Goal: Task Accomplishment & Management: Manage account settings

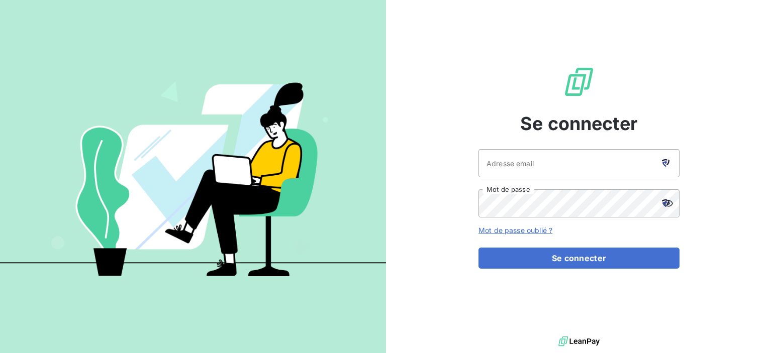
click at [664, 168] on div at bounding box center [665, 163] width 28 height 28
click at [652, 167] on div at bounding box center [665, 163] width 28 height 28
type input "[EMAIL_ADDRESS][DOMAIN_NAME]"
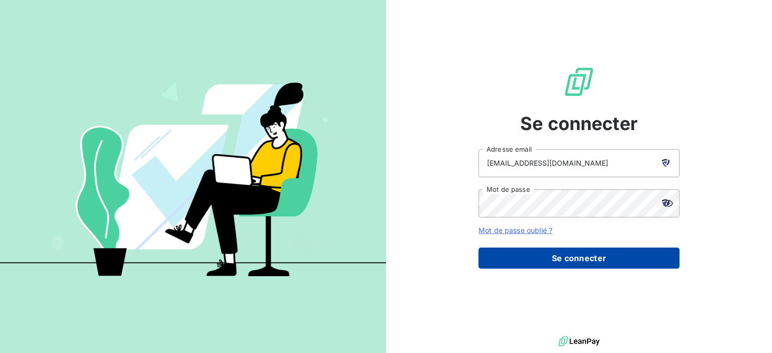
click at [577, 257] on button "Se connecter" at bounding box center [578, 258] width 201 height 21
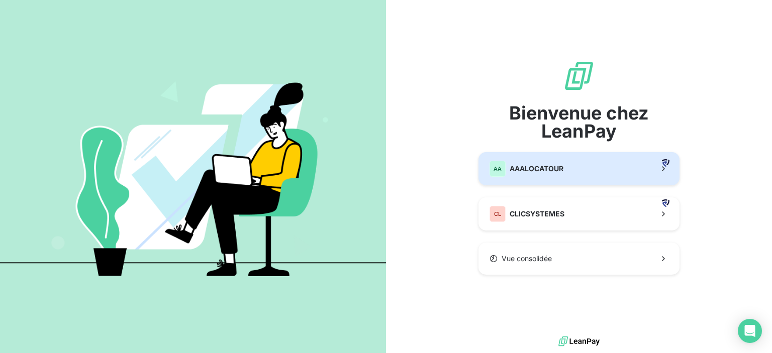
click at [567, 167] on button "AA AAALOCATOUR" at bounding box center [578, 168] width 201 height 33
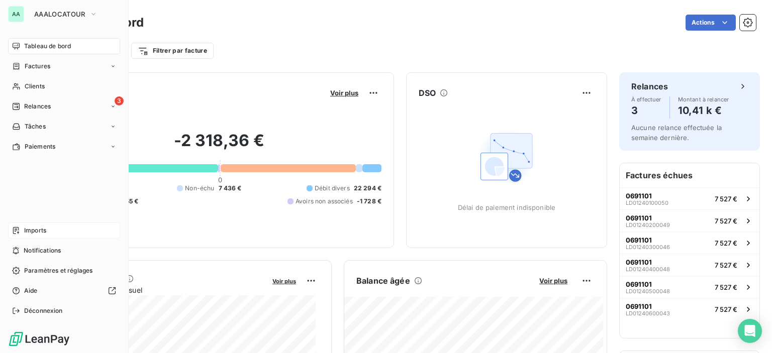
click at [33, 227] on span "Imports" at bounding box center [35, 230] width 22 height 9
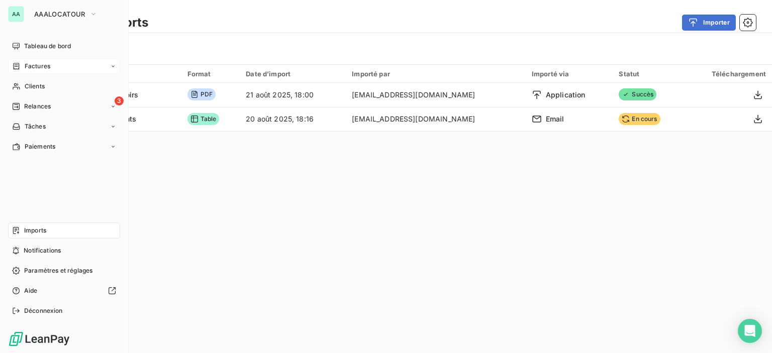
click at [21, 68] on div "Factures" at bounding box center [31, 66] width 38 height 9
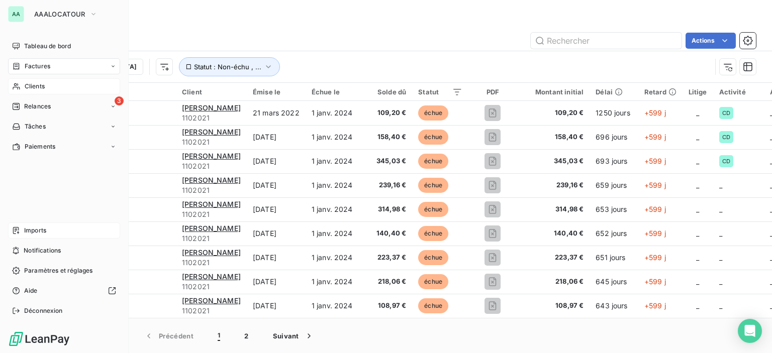
click at [39, 86] on span "Clients" at bounding box center [35, 86] width 20 height 9
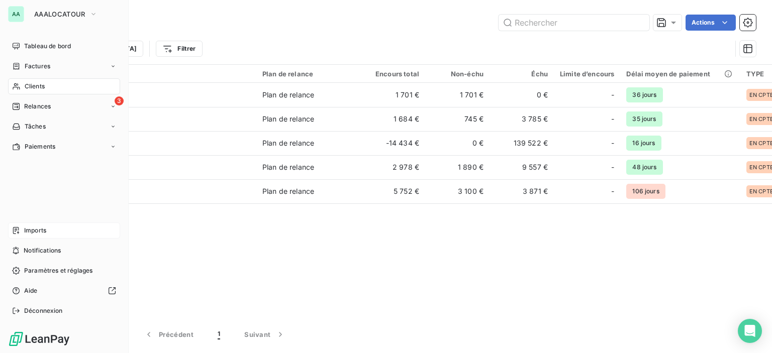
click at [43, 233] on span "Imports" at bounding box center [35, 230] width 22 height 9
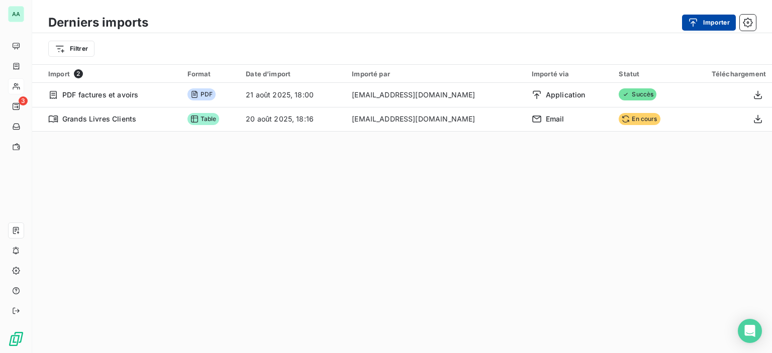
click at [718, 16] on button "Importer" at bounding box center [709, 23] width 54 height 16
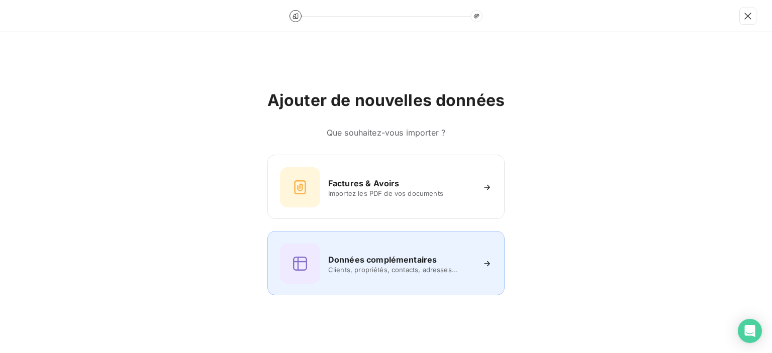
click at [369, 272] on span "Clients, propriétés, contacts, adresses..." at bounding box center [401, 270] width 146 height 8
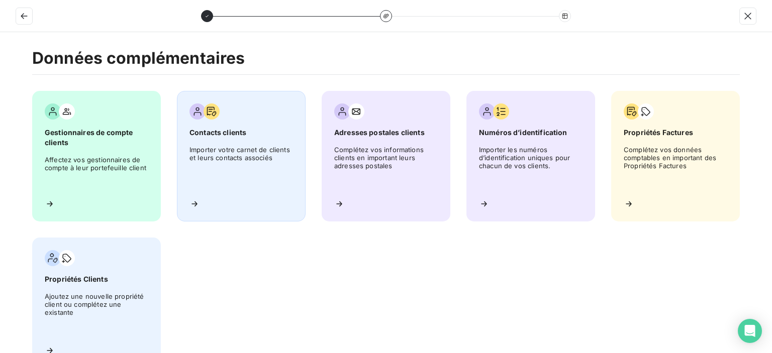
click at [213, 129] on span "Contacts clients" at bounding box center [241, 133] width 104 height 10
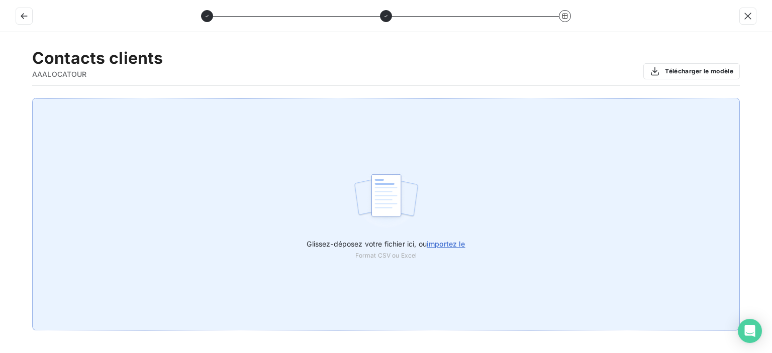
click at [441, 241] on span "importez le" at bounding box center [446, 244] width 39 height 9
click at [1, 98] on input "Glissez-déposez votre fichier ici, ou importez le" at bounding box center [0, 98] width 1 height 1
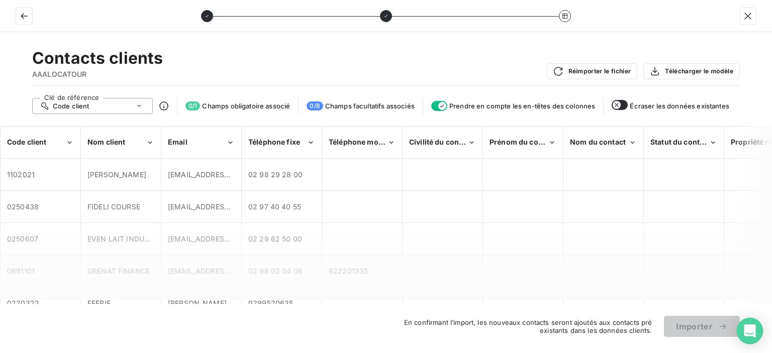
click at [751, 329] on icon "Open Intercom Messenger" at bounding box center [750, 331] width 12 height 13
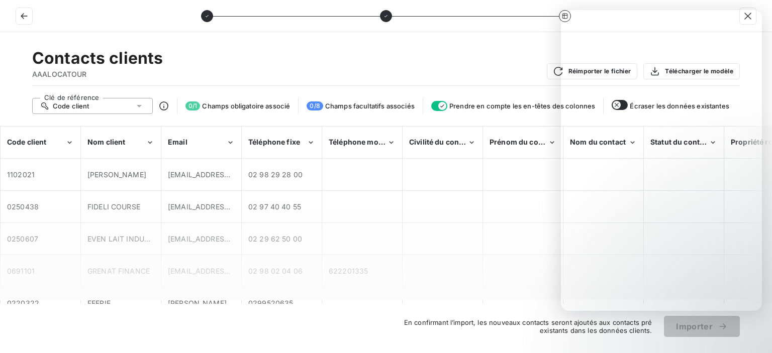
click at [222, 72] on div "Contacts clients AAALOCATOUR Réimporter le fichier Télécharger le modèle" at bounding box center [385, 67] width 707 height 38
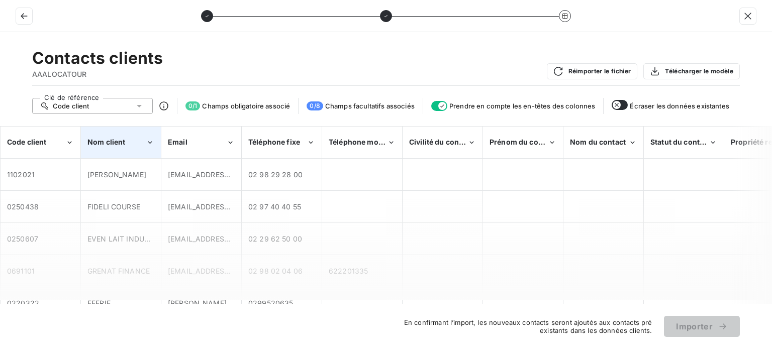
click at [121, 143] on span "Nom client" at bounding box center [106, 142] width 38 height 9
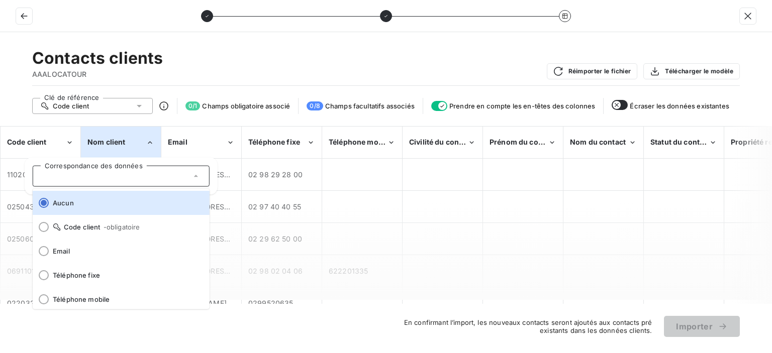
click at [217, 58] on div "Contacts clients AAALOCATOUR Réimporter le fichier Télécharger le modèle" at bounding box center [385, 67] width 707 height 38
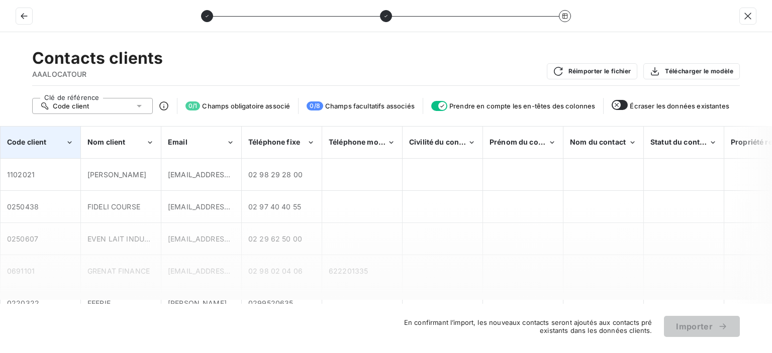
click at [57, 147] on div "Code client" at bounding box center [40, 142] width 79 height 31
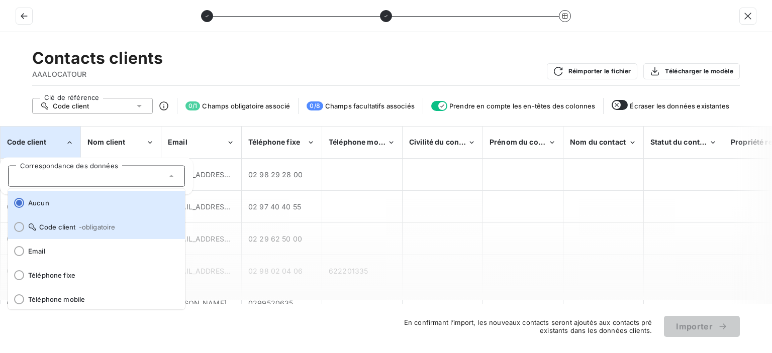
click at [40, 224] on span "Code client - obligatoire" at bounding box center [102, 227] width 149 height 8
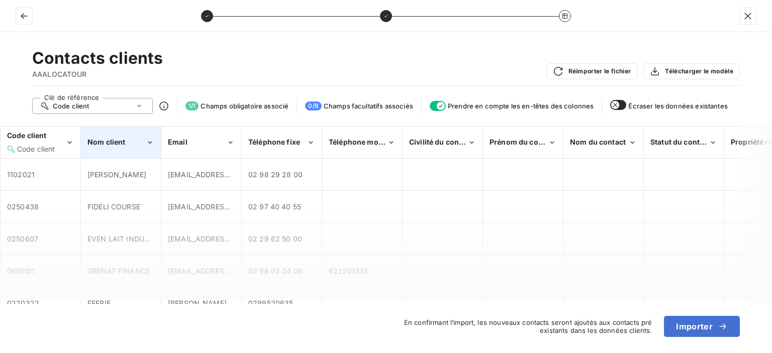
click at [124, 142] on span "Nom client" at bounding box center [106, 142] width 38 height 9
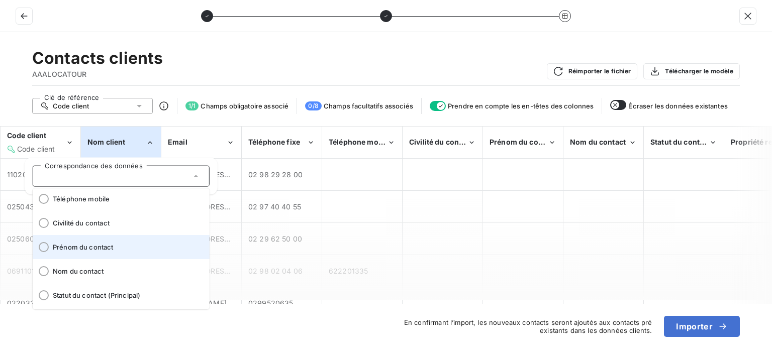
scroll to position [125, 0]
click at [82, 243] on span "Nom du contact" at bounding box center [127, 247] width 149 height 8
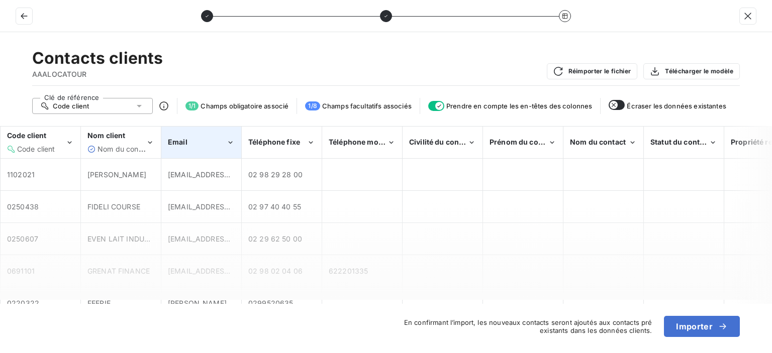
click at [191, 149] on div "Email" at bounding box center [201, 142] width 79 height 31
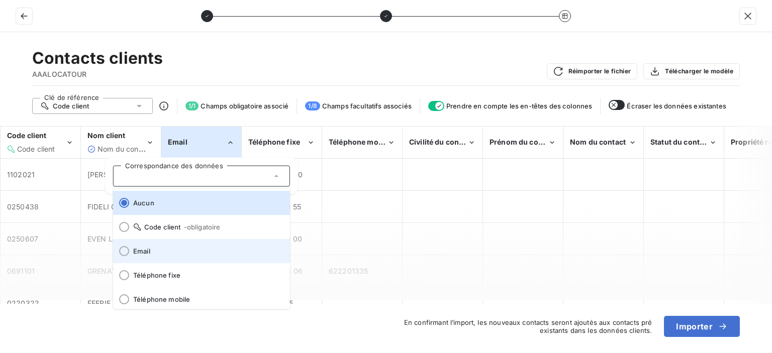
click at [142, 252] on span "Email" at bounding box center [207, 251] width 149 height 8
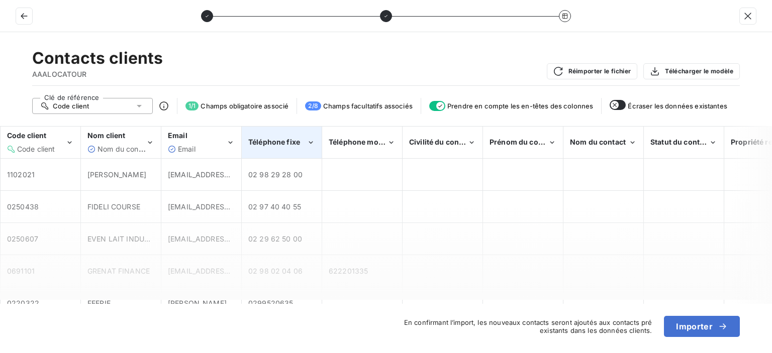
click at [266, 149] on div "Téléphone fixe" at bounding box center [281, 142] width 79 height 31
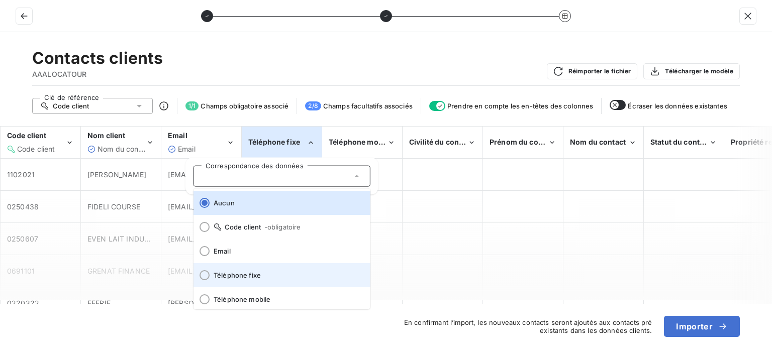
click at [235, 271] on span "Téléphone fixe" at bounding box center [288, 275] width 149 height 8
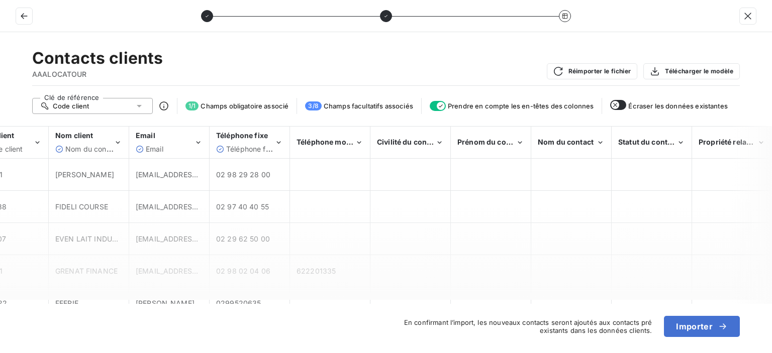
scroll to position [0, 0]
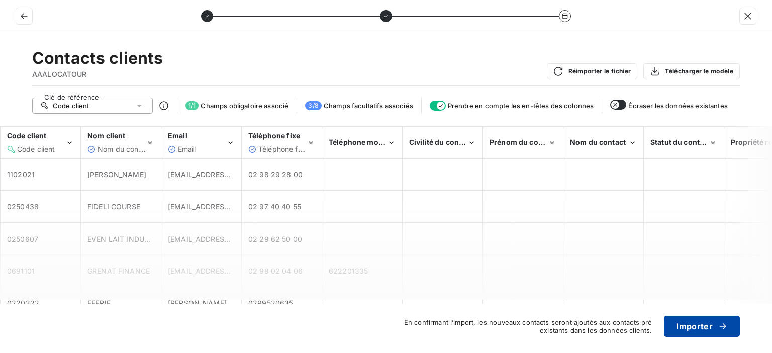
click at [700, 323] on button "Importer" at bounding box center [702, 326] width 76 height 21
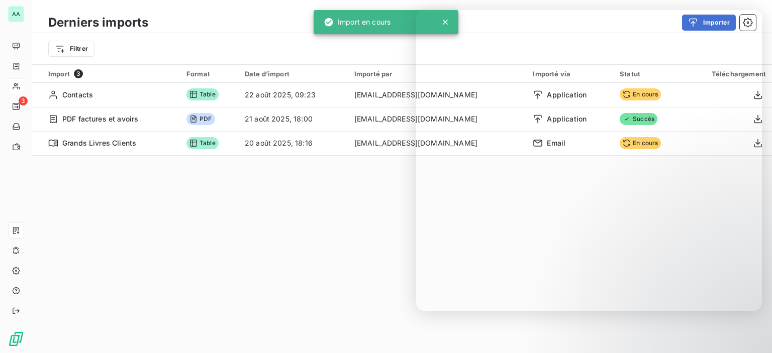
click at [284, 198] on div "Derniers imports Importer Filtrer Import 3 Format Date d’import Importé par Imp…" at bounding box center [402, 176] width 740 height 353
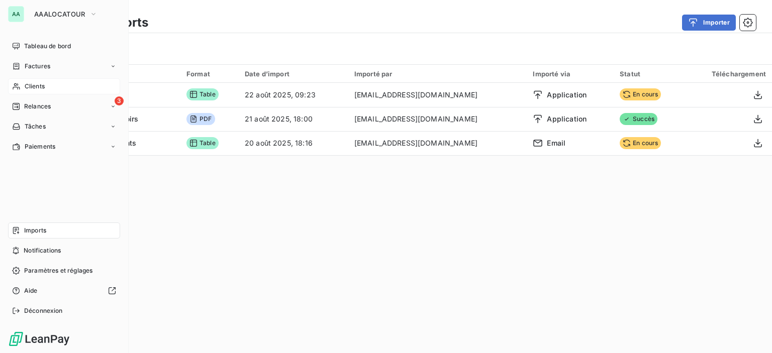
click at [34, 234] on span "Imports" at bounding box center [35, 230] width 22 height 9
click at [46, 231] on div "Imports" at bounding box center [64, 231] width 112 height 16
click at [34, 231] on span "Imports" at bounding box center [35, 230] width 22 height 9
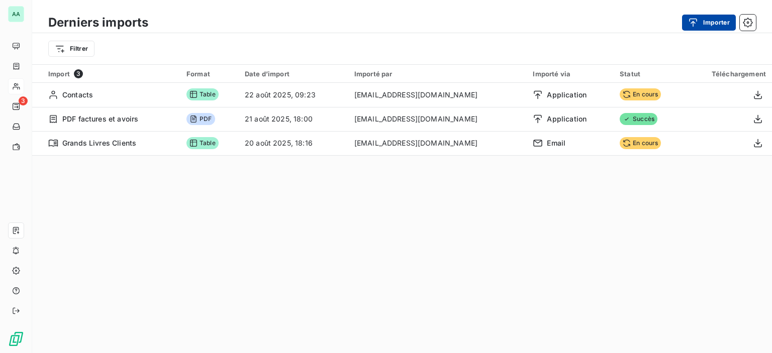
click at [693, 24] on icon "button" at bounding box center [693, 23] width 10 height 10
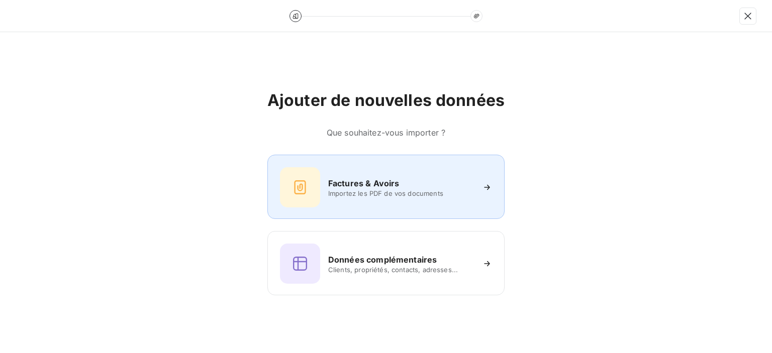
click at [352, 200] on div "Factures & Avoirs Importez les PDF de vos documents" at bounding box center [386, 187] width 212 height 40
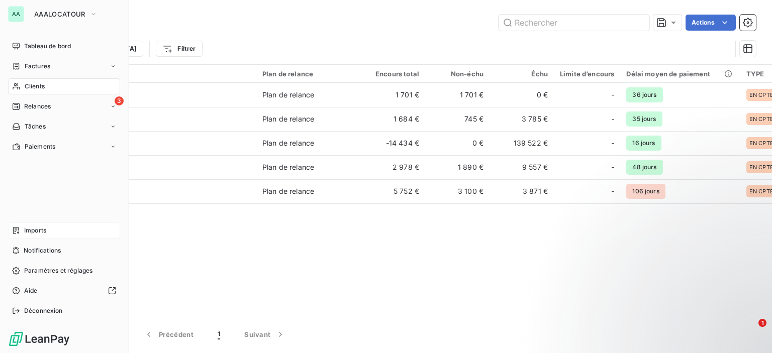
click at [44, 225] on div "Imports" at bounding box center [64, 231] width 112 height 16
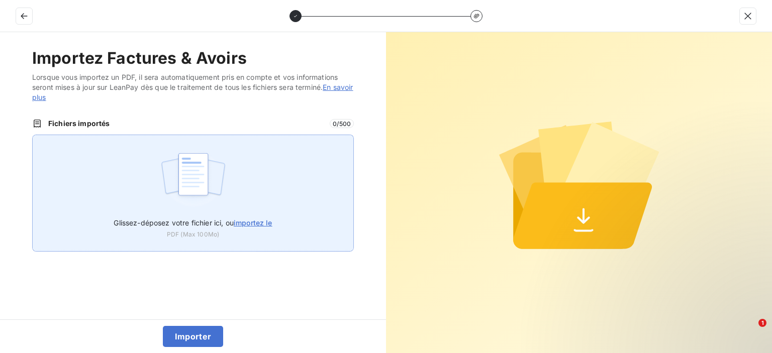
click at [257, 224] on span "importez le" at bounding box center [253, 223] width 39 height 9
click at [33, 135] on input "Glissez-déposez votre fichier ici, ou importez le" at bounding box center [32, 135] width 1 height 1
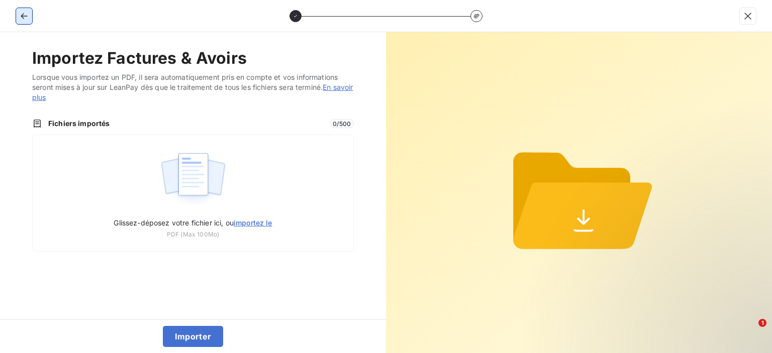
click at [20, 14] on icon "button" at bounding box center [24, 16] width 10 height 10
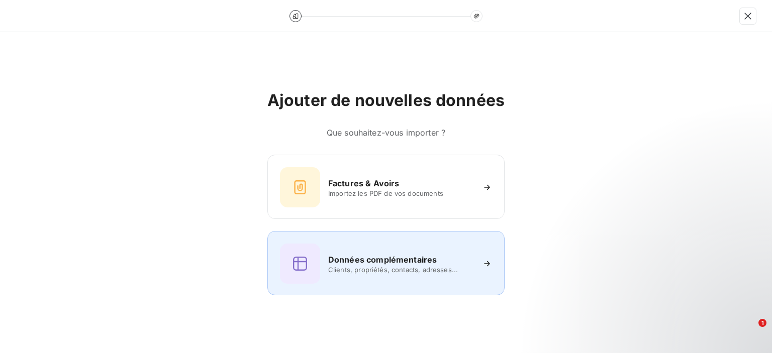
click at [375, 279] on div "Données complémentaires Clients, propriétés, contacts, adresses..." at bounding box center [386, 264] width 212 height 40
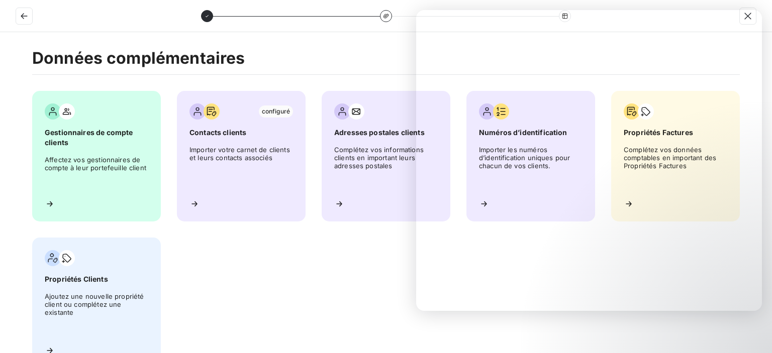
click at [358, 261] on div "Gestionnaires de compte clients Affectez vos gestionnaires de compte à leur por…" at bounding box center [385, 229] width 707 height 277
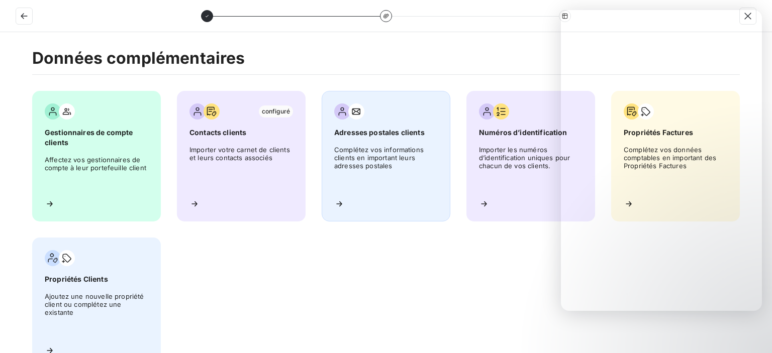
click at [422, 174] on span "Complétez vos informations clients en important leurs adresses postales" at bounding box center [386, 168] width 104 height 45
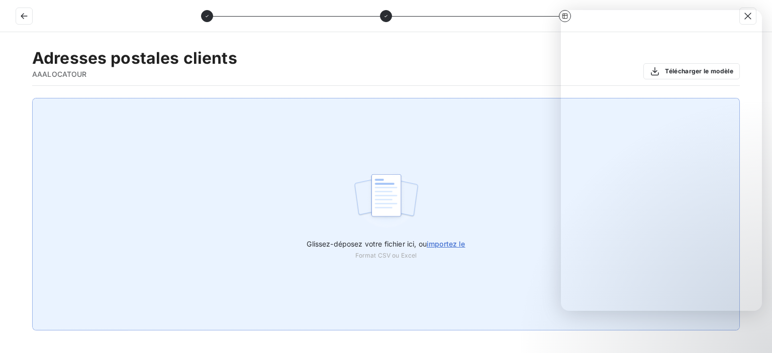
click at [437, 240] on span "importez le" at bounding box center [446, 244] width 39 height 9
click at [1, 98] on input "Glissez-déposez votre fichier ici, ou importez le" at bounding box center [0, 98] width 1 height 1
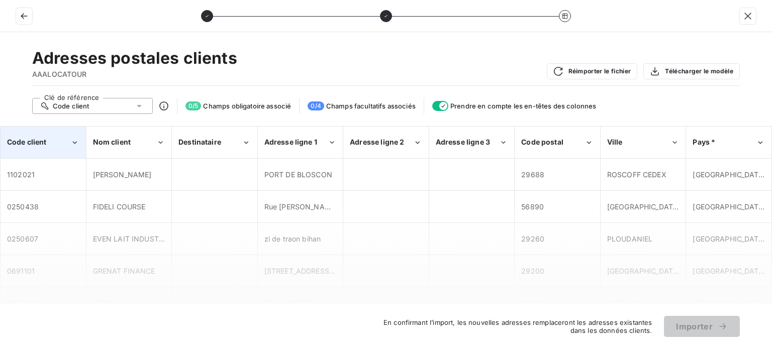
click at [72, 140] on icon "Code client" at bounding box center [74, 143] width 9 height 10
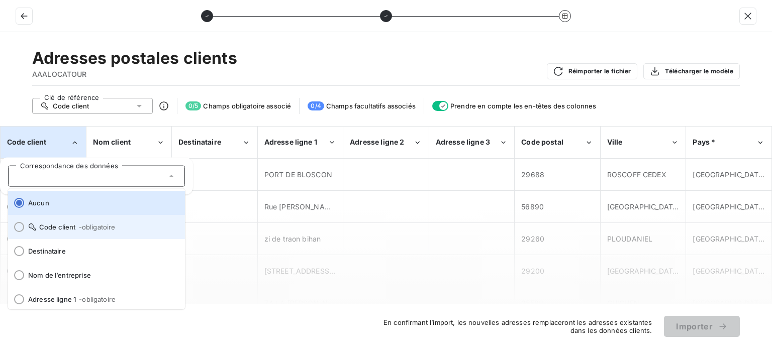
click at [42, 231] on li "Code client - obligatoire" at bounding box center [96, 227] width 177 height 24
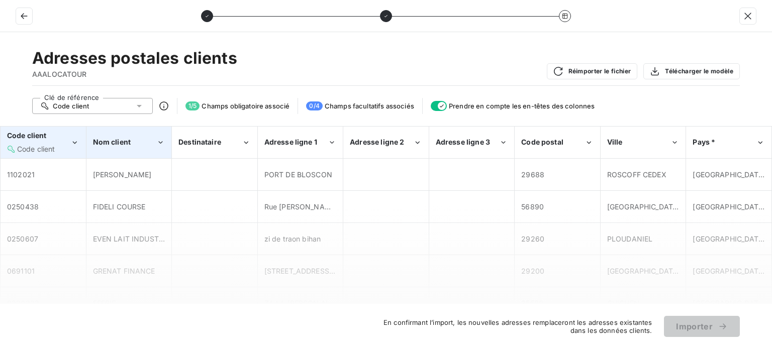
click at [136, 145] on div "Nom client" at bounding box center [124, 142] width 63 height 10
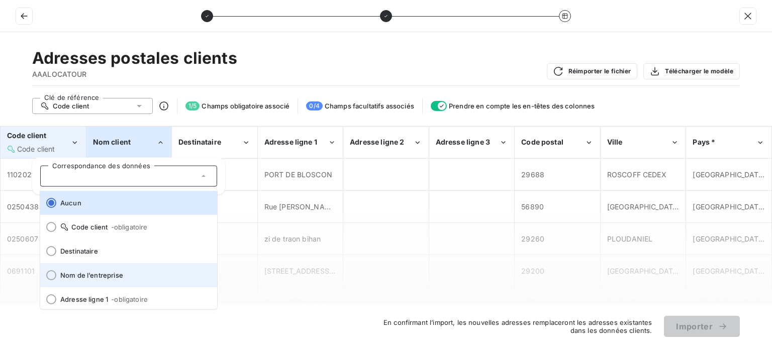
click at [98, 269] on li "Nom de l’entreprise" at bounding box center [128, 275] width 177 height 24
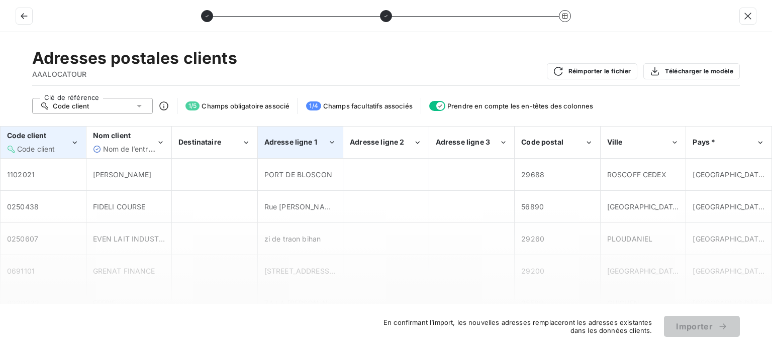
click at [299, 142] on span "Adresse ligne 1" at bounding box center [290, 142] width 53 height 9
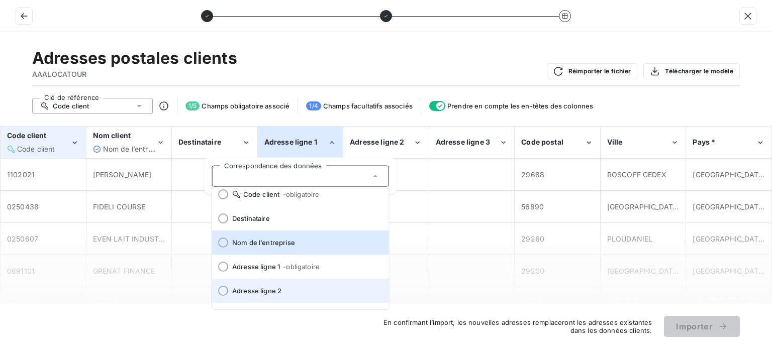
scroll to position [50, 0]
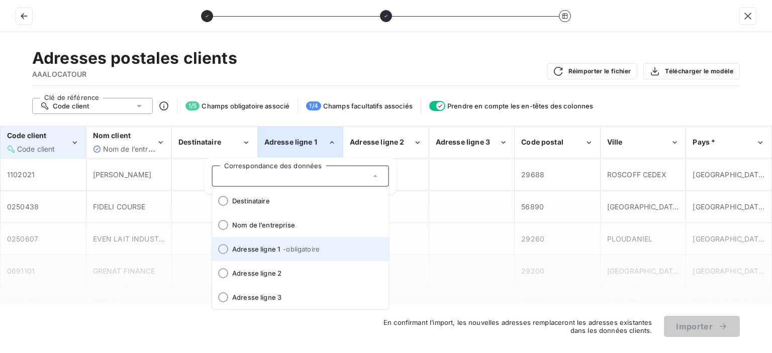
click at [269, 252] on span "Adresse ligne 1 - obligatoire" at bounding box center [306, 249] width 149 height 8
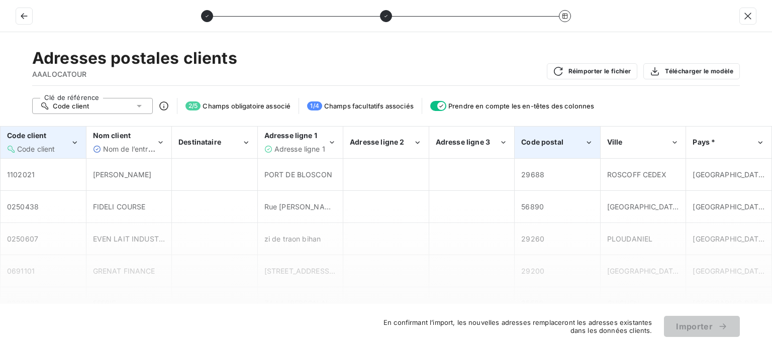
click at [543, 142] on span "Code postal" at bounding box center [542, 142] width 42 height 9
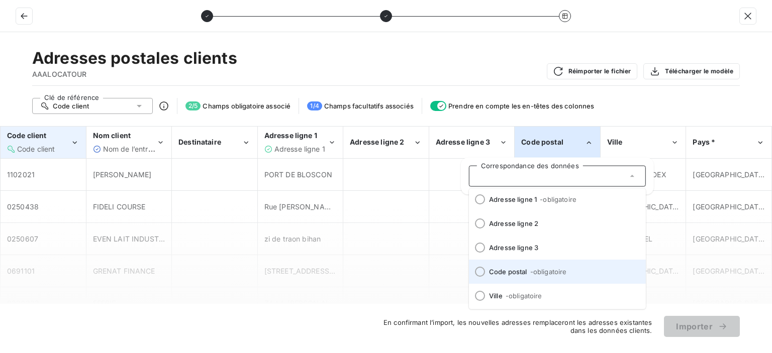
scroll to position [100, 0]
click at [513, 265] on li "Code postal - obligatoire" at bounding box center [557, 271] width 177 height 24
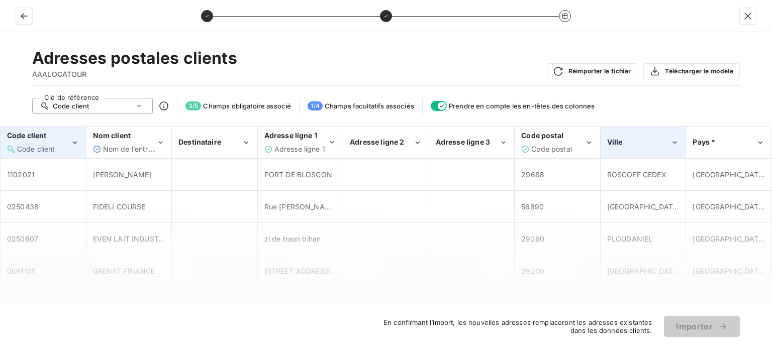
click at [643, 139] on div "Ville" at bounding box center [638, 142] width 63 height 10
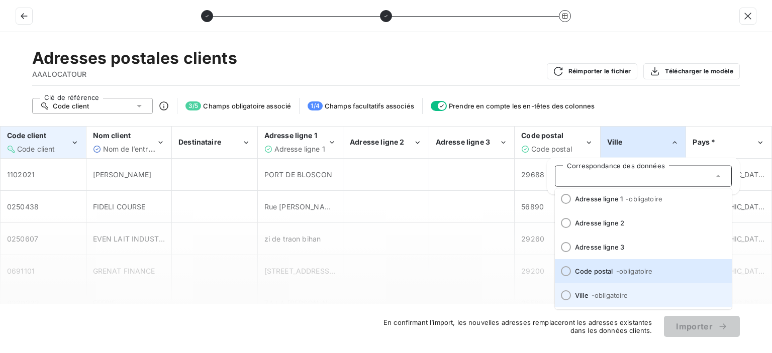
scroll to position [125, 0]
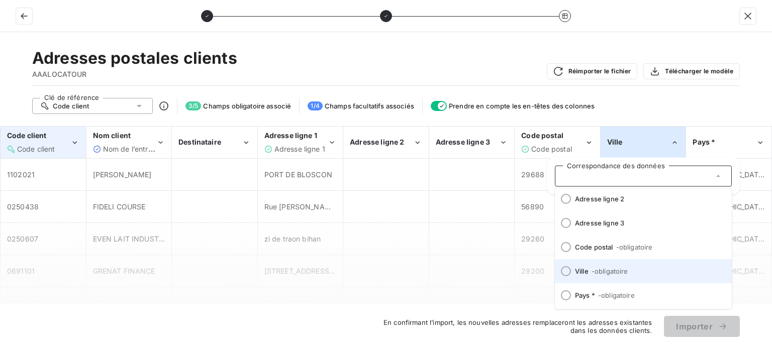
click at [606, 270] on span "- obligatoire" at bounding box center [609, 271] width 37 height 8
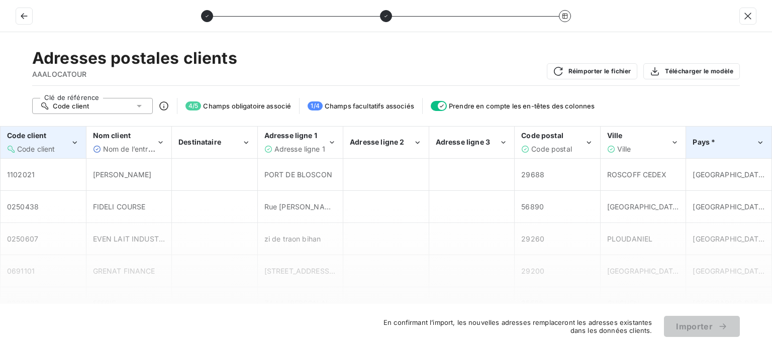
click at [713, 140] on span "Pays *" at bounding box center [703, 142] width 23 height 9
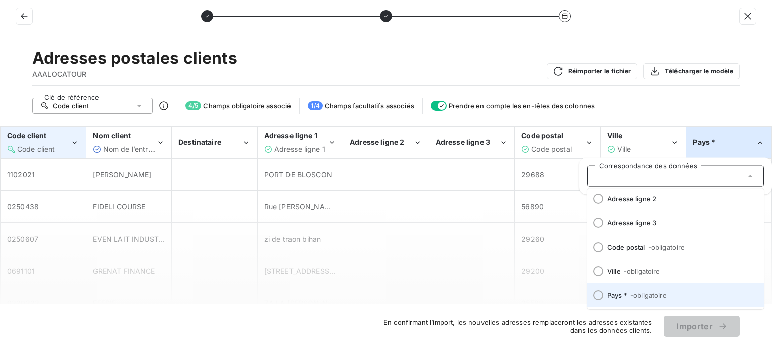
click at [625, 297] on span "Pays * - obligatoire" at bounding box center [681, 295] width 149 height 8
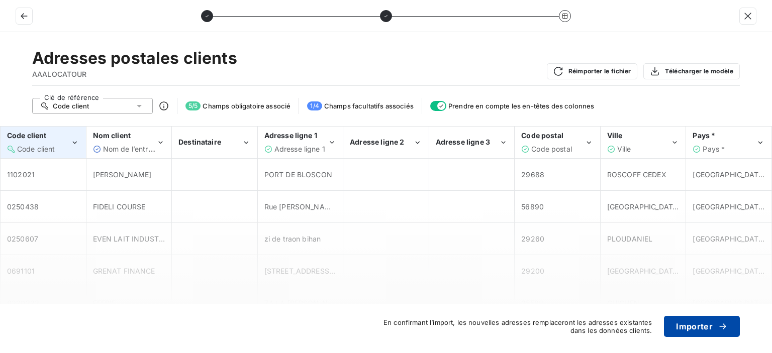
click at [684, 321] on button "Importer" at bounding box center [702, 326] width 76 height 21
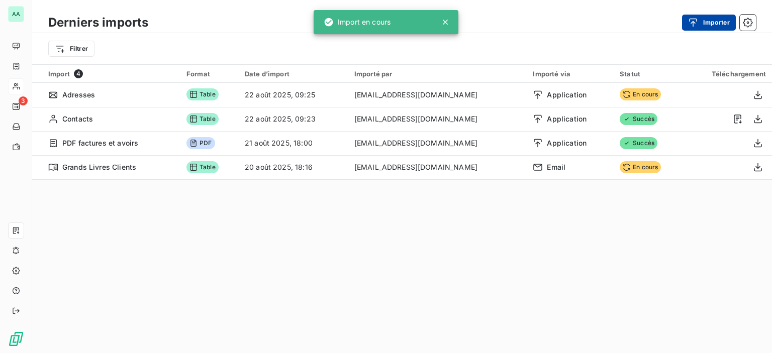
click at [721, 24] on button "Importer" at bounding box center [709, 23] width 54 height 16
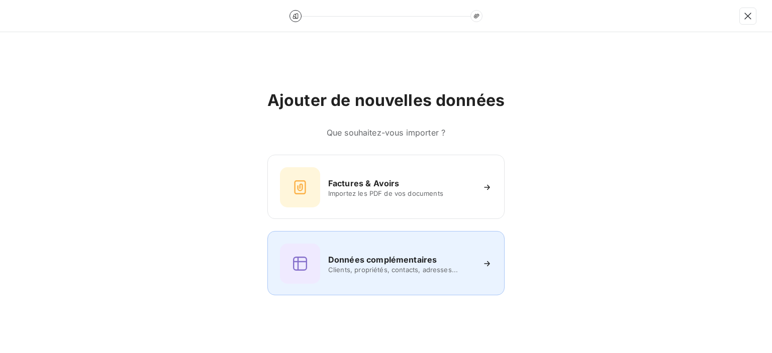
click at [395, 260] on h6 "Données complémentaires" at bounding box center [382, 260] width 109 height 12
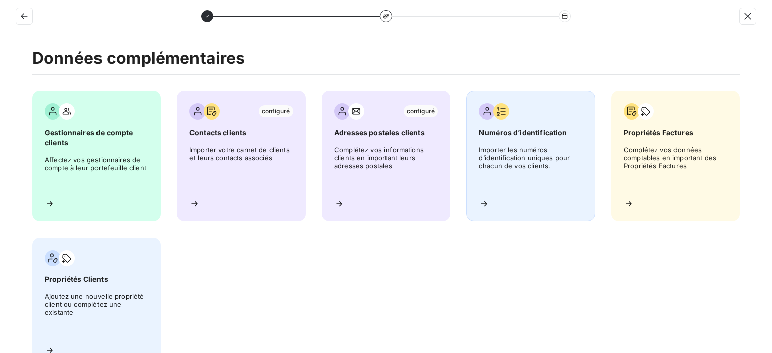
click at [513, 137] on span "Numéros d’identification" at bounding box center [531, 133] width 104 height 10
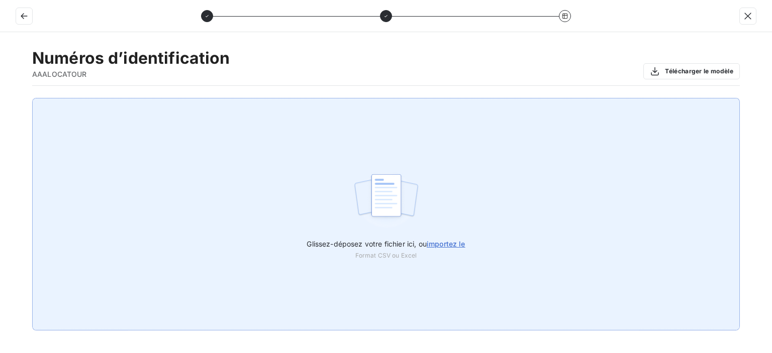
click at [442, 243] on span "importez le" at bounding box center [446, 244] width 39 height 9
click at [1, 98] on input "Glissez-déposez votre fichier ici, ou importez le" at bounding box center [0, 98] width 1 height 1
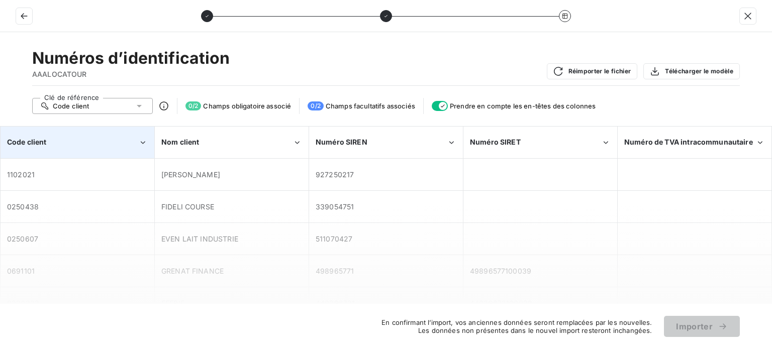
click at [97, 143] on div "Code client" at bounding box center [72, 142] width 131 height 10
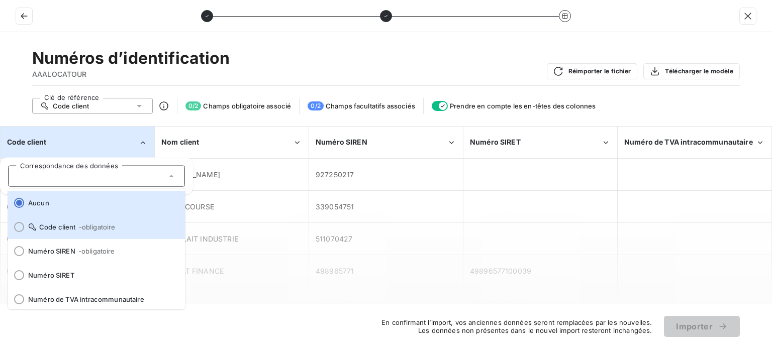
click at [55, 227] on span "Code client - obligatoire" at bounding box center [102, 227] width 149 height 8
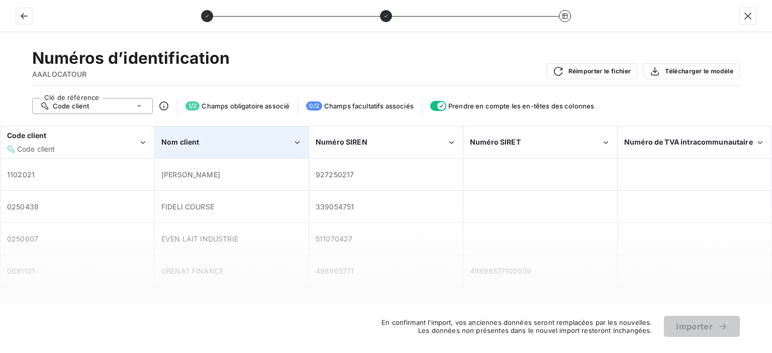
click at [233, 128] on div "Nom client" at bounding box center [231, 142] width 153 height 31
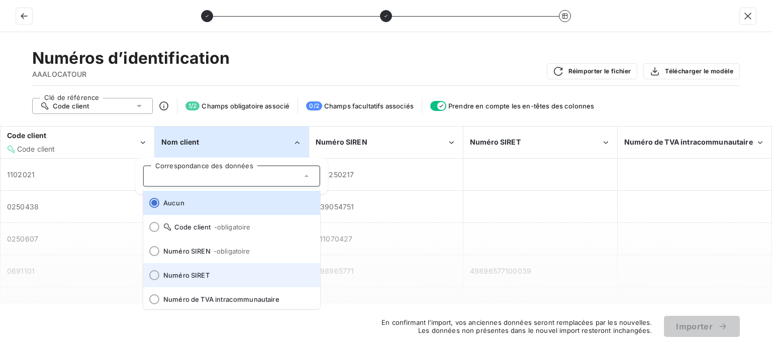
scroll to position [4, 0]
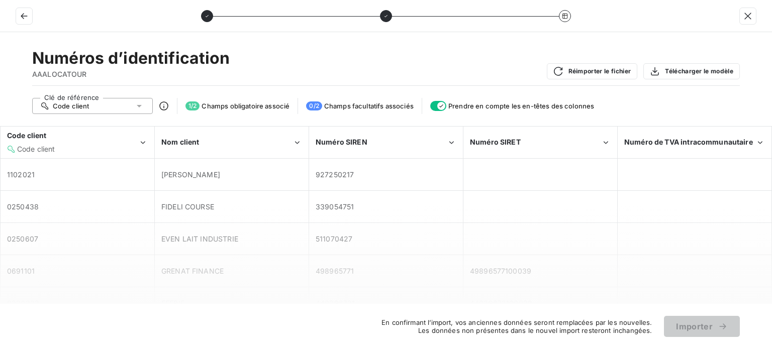
click at [332, 56] on div "Numéros d’identification AAALOCATOUR Réimporter le fichier Télécharger le modèle" at bounding box center [385, 67] width 707 height 38
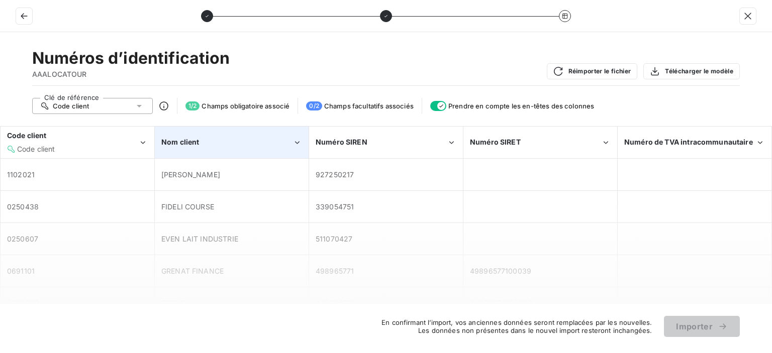
click at [277, 141] on div "Nom client" at bounding box center [226, 142] width 131 height 10
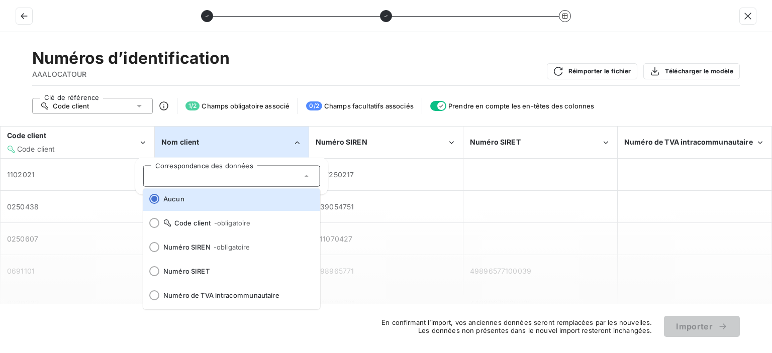
click at [296, 62] on div "Numéros d’identification AAALOCATOUR Réimporter le fichier Télécharger le modèle" at bounding box center [385, 67] width 707 height 38
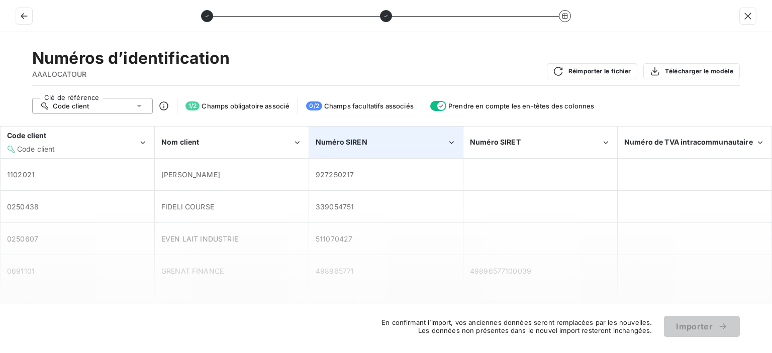
click at [405, 148] on div "Numéro SIREN" at bounding box center [386, 142] width 153 height 31
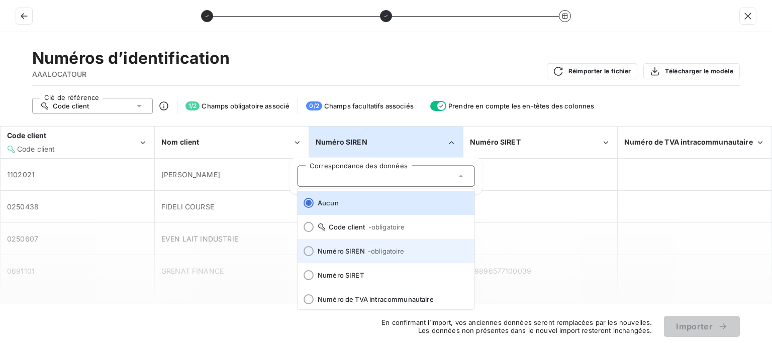
click at [351, 250] on span "Numéro SIREN - obligatoire" at bounding box center [392, 251] width 149 height 8
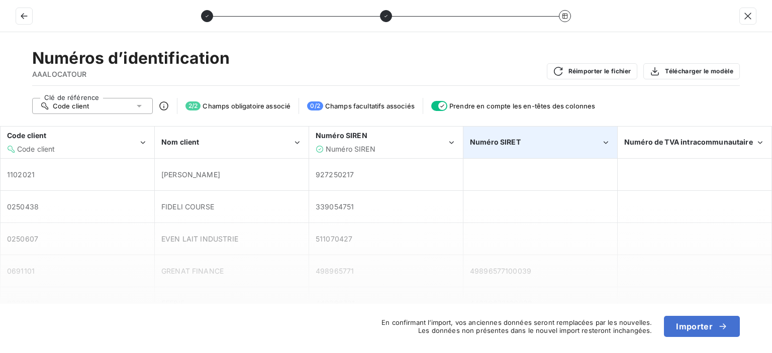
click at [517, 141] on span "Numéro SIRET" at bounding box center [495, 142] width 51 height 9
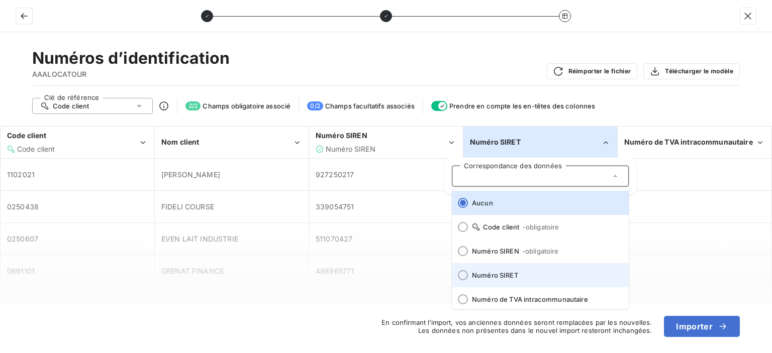
click at [503, 280] on li "Numéro SIRET" at bounding box center [540, 275] width 177 height 24
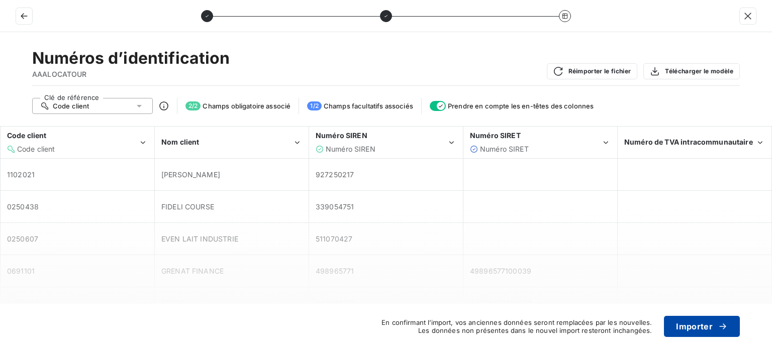
click at [695, 327] on button "Importer" at bounding box center [702, 326] width 76 height 21
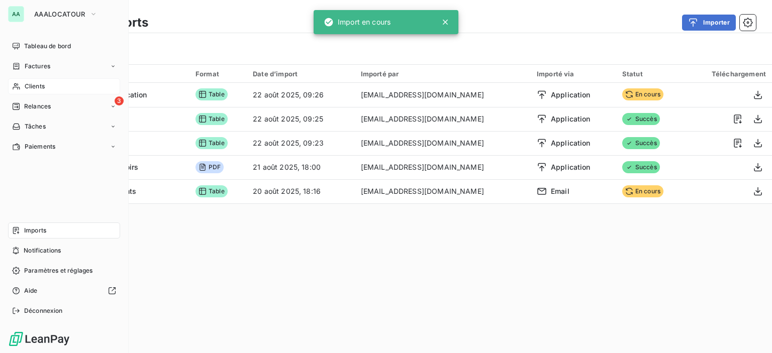
click at [33, 80] on div "Clients" at bounding box center [64, 86] width 112 height 16
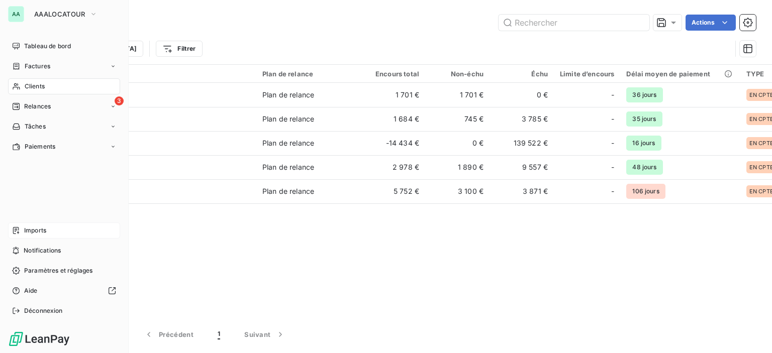
click at [31, 227] on span "Imports" at bounding box center [35, 230] width 22 height 9
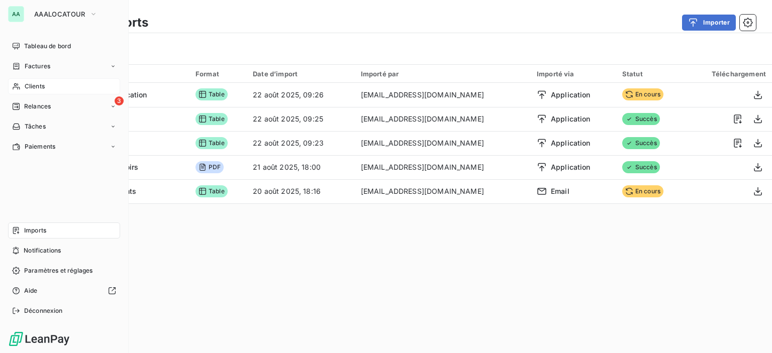
click at [30, 83] on span "Clients" at bounding box center [35, 86] width 20 height 9
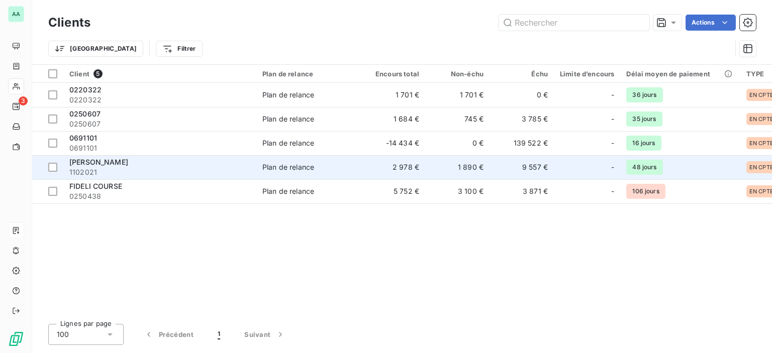
click at [128, 160] on span "BAI SA - BRITTANY FERRIES" at bounding box center [98, 162] width 59 height 9
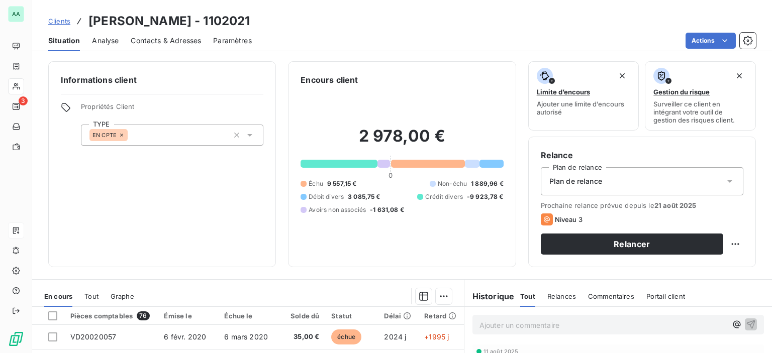
click at [155, 40] on span "Contacts & Adresses" at bounding box center [166, 41] width 70 height 10
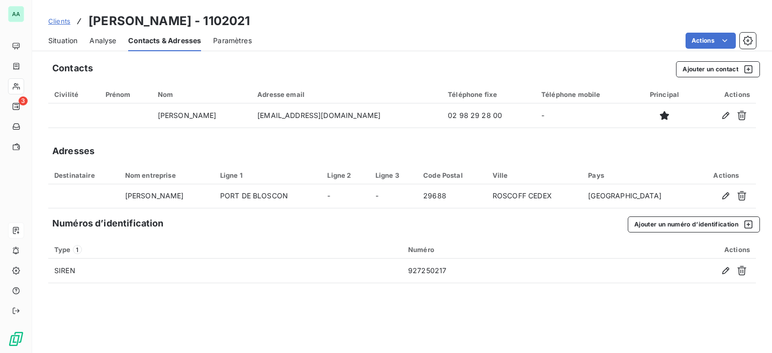
click at [236, 43] on span "Paramètres" at bounding box center [232, 41] width 39 height 10
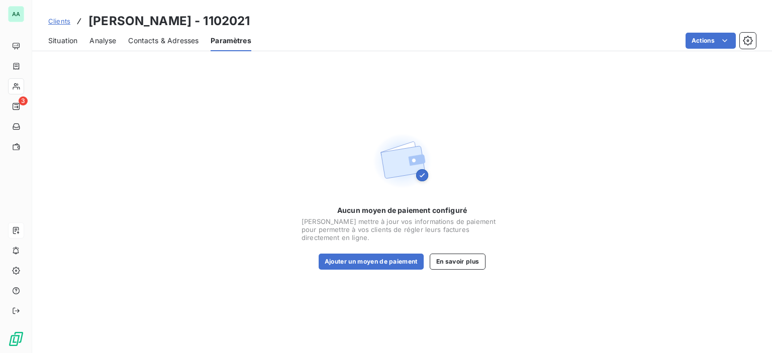
click at [175, 41] on span "Contacts & Adresses" at bounding box center [163, 41] width 70 height 10
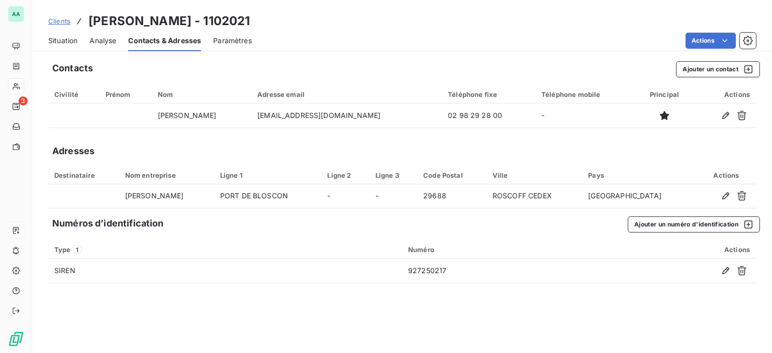
click at [260, 41] on div "Situation Analyse Contacts & Adresses Paramètres Actions" at bounding box center [402, 40] width 740 height 21
click at [238, 41] on span "Paramètres" at bounding box center [232, 41] width 39 height 10
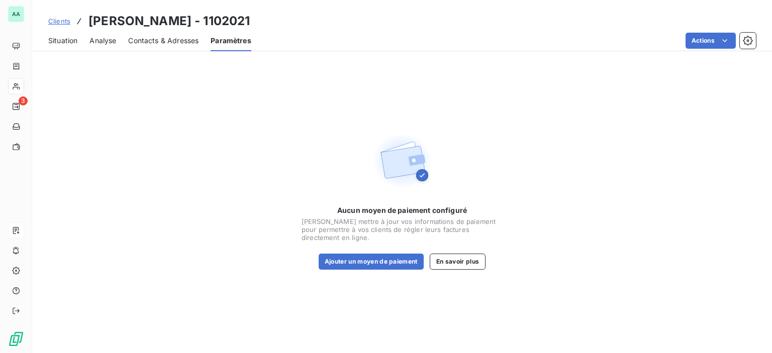
click at [176, 44] on span "Contacts & Adresses" at bounding box center [163, 41] width 70 height 10
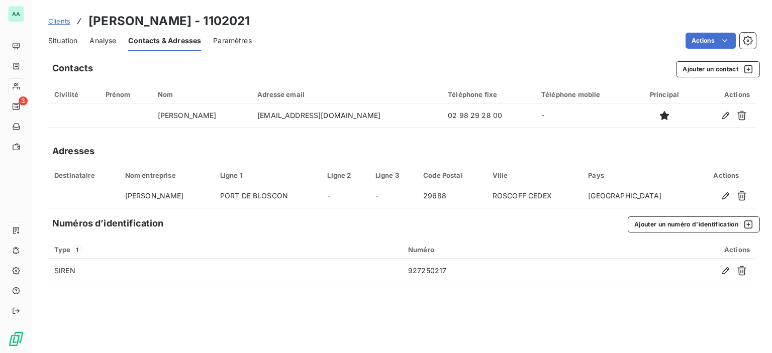
click at [84, 44] on div "Situation Analyse Contacts & Adresses Paramètres Actions" at bounding box center [402, 40] width 740 height 21
click at [58, 41] on span "Situation" at bounding box center [62, 41] width 29 height 10
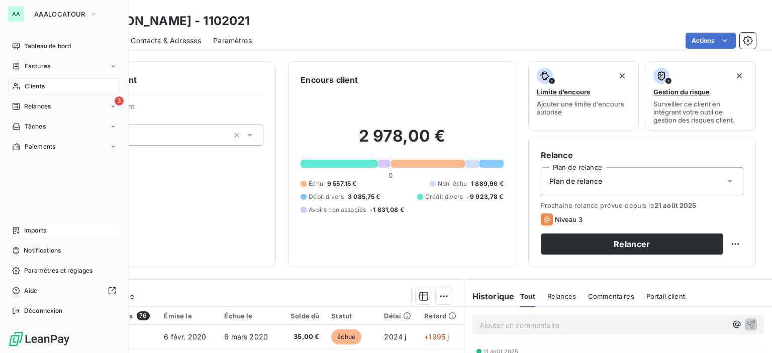
click at [40, 88] on span "Clients" at bounding box center [35, 86] width 20 height 9
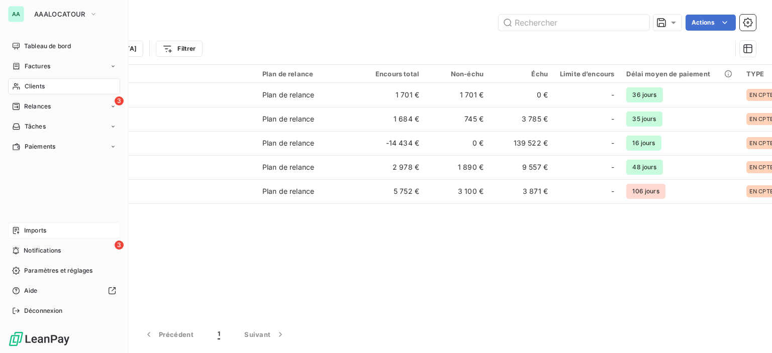
click at [46, 87] on div "Clients" at bounding box center [64, 86] width 112 height 16
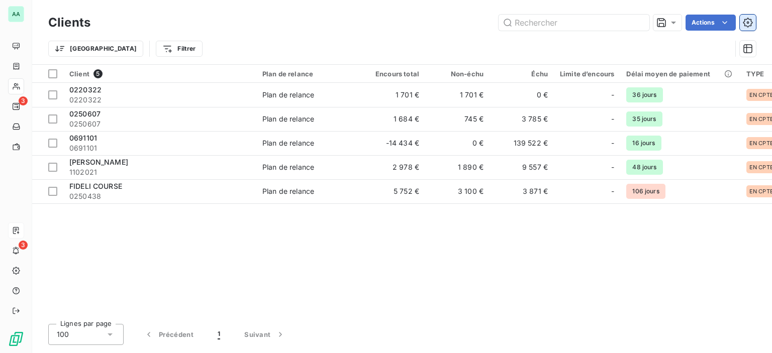
click at [743, 20] on icon "button" at bounding box center [748, 23] width 10 height 10
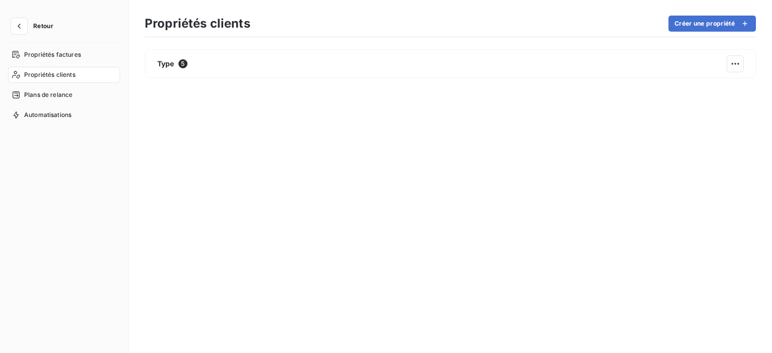
click at [82, 74] on div "Propriétés clients" at bounding box center [64, 75] width 112 height 16
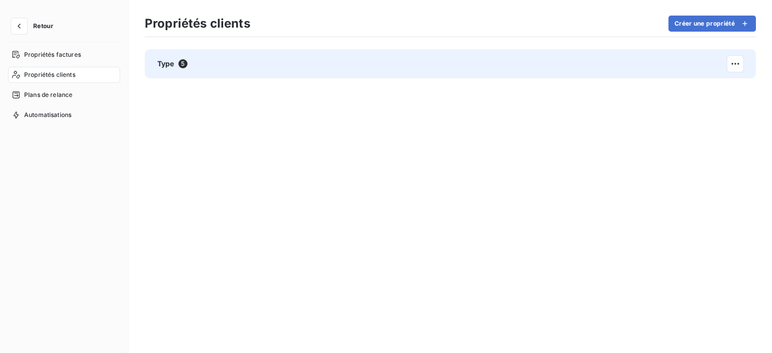
click at [179, 60] on span "5" at bounding box center [182, 63] width 9 height 9
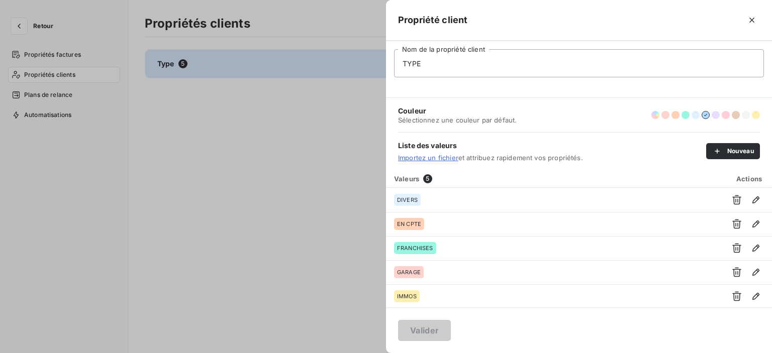
click at [377, 133] on div at bounding box center [386, 176] width 772 height 353
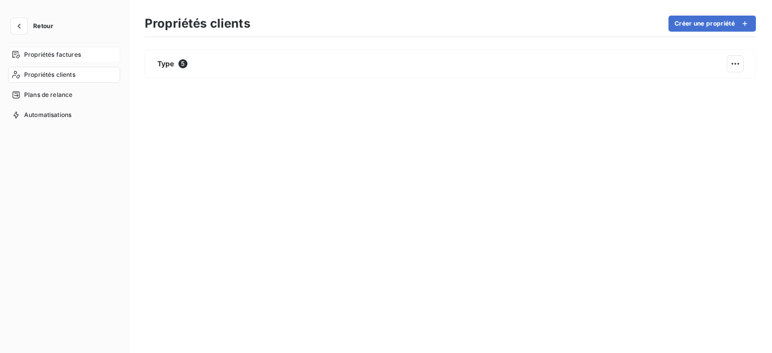
click at [59, 59] on div "Propriétés factures" at bounding box center [64, 55] width 112 height 16
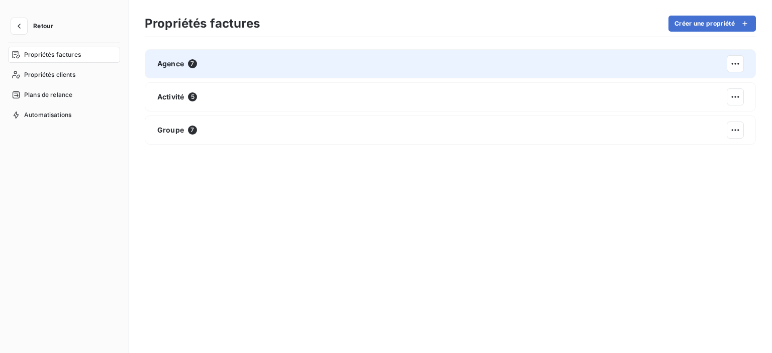
click at [189, 64] on span "7" at bounding box center [192, 63] width 9 height 9
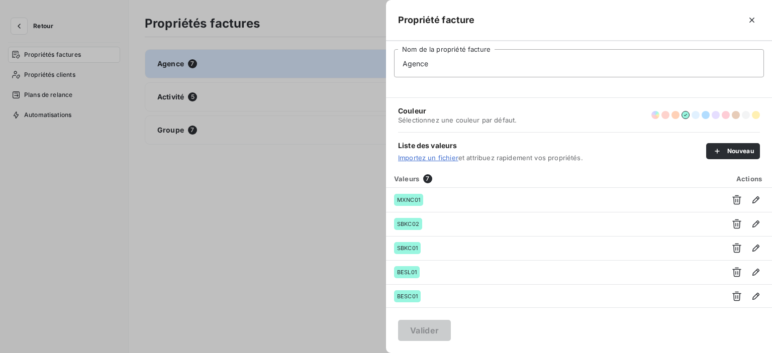
click at [197, 97] on div at bounding box center [386, 176] width 772 height 353
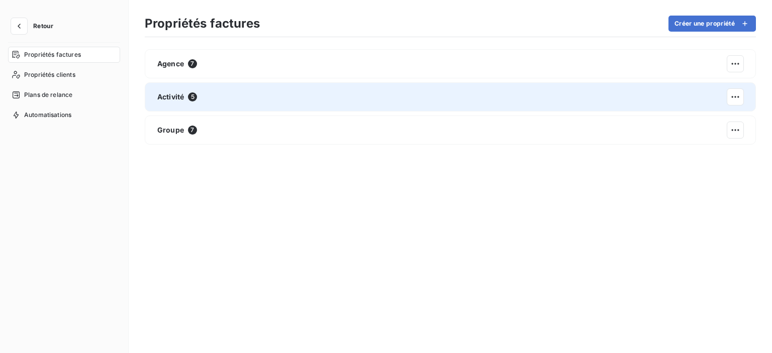
click at [195, 97] on span "5" at bounding box center [192, 96] width 9 height 9
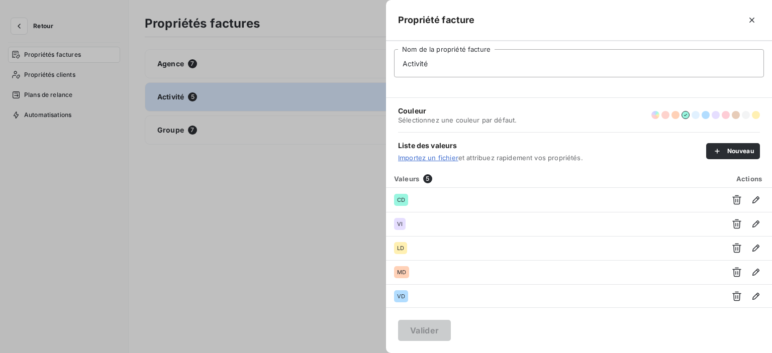
click at [205, 165] on div at bounding box center [386, 176] width 772 height 353
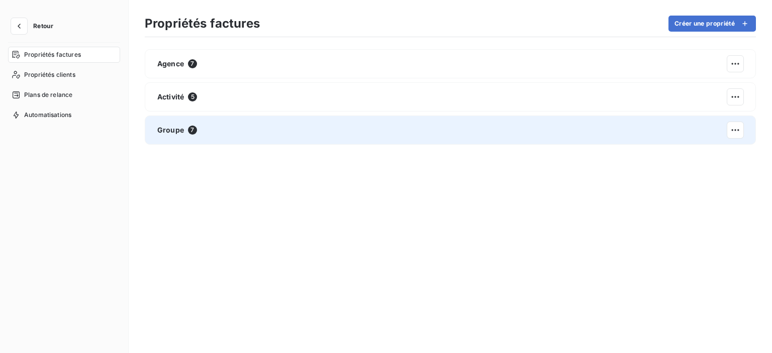
click at [199, 132] on div "Groupe 7" at bounding box center [450, 130] width 611 height 29
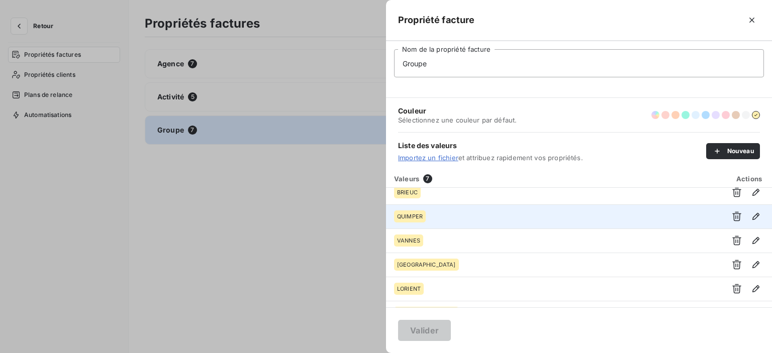
scroll to position [48, 0]
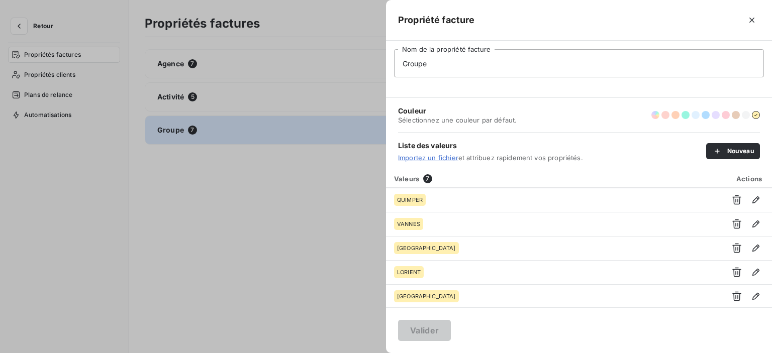
click at [237, 196] on div at bounding box center [386, 176] width 772 height 353
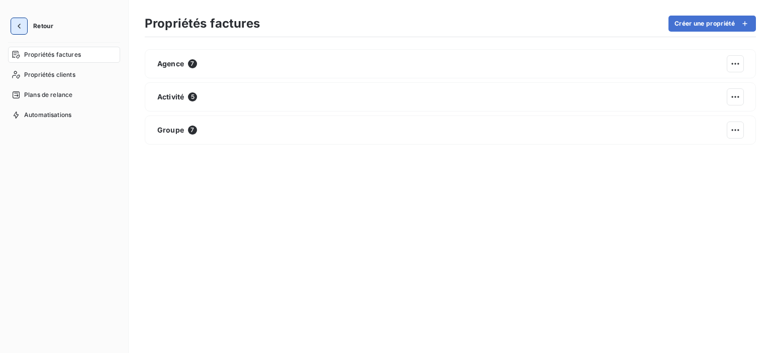
click at [22, 30] on icon "button" at bounding box center [19, 26] width 10 height 10
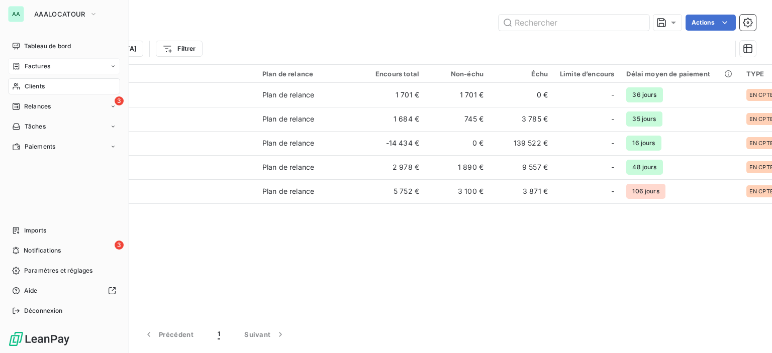
click at [43, 69] on span "Factures" at bounding box center [38, 66] width 26 height 9
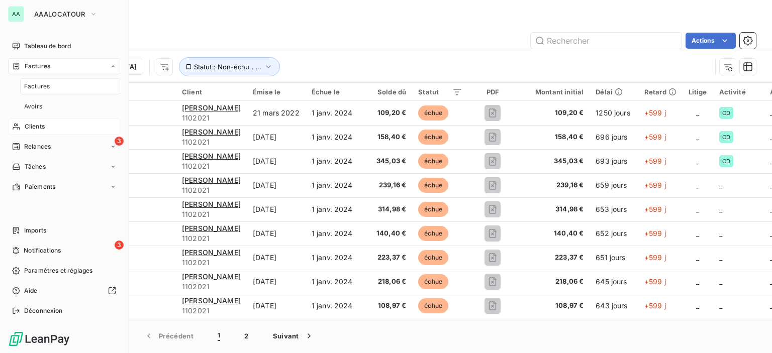
click at [52, 126] on div "Clients" at bounding box center [64, 127] width 112 height 16
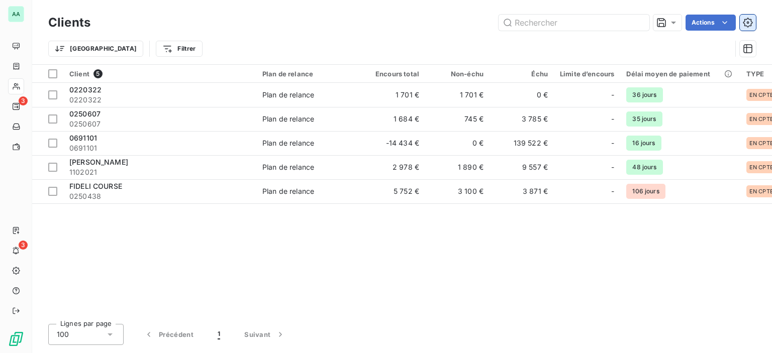
click at [743, 22] on icon "button" at bounding box center [748, 23] width 10 height 10
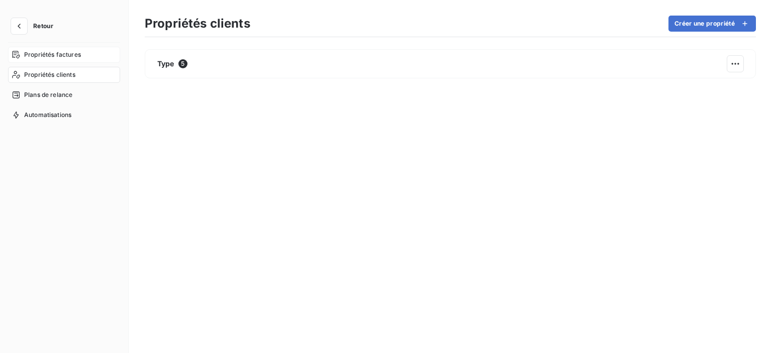
click at [57, 52] on span "Propriétés factures" at bounding box center [52, 54] width 57 height 9
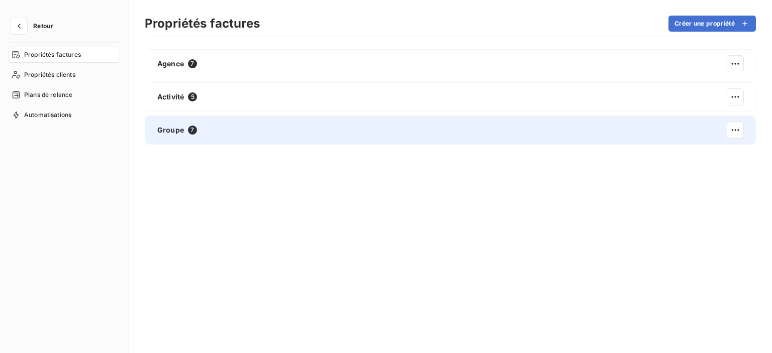
click at [173, 121] on div "Groupe 7" at bounding box center [450, 130] width 611 height 29
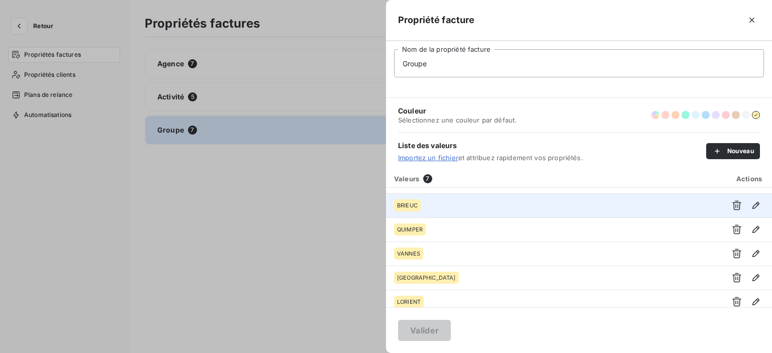
scroll to position [48, 0]
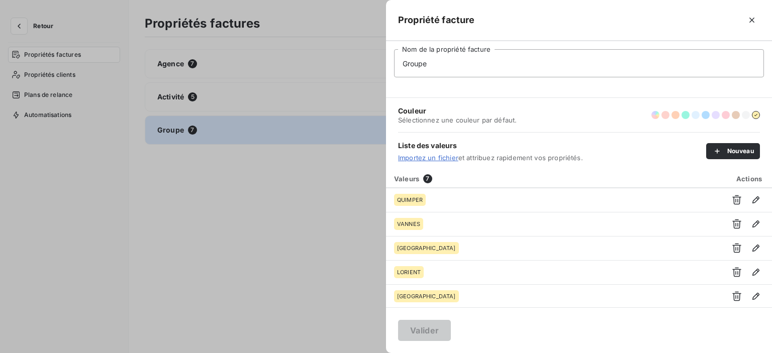
click at [169, 209] on div at bounding box center [386, 176] width 772 height 353
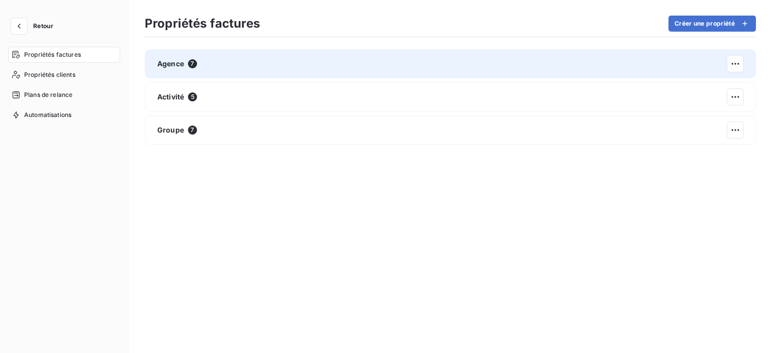
click at [181, 67] on span "Agence" at bounding box center [170, 64] width 27 height 10
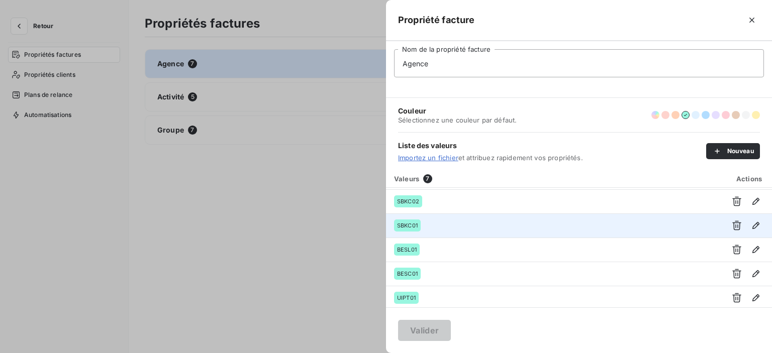
scroll to position [0, 0]
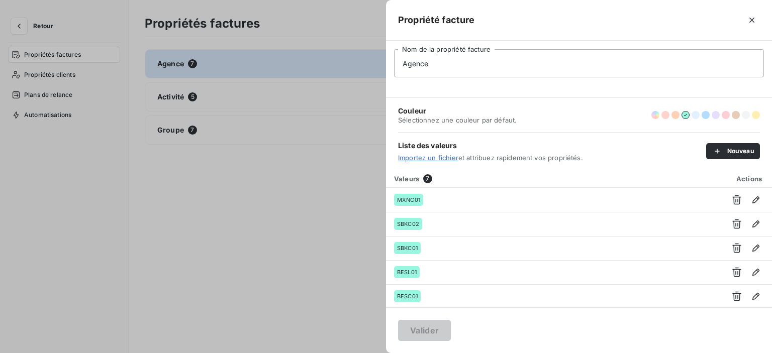
click at [328, 184] on div at bounding box center [386, 176] width 772 height 353
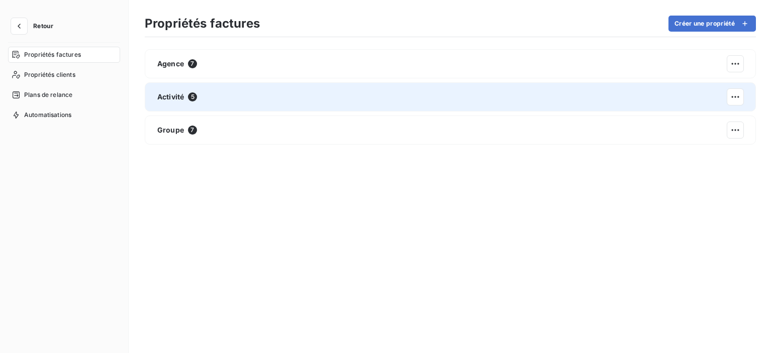
click at [263, 92] on div "Activité 5" at bounding box center [450, 96] width 611 height 29
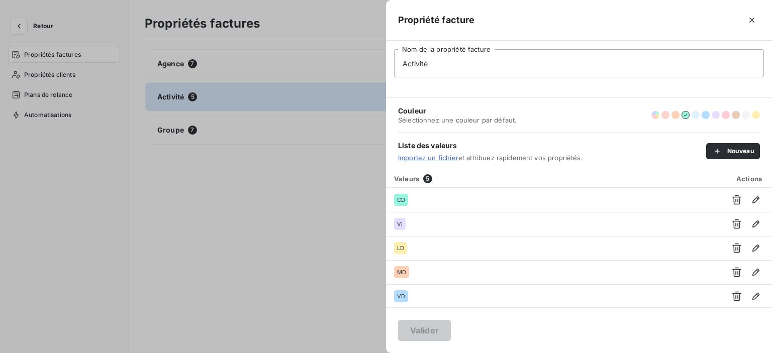
click at [272, 207] on div at bounding box center [386, 176] width 772 height 353
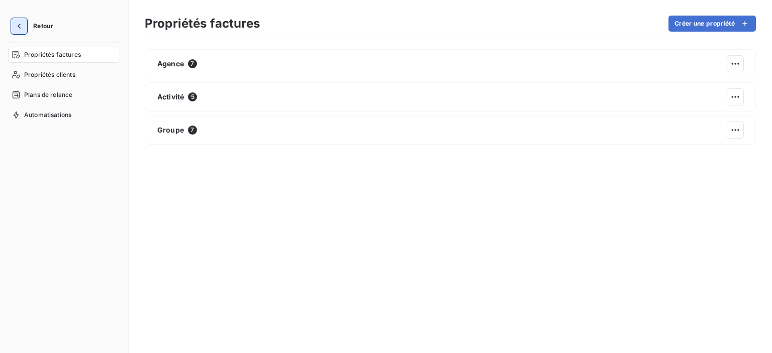
click at [17, 31] on icon "button" at bounding box center [19, 26] width 10 height 10
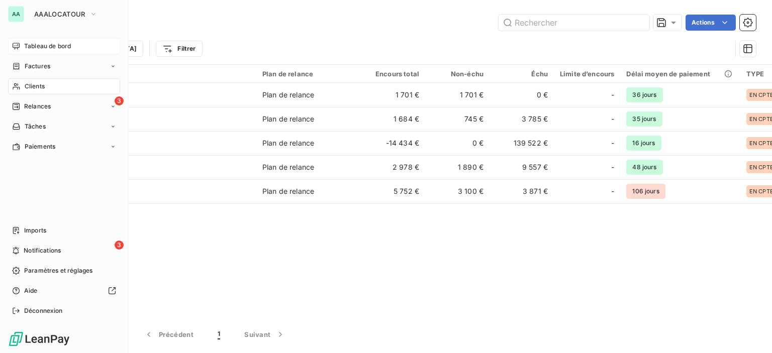
click at [56, 41] on div "Tableau de bord" at bounding box center [64, 46] width 112 height 16
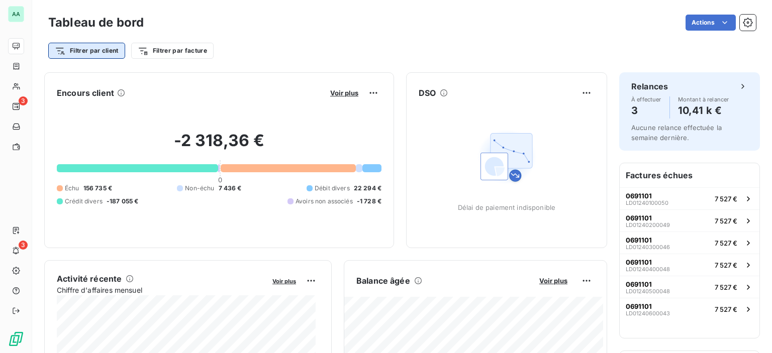
click at [108, 53] on html "AA 3 3 Tableau de bord Actions Filtrer par client Filtrer par facture Encours c…" at bounding box center [386, 176] width 772 height 353
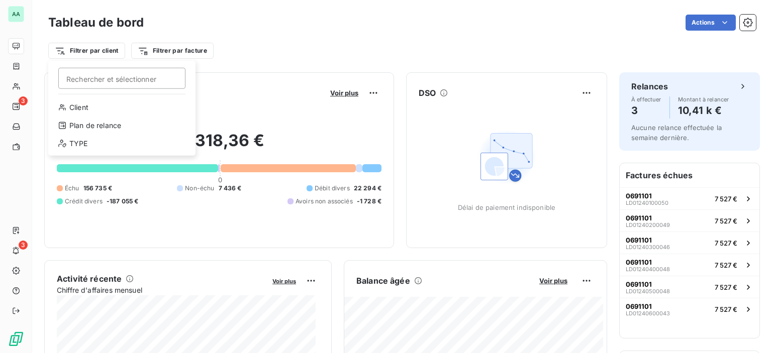
click at [161, 53] on html "AA 3 3 Tableau de bord Actions Filtrer par client Rechercher et sélectionner Cl…" at bounding box center [386, 176] width 772 height 353
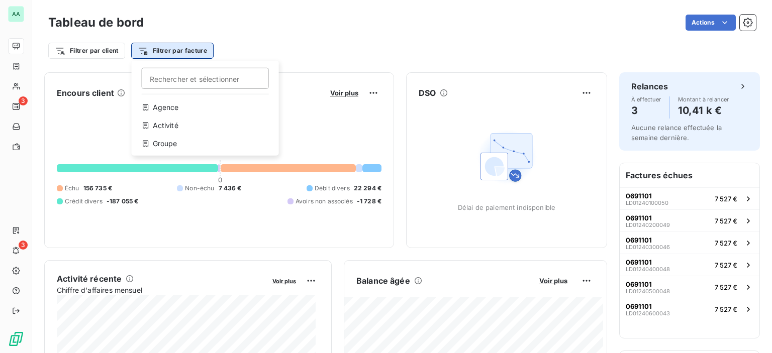
click at [169, 51] on html "AA 3 3 Tableau de bord Actions Filtrer par client Filtrer par facture Recherche…" at bounding box center [386, 176] width 772 height 353
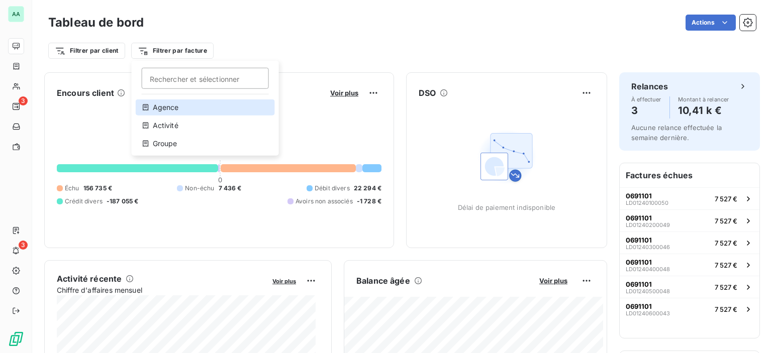
click at [159, 110] on div "Agence" at bounding box center [205, 107] width 139 height 16
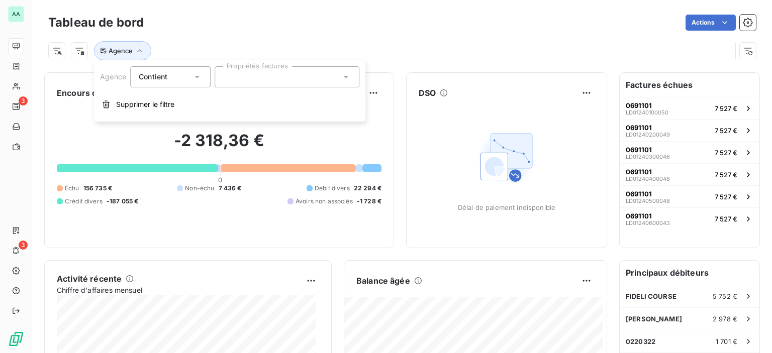
click at [344, 74] on icon at bounding box center [346, 77] width 10 height 10
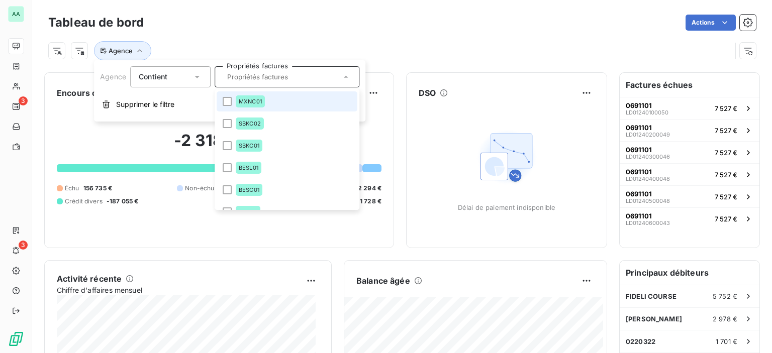
click at [206, 44] on div "Agence" at bounding box center [389, 50] width 683 height 19
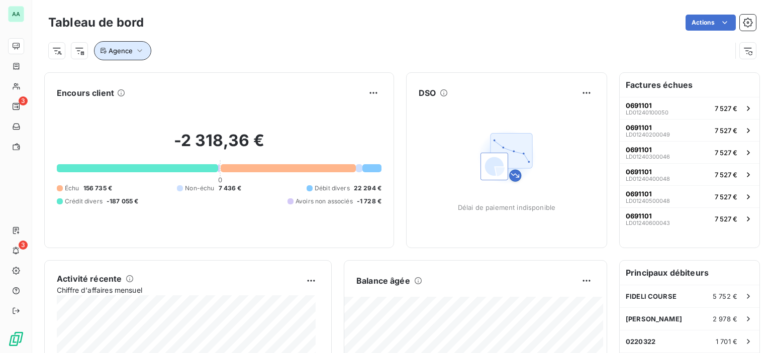
click at [144, 52] on button "Agence" at bounding box center [122, 50] width 57 height 19
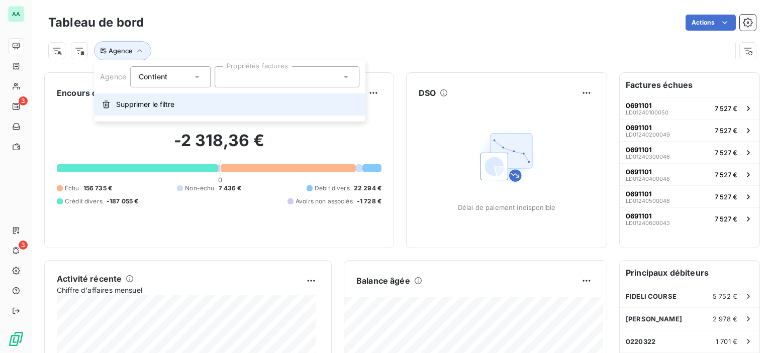
click at [153, 103] on span "Supprimer le filtre" at bounding box center [145, 104] width 58 height 10
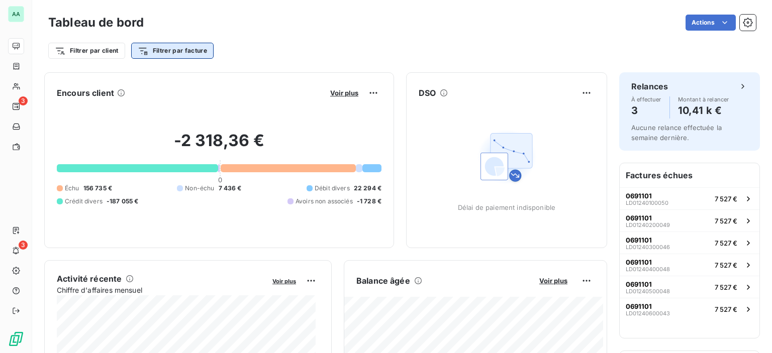
click at [161, 50] on html "AA 3 3 Tableau de bord Actions Filtrer par client Filtrer par facture Encours c…" at bounding box center [386, 176] width 772 height 353
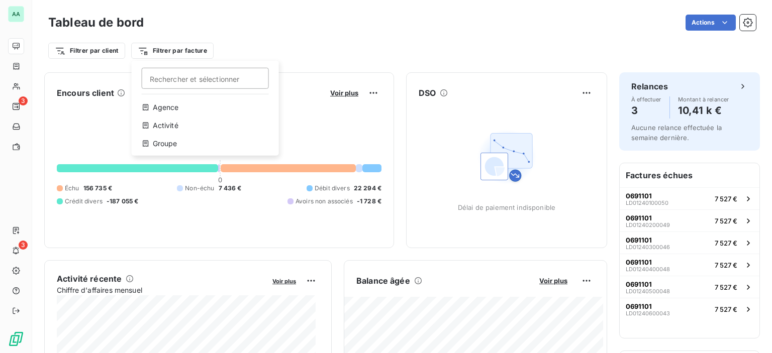
click at [159, 152] on div "Agence Activité Groupe" at bounding box center [205, 127] width 139 height 56
click at [160, 148] on div "Groupe" at bounding box center [205, 144] width 139 height 16
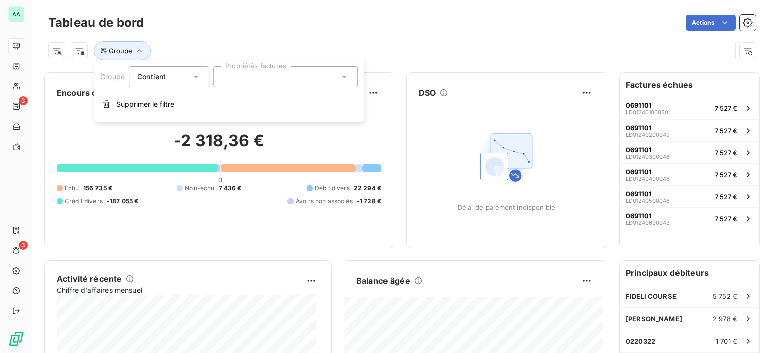
click at [253, 78] on div at bounding box center [285, 76] width 145 height 21
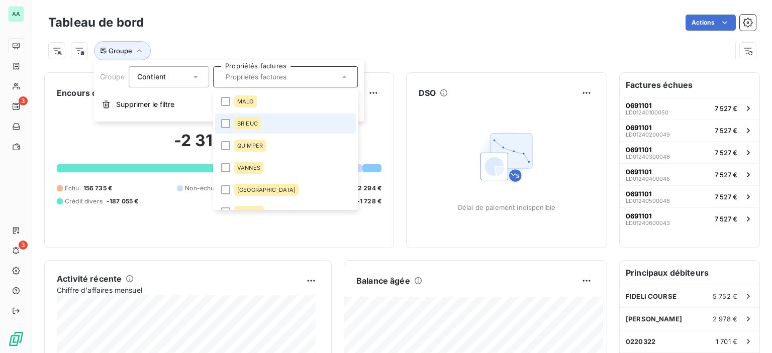
click at [251, 119] on div "BRIEUC" at bounding box center [247, 124] width 27 height 12
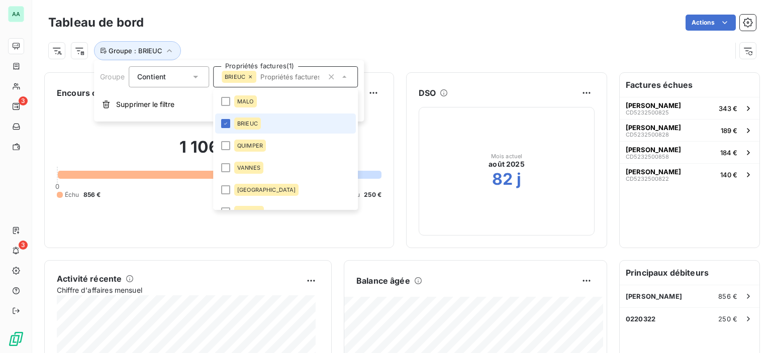
click at [231, 120] on li "BRIEUC" at bounding box center [285, 124] width 141 height 20
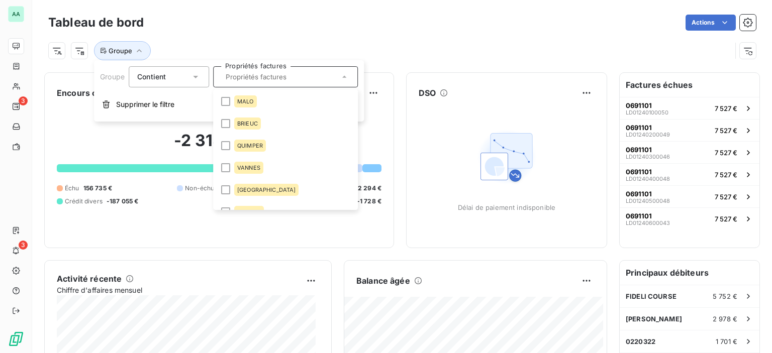
click at [213, 42] on div "Groupe" at bounding box center [389, 50] width 683 height 19
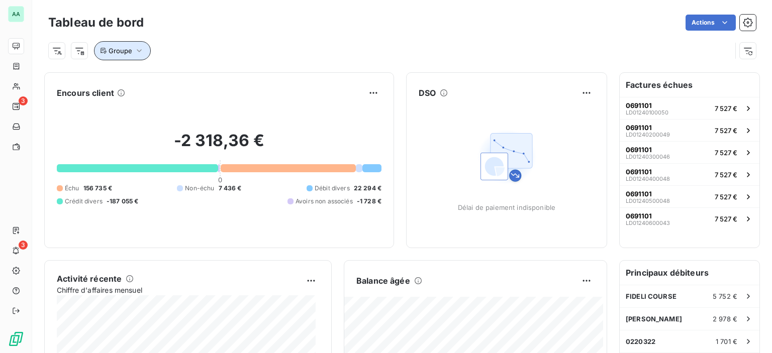
click at [135, 55] on icon "button" at bounding box center [139, 51] width 10 height 10
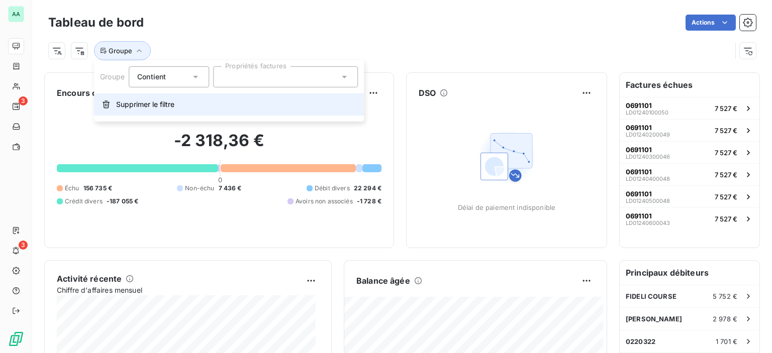
click at [137, 110] on button "Supprimer le filtre" at bounding box center [229, 104] width 270 height 22
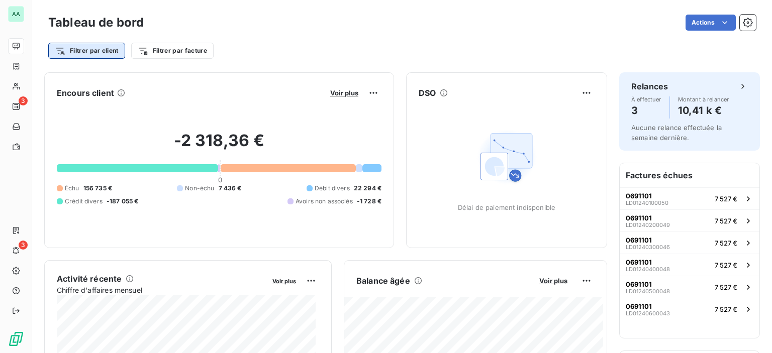
click at [79, 54] on html "AA 3 3 Tableau de bord Actions Filtrer par client Filtrer par facture Encours c…" at bounding box center [386, 176] width 772 height 353
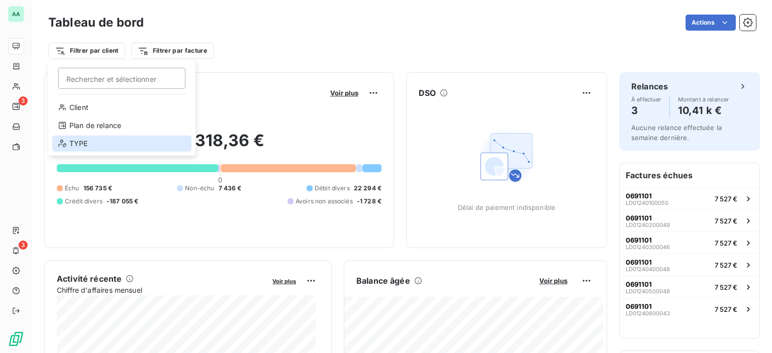
click at [79, 141] on div "TYPE" at bounding box center [121, 144] width 139 height 16
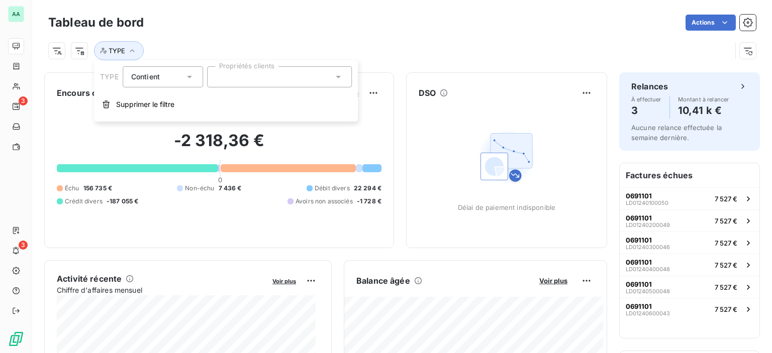
click at [181, 78] on div "Contient is" at bounding box center [157, 77] width 53 height 14
click at [257, 77] on div at bounding box center [279, 76] width 145 height 21
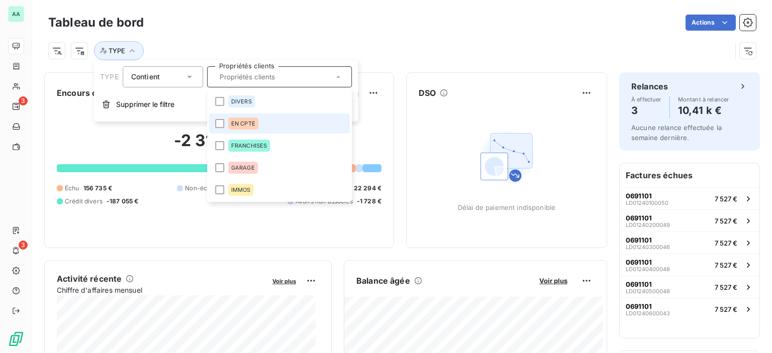
click at [253, 123] on span "EN CPTE" at bounding box center [243, 124] width 24 height 6
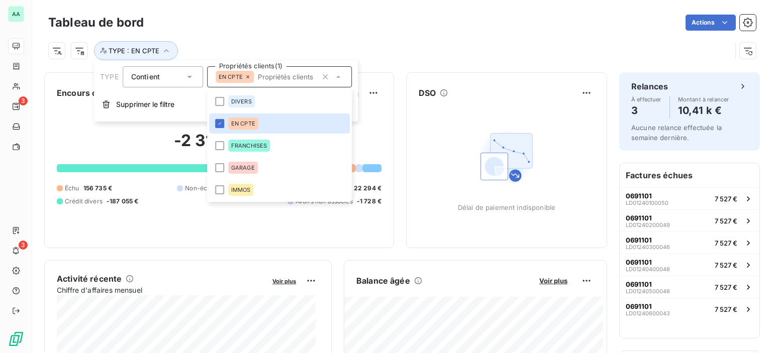
click at [247, 79] on icon at bounding box center [248, 77] width 6 height 6
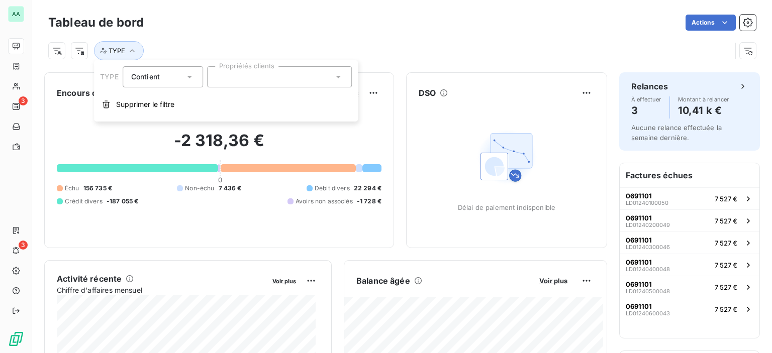
click at [204, 52] on div "TYPE" at bounding box center [389, 50] width 683 height 19
click at [138, 52] on button "TYPE" at bounding box center [119, 50] width 50 height 19
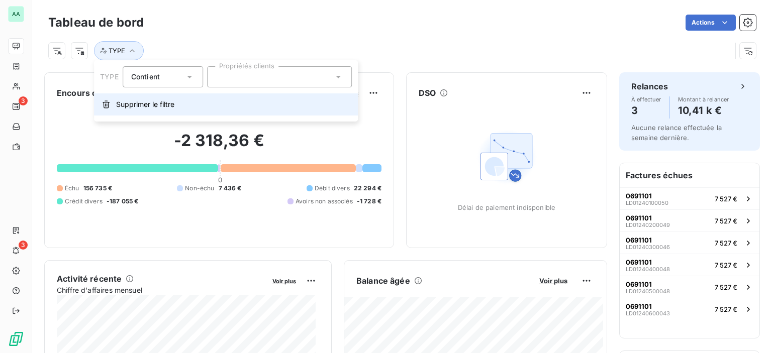
click at [149, 101] on span "Supprimer le filtre" at bounding box center [145, 104] width 58 height 10
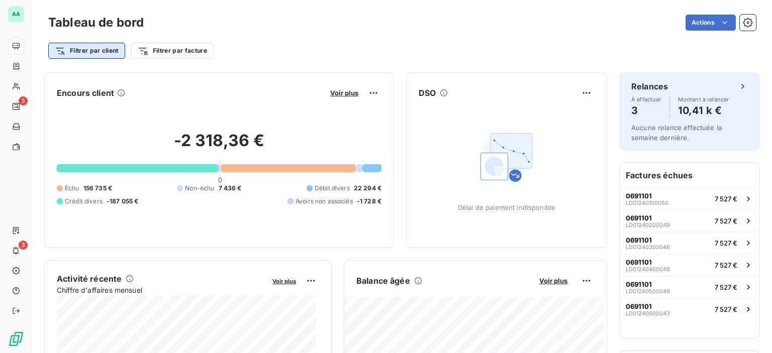
click at [118, 56] on html "AA 3 3 Tableau de bord Actions Filtrer par client Filtrer par facture Encours c…" at bounding box center [386, 176] width 772 height 353
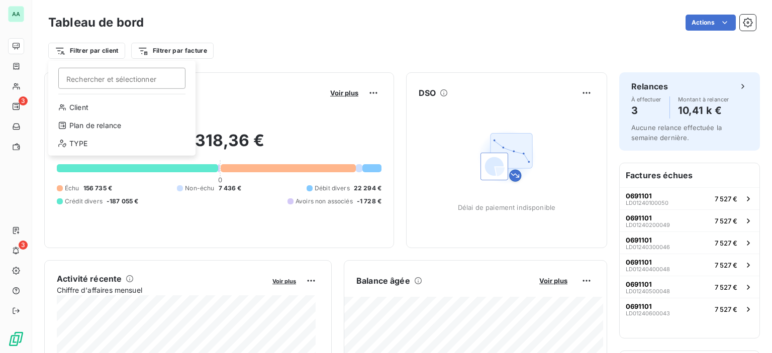
click at [96, 116] on div "Client Plan de relance TYPE" at bounding box center [121, 127] width 139 height 56
click at [96, 109] on div "Client" at bounding box center [121, 107] width 139 height 16
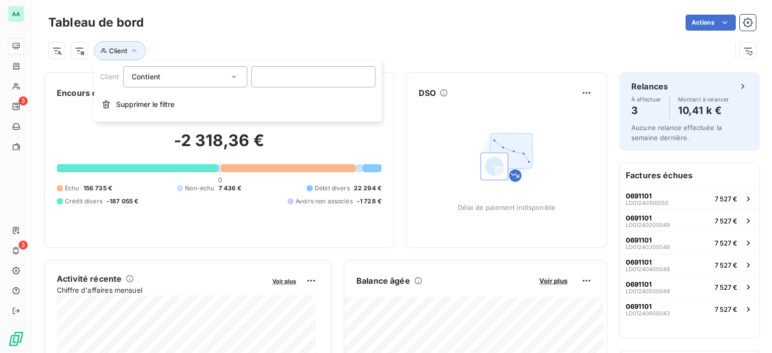
click at [245, 74] on div "Contient like" at bounding box center [185, 76] width 124 height 21
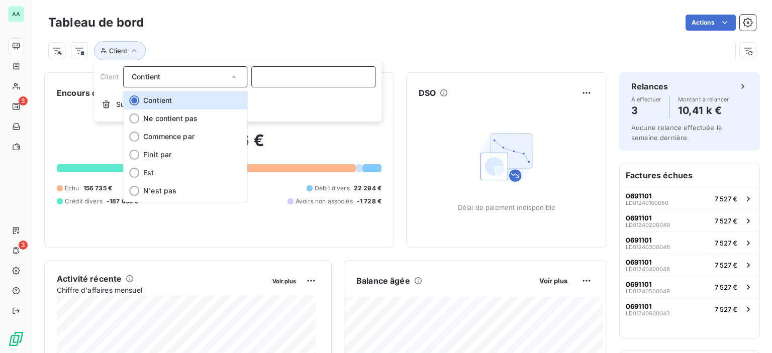
click at [303, 79] on input at bounding box center [313, 76] width 124 height 21
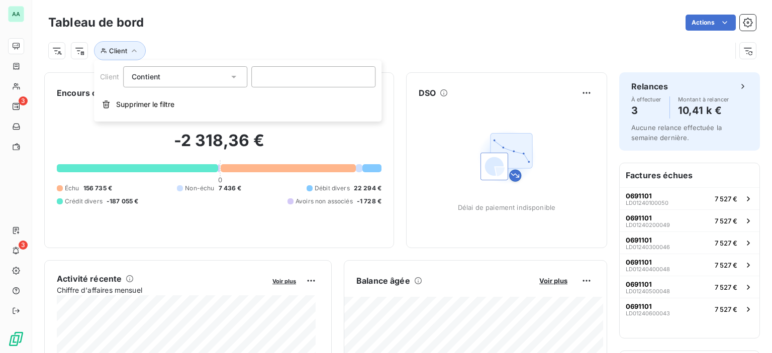
click at [146, 111] on button "Supprimer le filtre" at bounding box center [237, 104] width 287 height 22
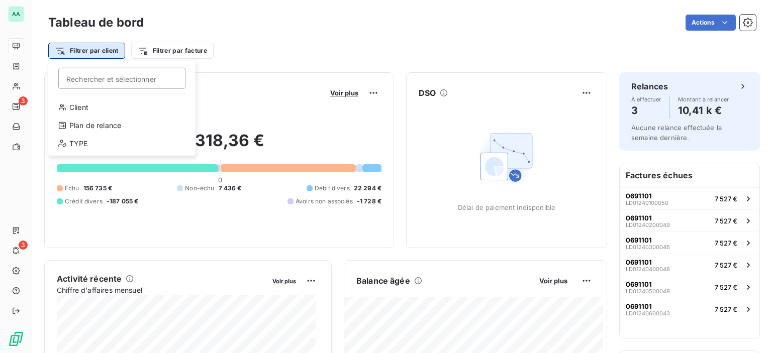
click at [86, 52] on html "AA 3 3 Tableau de bord Actions Filtrer par client Rechercher et sélectionner Cl…" at bounding box center [386, 176] width 772 height 353
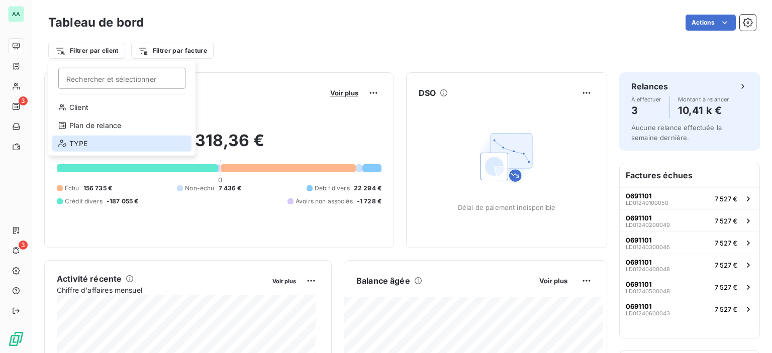
click at [85, 147] on div "TYPE" at bounding box center [121, 144] width 139 height 16
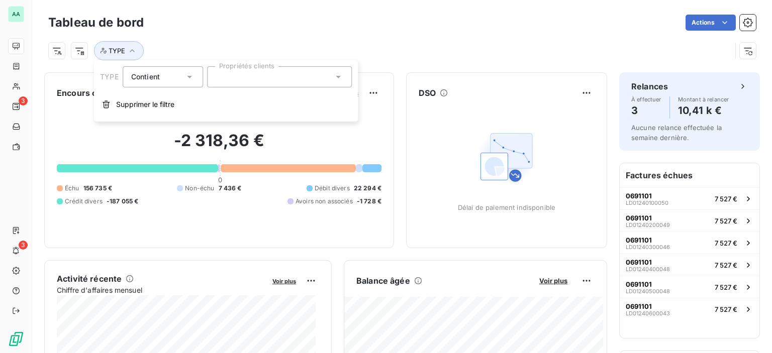
click at [279, 82] on div at bounding box center [279, 76] width 145 height 21
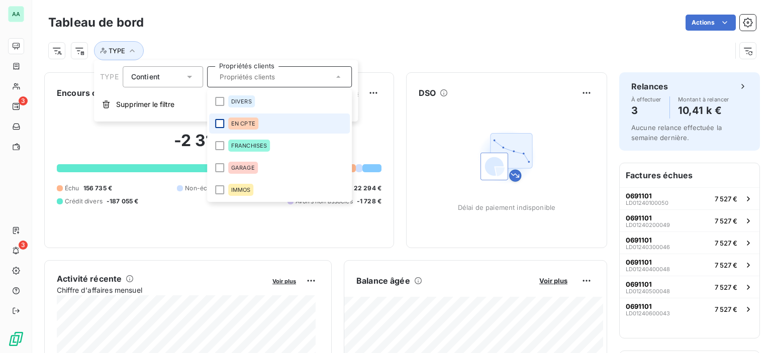
click at [223, 126] on div at bounding box center [219, 123] width 9 height 9
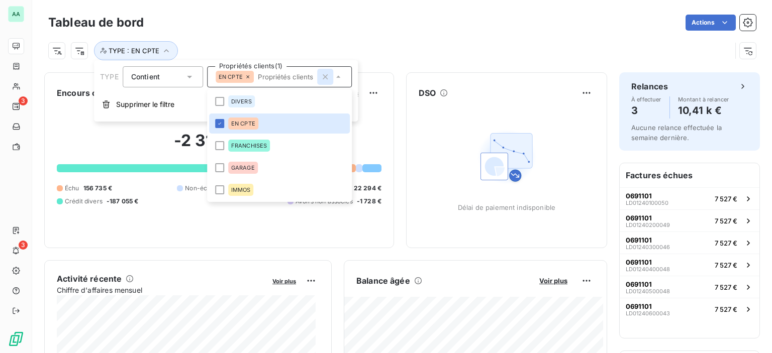
click at [322, 80] on icon "button" at bounding box center [325, 77] width 10 height 10
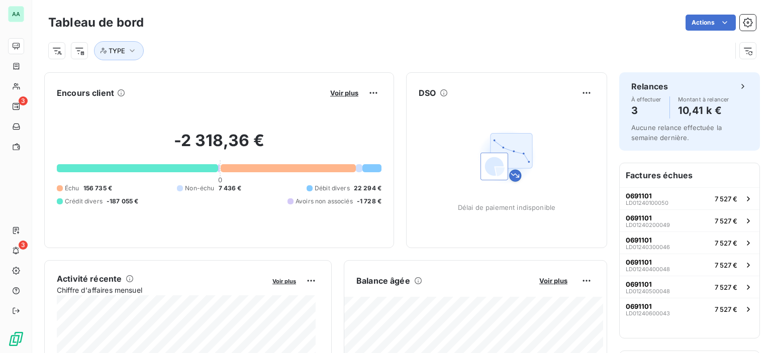
click at [176, 50] on div "TYPE" at bounding box center [389, 50] width 683 height 19
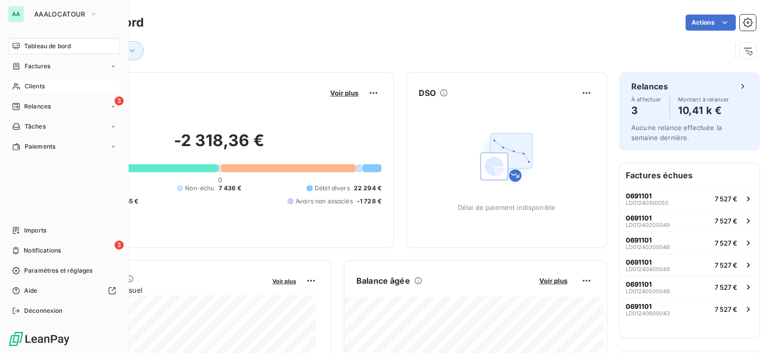
click at [23, 86] on div "Clients" at bounding box center [64, 86] width 112 height 16
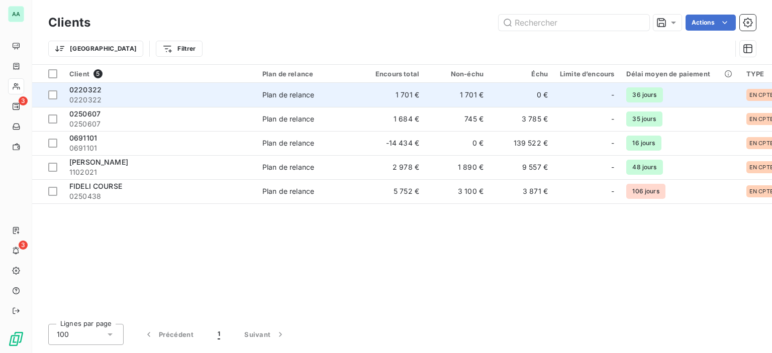
click at [113, 97] on span "0220322" at bounding box center [159, 100] width 181 height 10
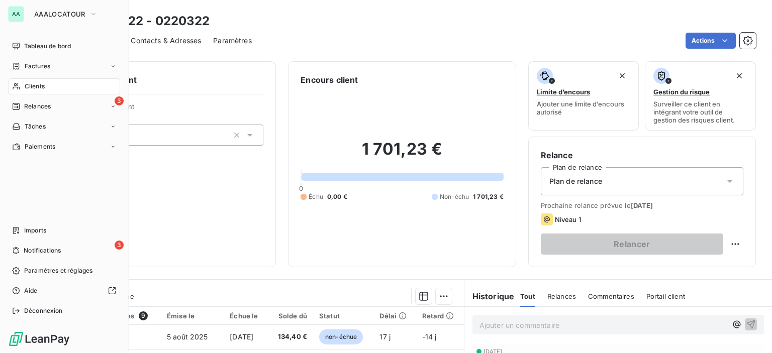
click at [34, 90] on span "Clients" at bounding box center [35, 86] width 20 height 9
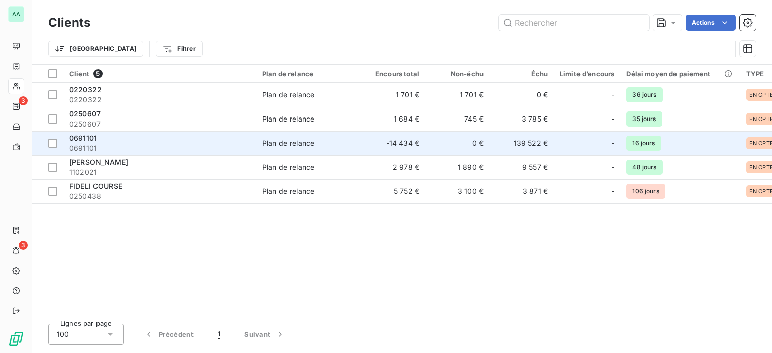
click at [182, 138] on div "0691101" at bounding box center [159, 138] width 181 height 10
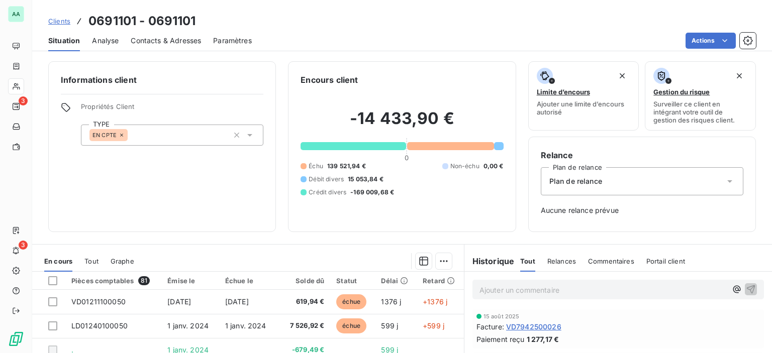
click at [246, 136] on icon at bounding box center [250, 135] width 10 height 10
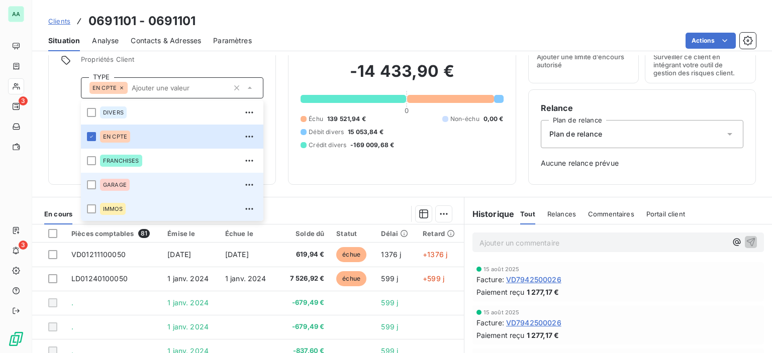
scroll to position [41, 0]
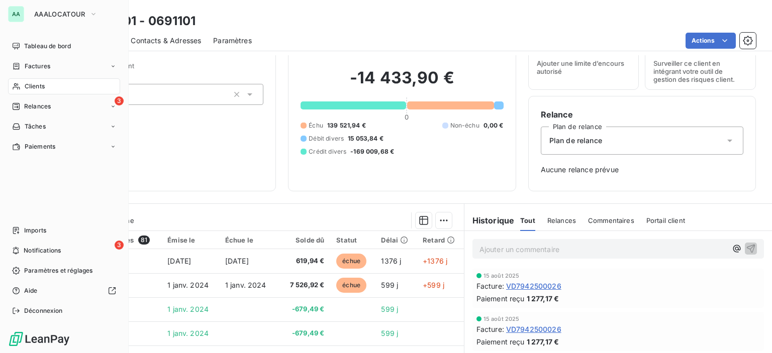
click at [43, 93] on div "Clients" at bounding box center [64, 86] width 112 height 16
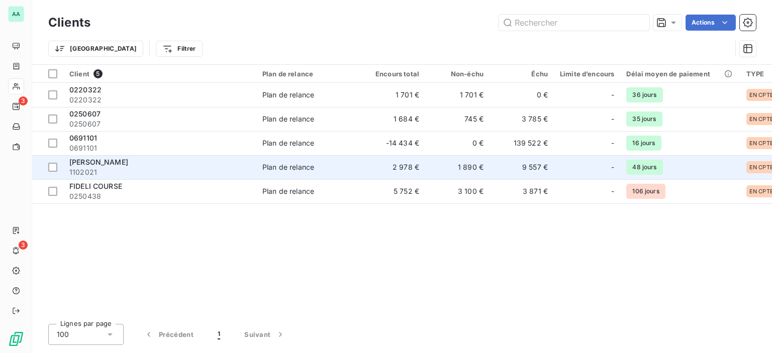
click at [111, 158] on span "BAI SA - BRITTANY FERRIES" at bounding box center [98, 162] width 59 height 9
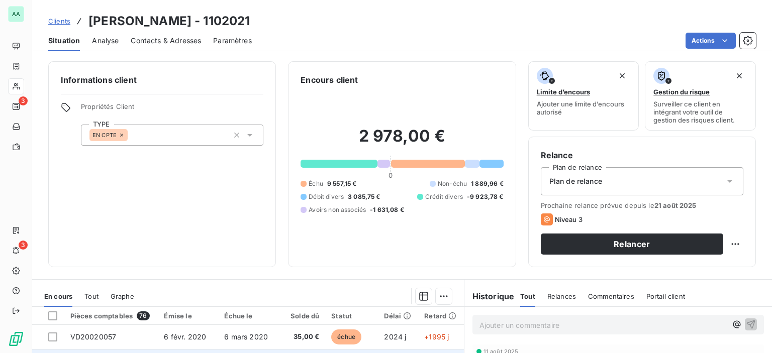
scroll to position [151, 0]
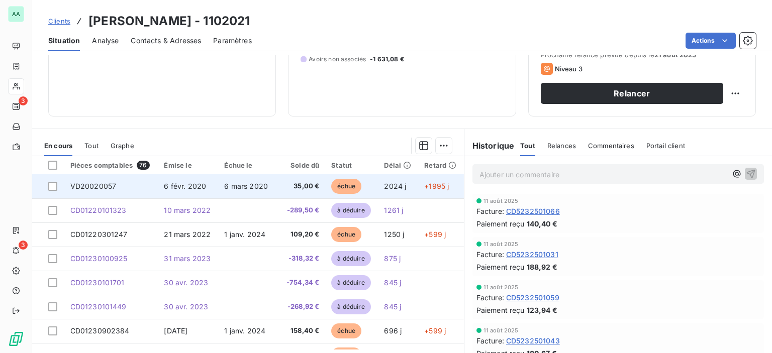
click at [365, 182] on td "échue" at bounding box center [351, 186] width 53 height 24
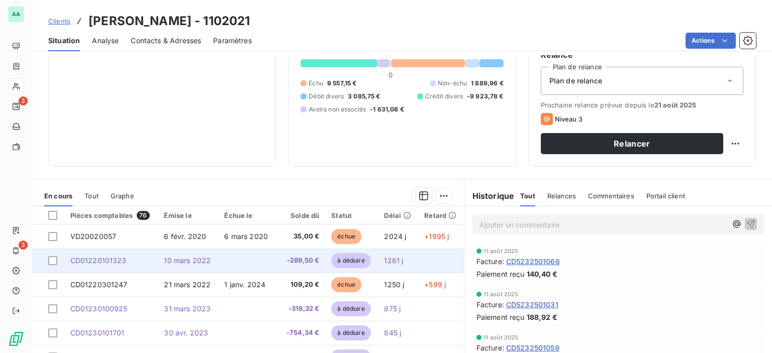
scroll to position [100, 0]
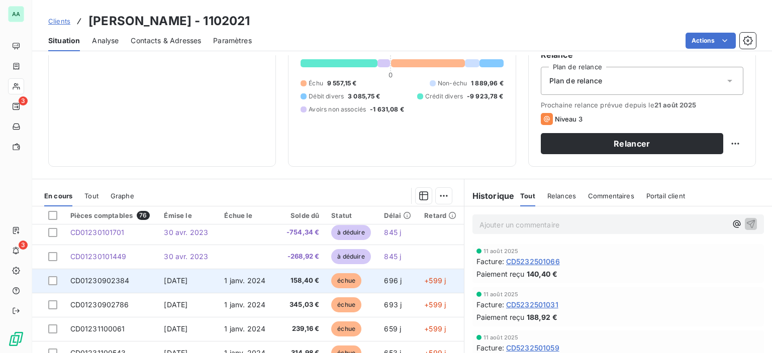
click at [237, 279] on span "1 janv. 2024" at bounding box center [244, 280] width 41 height 9
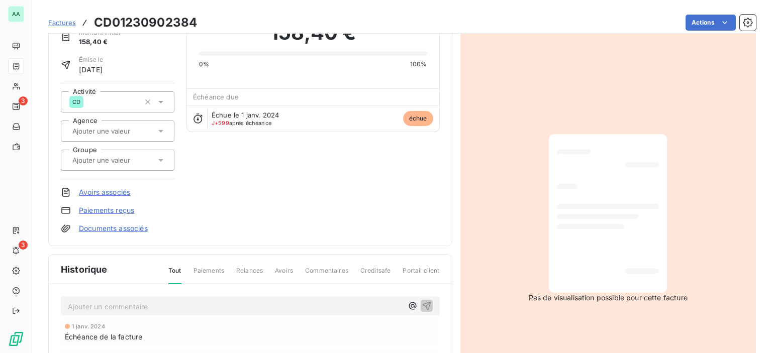
scroll to position [151, 0]
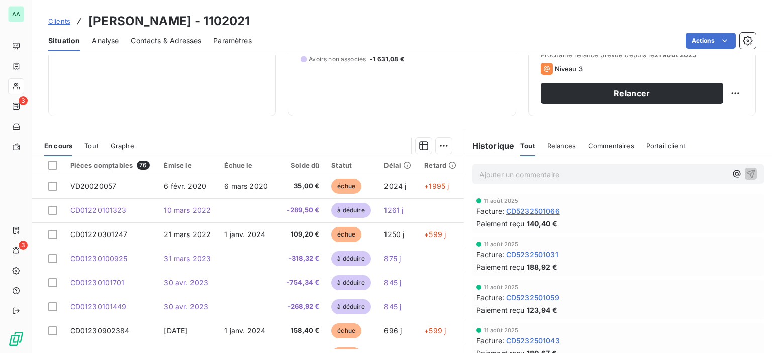
click at [530, 209] on span "CD5232501066" at bounding box center [533, 211] width 54 height 11
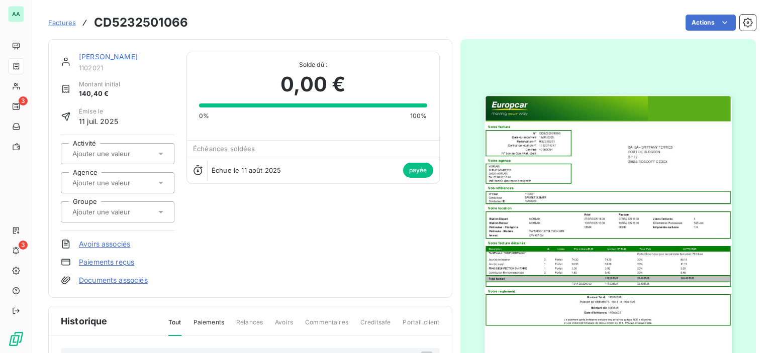
click at [590, 231] on img "button" at bounding box center [607, 269] width 247 height 349
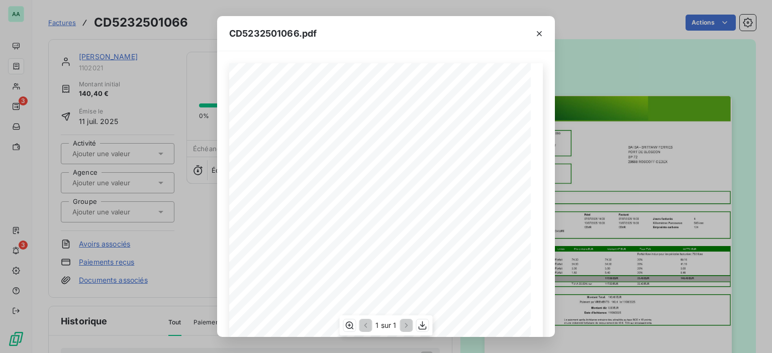
scroll to position [50, 0]
click at [353, 326] on icon "button" at bounding box center [349, 326] width 10 height 10
click at [348, 329] on icon "button" at bounding box center [350, 326] width 8 height 8
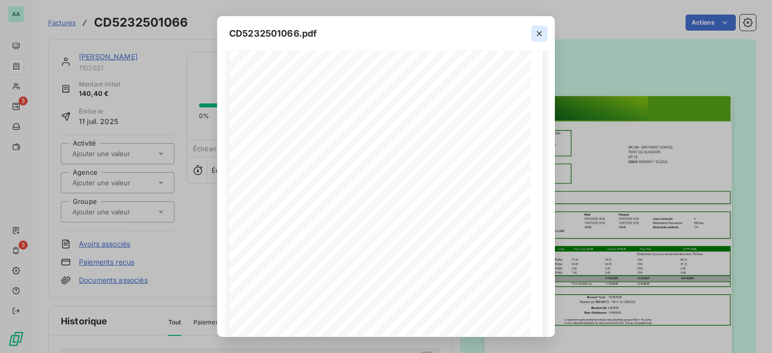
click at [538, 35] on icon "button" at bounding box center [539, 34] width 10 height 10
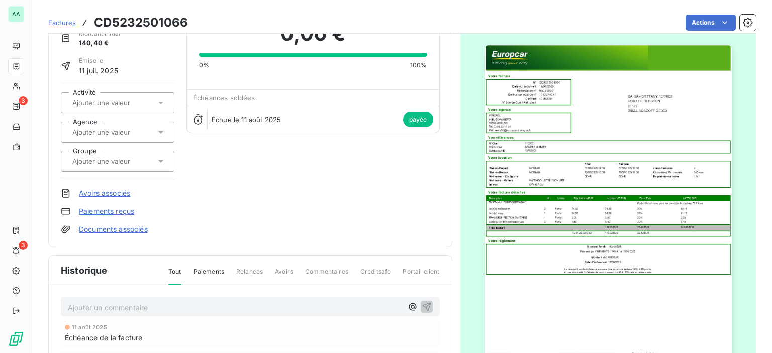
scroll to position [0, 0]
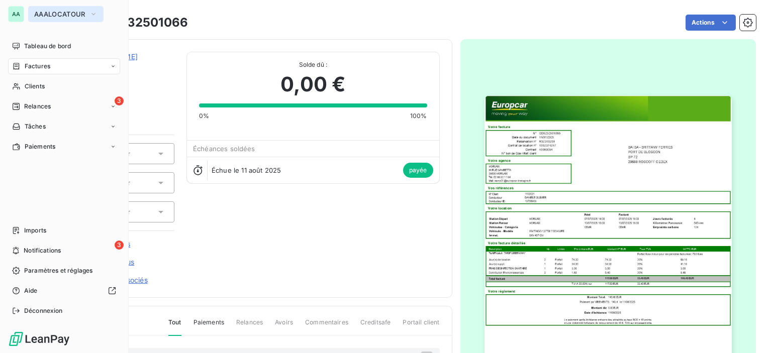
click at [56, 12] on span "AAALOCATOUR" at bounding box center [59, 14] width 51 height 8
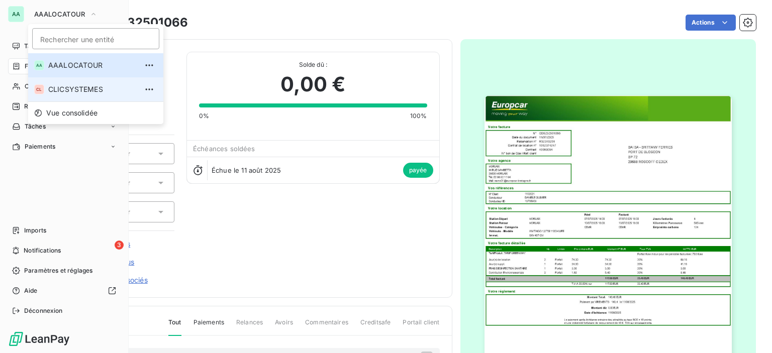
click at [92, 92] on span "CLICSYSTEMES" at bounding box center [92, 89] width 89 height 10
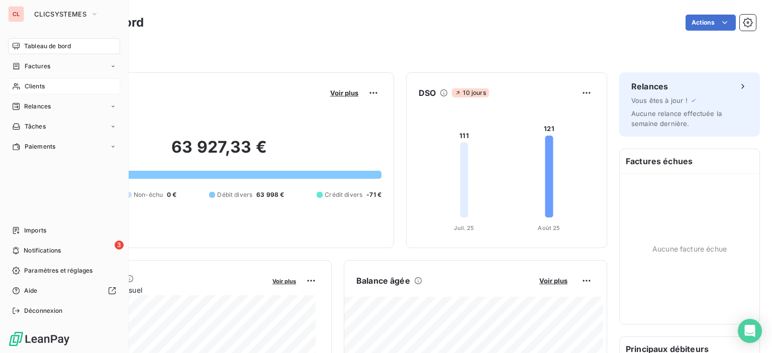
click at [32, 84] on span "Clients" at bounding box center [35, 86] width 20 height 9
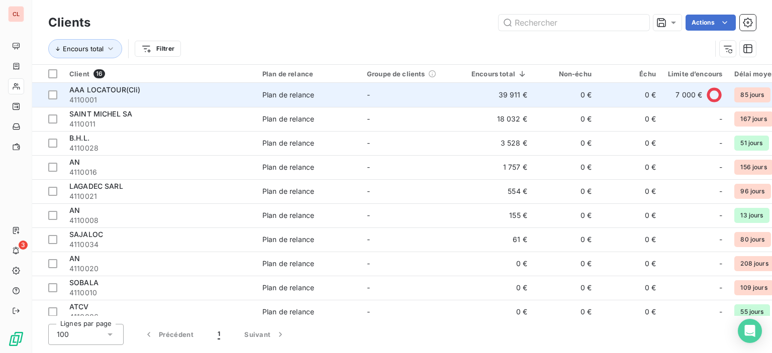
click at [104, 95] on span "4110001" at bounding box center [159, 100] width 181 height 10
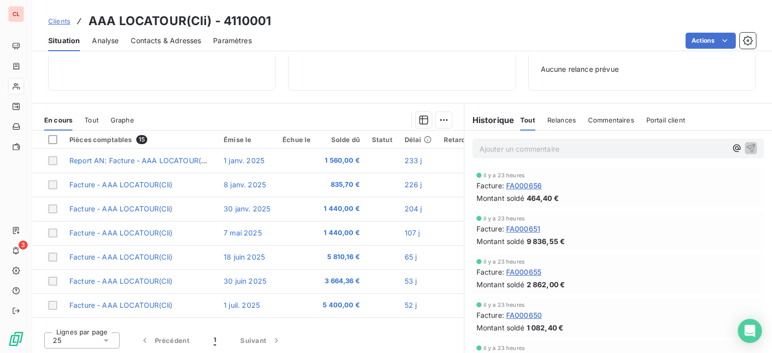
scroll to position [50, 0]
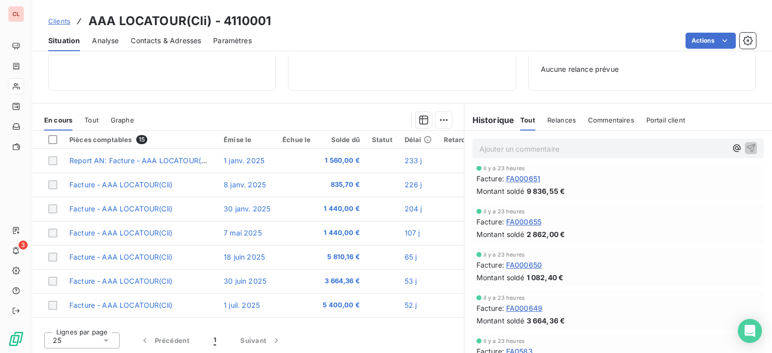
click at [517, 180] on span "FA000651" at bounding box center [523, 178] width 34 height 11
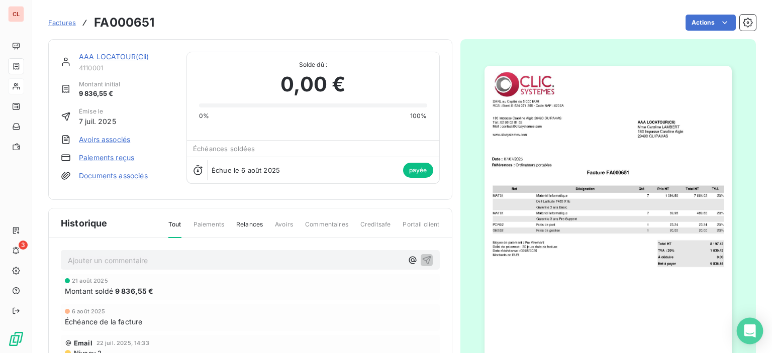
click at [746, 327] on icon "Open Intercom Messenger" at bounding box center [750, 331] width 12 height 13
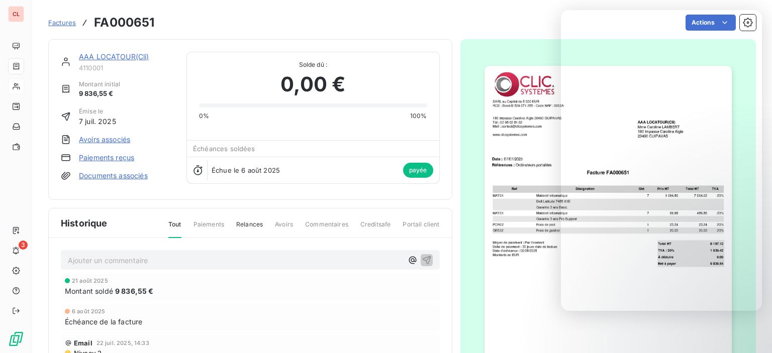
click at [227, 22] on div "Actions" at bounding box center [460, 23] width 589 height 16
click at [370, 319] on div "Échéance de la facture" at bounding box center [250, 322] width 371 height 11
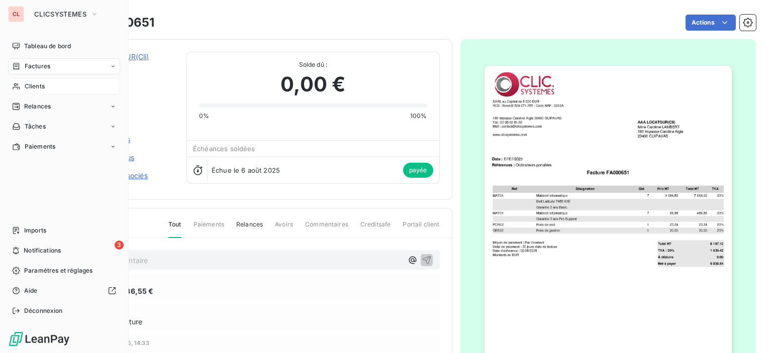
click at [16, 13] on div "CL" at bounding box center [16, 14] width 16 height 16
click at [92, 18] on icon "button" at bounding box center [94, 14] width 8 height 10
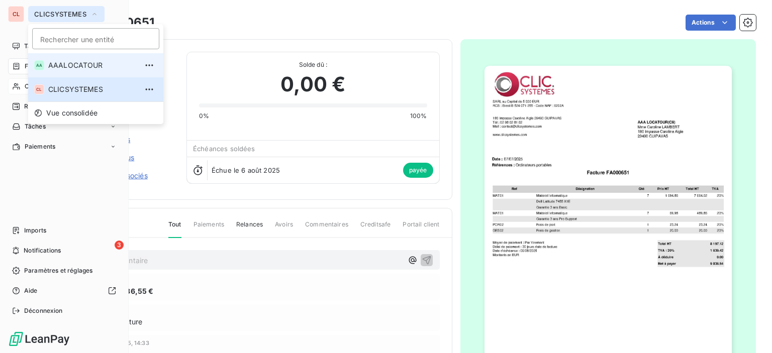
click at [61, 66] on span "AAALOCATOUR" at bounding box center [92, 65] width 89 height 10
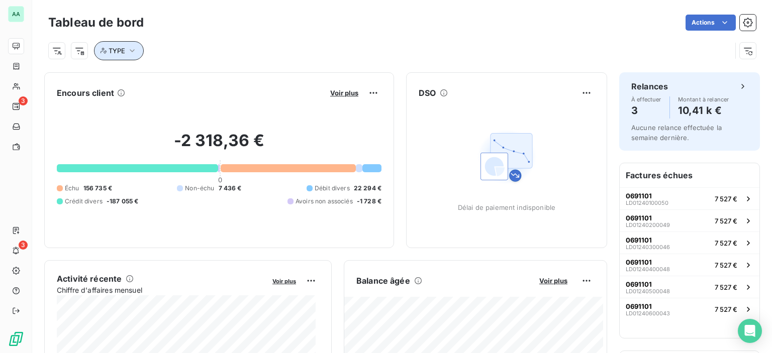
click at [130, 46] on icon "button" at bounding box center [132, 51] width 10 height 10
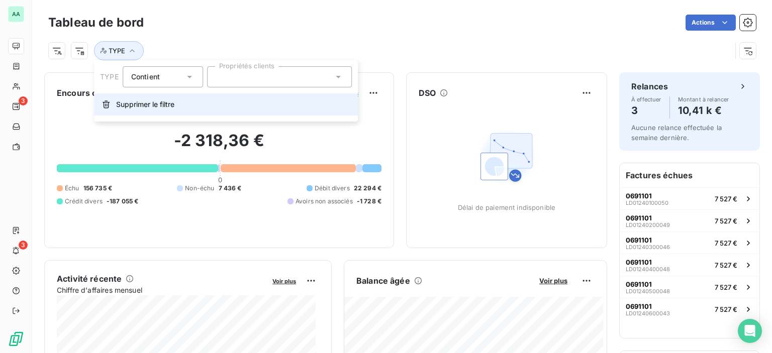
click at [134, 102] on span "Supprimer le filtre" at bounding box center [145, 104] width 58 height 10
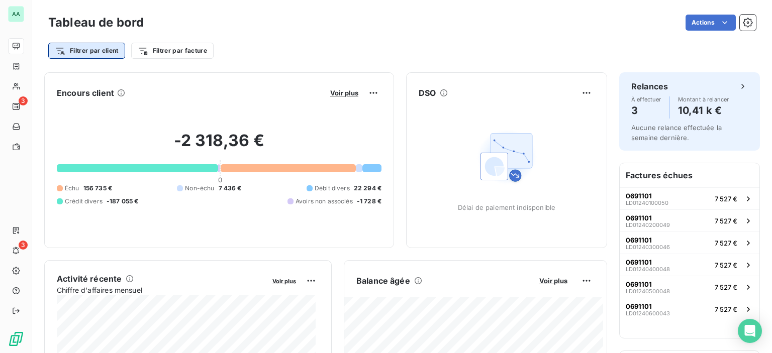
click at [112, 53] on html "AA 3 3 Tableau de bord Actions Filtrer par client Filtrer par facture Encours c…" at bounding box center [386, 176] width 772 height 353
click at [743, 25] on html "AA 3 3 Tableau de bord Actions Filtrer par client Filtrer par facture Encours c…" at bounding box center [386, 176] width 772 height 353
click at [743, 22] on icon "button" at bounding box center [748, 23] width 10 height 10
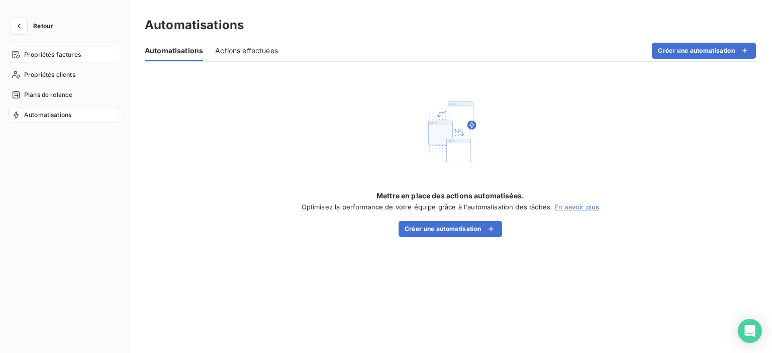
click at [64, 58] on span "Propriétés factures" at bounding box center [52, 54] width 57 height 9
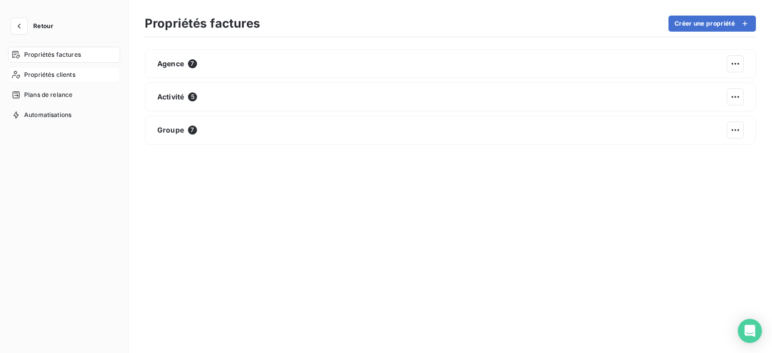
click at [49, 69] on div "Propriétés clients" at bounding box center [64, 75] width 112 height 16
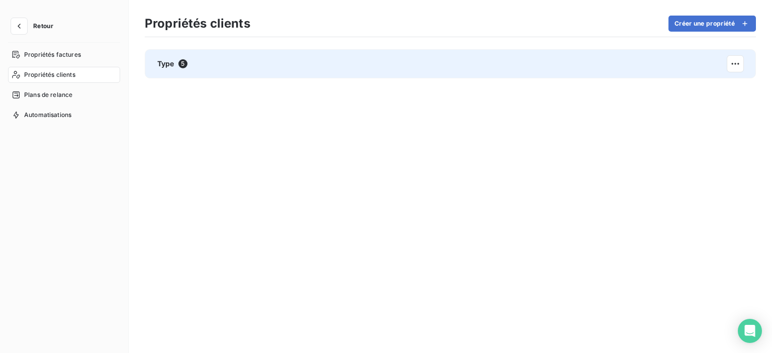
click at [745, 61] on div "Type 5" at bounding box center [450, 63] width 611 height 29
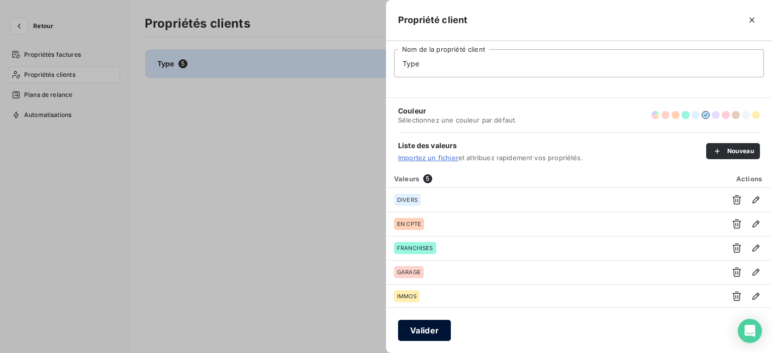
type input "Type"
click at [418, 337] on button "Valider" at bounding box center [424, 330] width 53 height 21
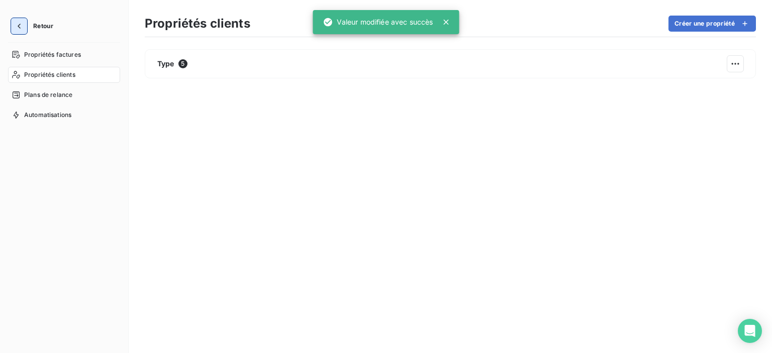
click at [22, 31] on icon "button" at bounding box center [19, 26] width 10 height 10
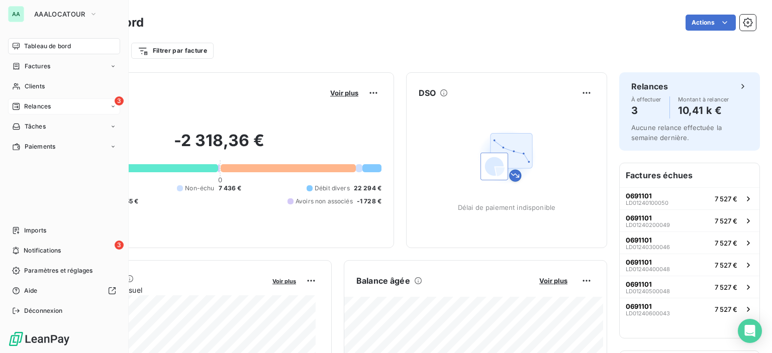
click at [34, 105] on span "Relances" at bounding box center [37, 106] width 27 height 9
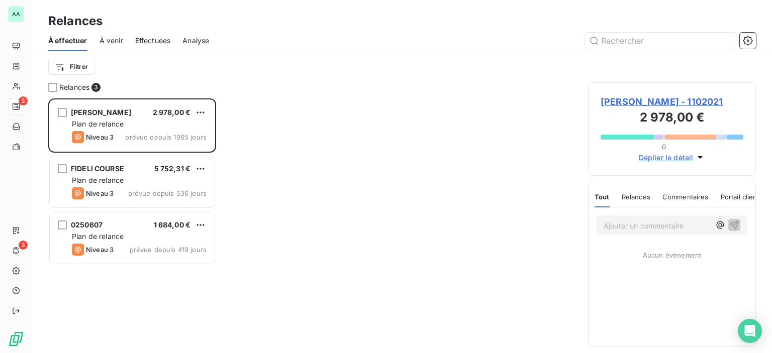
scroll to position [247, 160]
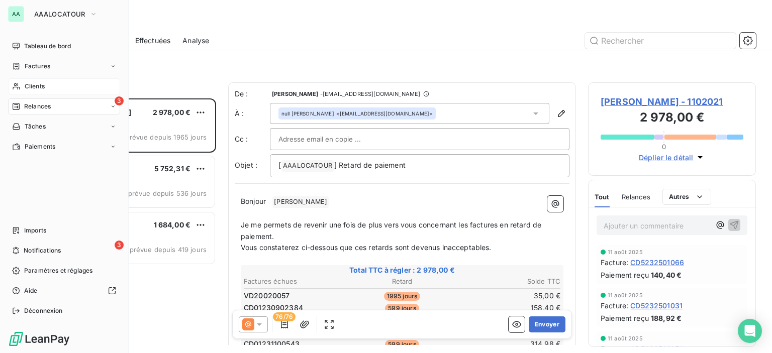
click at [34, 84] on span "Clients" at bounding box center [35, 86] width 20 height 9
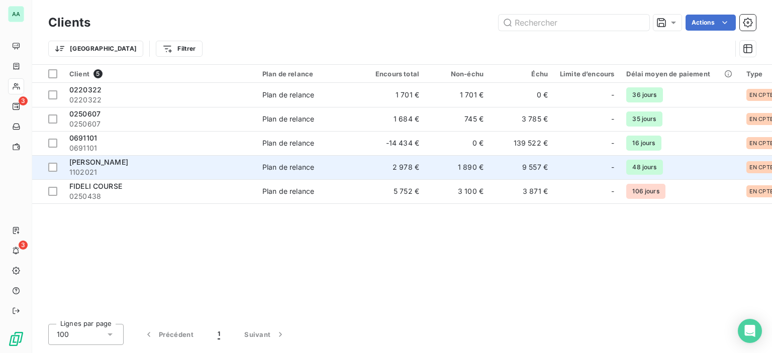
click at [128, 161] on span "BAI SA - BRITTANY FERRIES" at bounding box center [98, 162] width 59 height 9
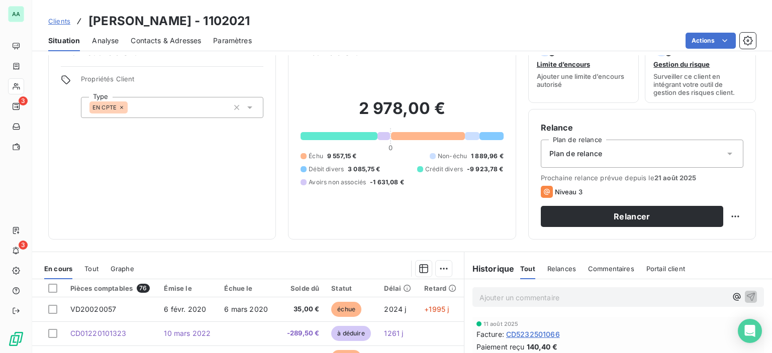
scroll to position [50, 0]
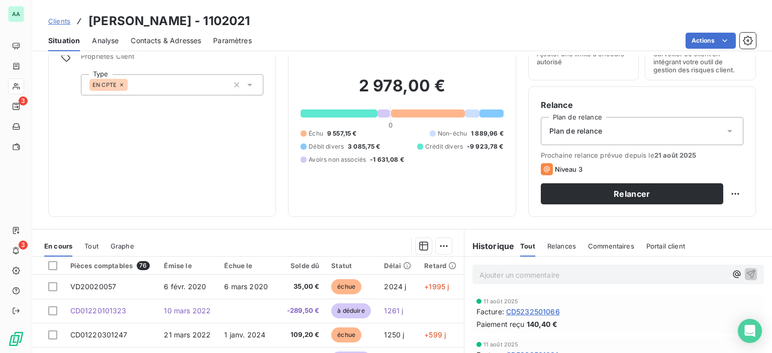
click at [664, 246] on span "Portail client" at bounding box center [665, 246] width 39 height 8
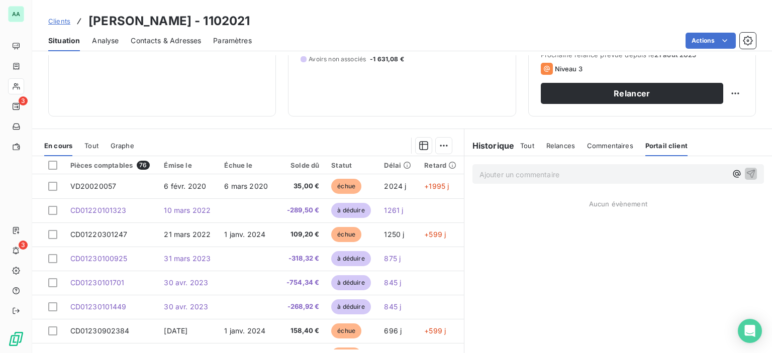
scroll to position [0, 0]
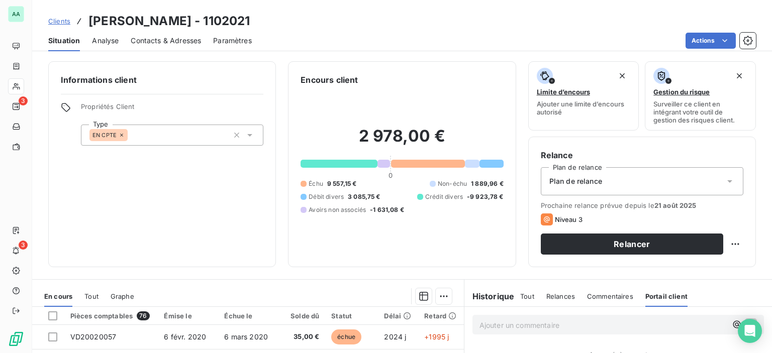
click at [64, 22] on span "Clients" at bounding box center [59, 21] width 22 height 8
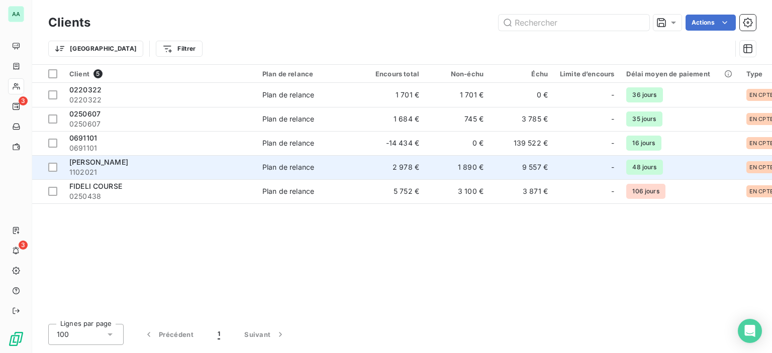
click at [94, 170] on span "1102021" at bounding box center [159, 172] width 181 height 10
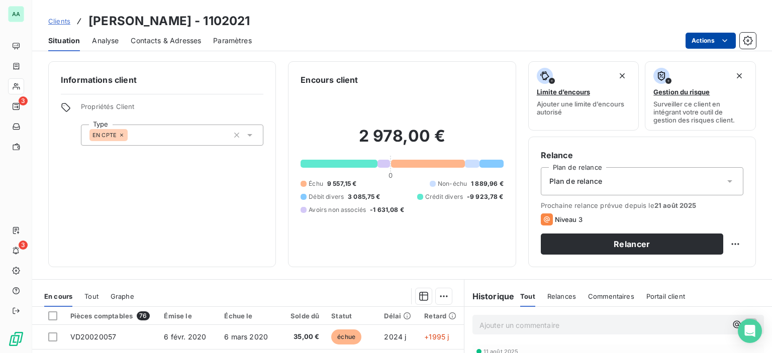
click at [703, 43] on html "AA 3 3 Clients BAI SA - BRITTANY FERRIES - 1102021 Situation Analyse Contacts &…" at bounding box center [386, 176] width 772 height 353
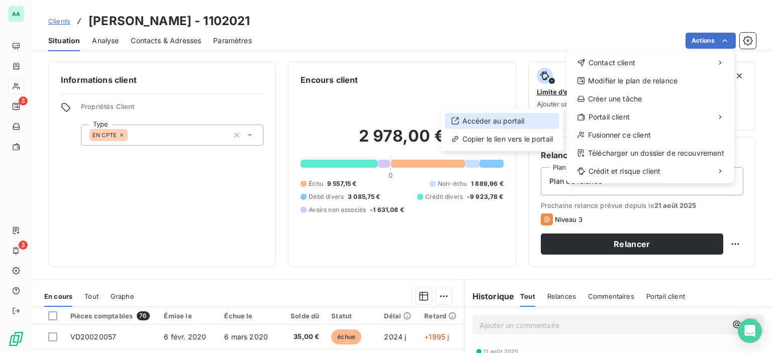
click at [500, 118] on div "Accéder au portail" at bounding box center [502, 121] width 114 height 16
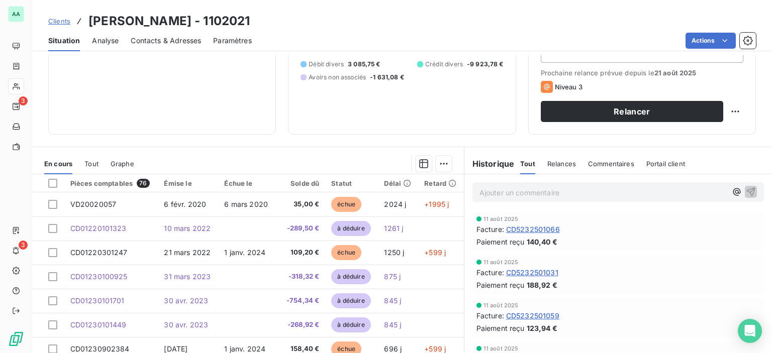
scroll to position [177, 0]
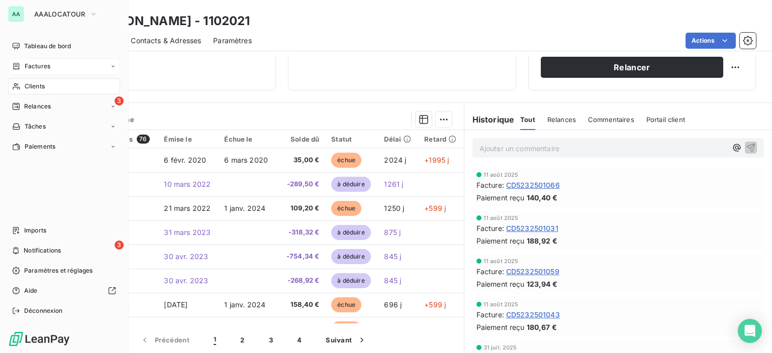
click at [32, 71] on div "Factures" at bounding box center [64, 66] width 112 height 16
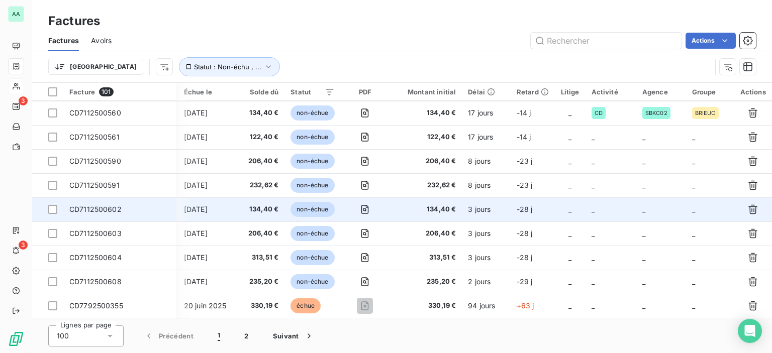
scroll to position [1156, 166]
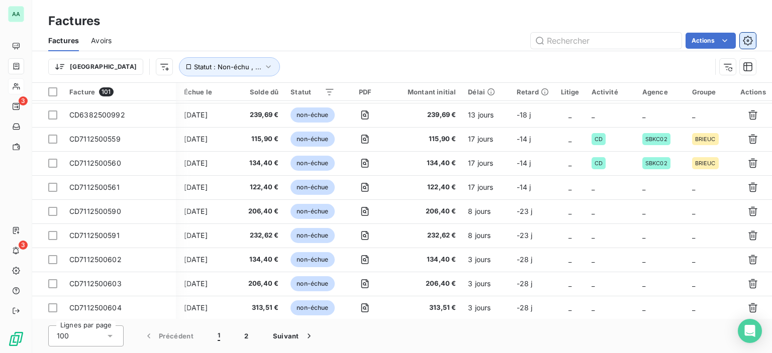
click at [753, 39] on button "button" at bounding box center [748, 41] width 16 height 16
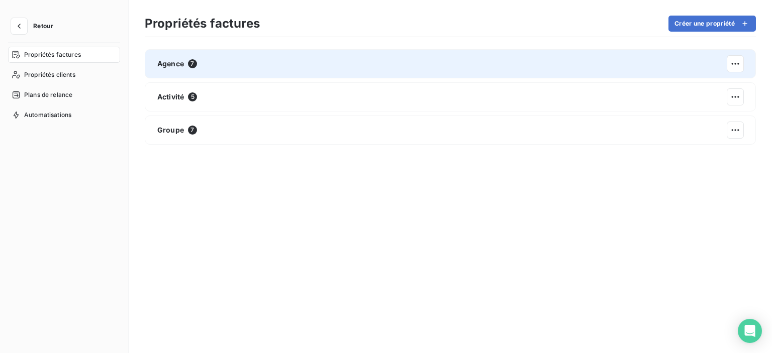
click at [173, 68] on span "Agence" at bounding box center [170, 64] width 27 height 10
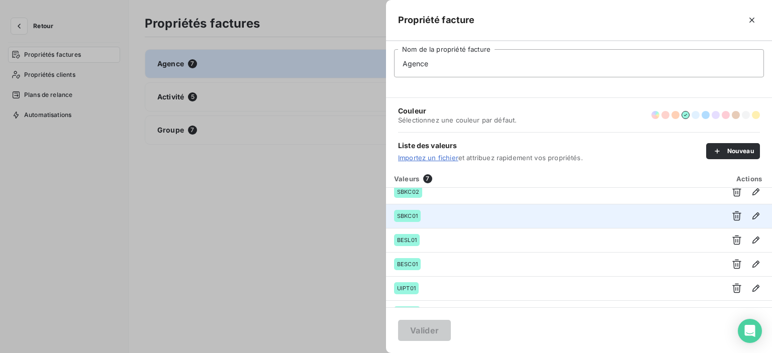
scroll to position [48, 0]
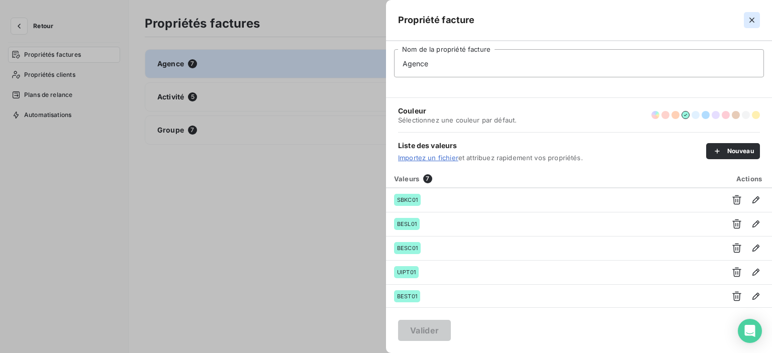
click at [758, 22] on button "button" at bounding box center [752, 20] width 16 height 16
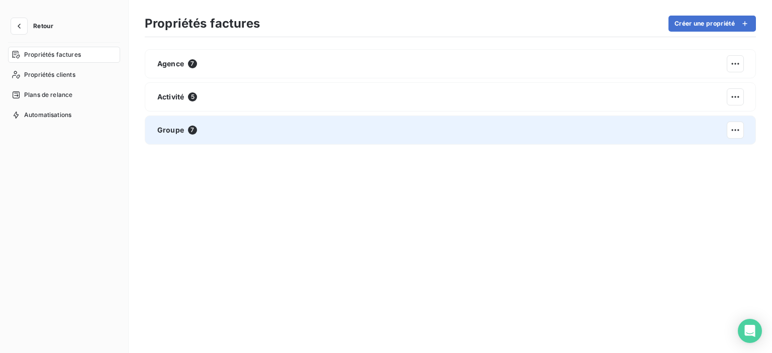
click at [308, 120] on div "Groupe 7" at bounding box center [450, 130] width 611 height 29
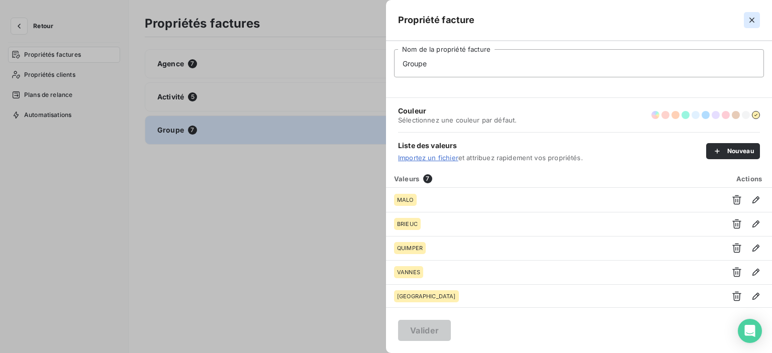
click at [750, 25] on icon "button" at bounding box center [752, 20] width 10 height 10
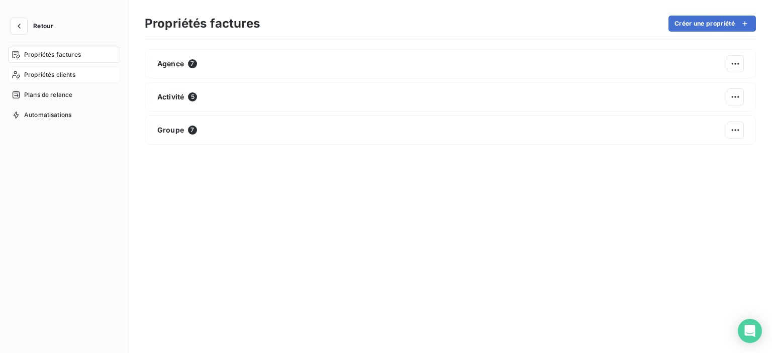
click at [30, 72] on span "Propriétés clients" at bounding box center [49, 74] width 51 height 9
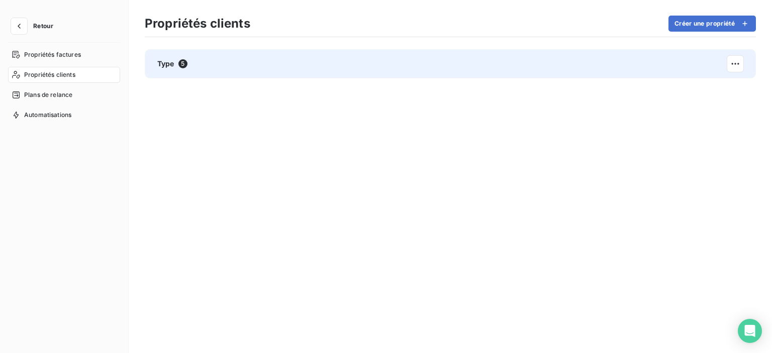
click at [189, 68] on div "Type 5" at bounding box center [450, 63] width 611 height 29
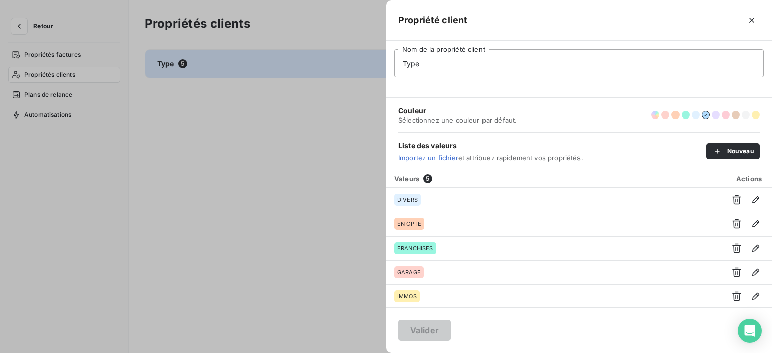
click at [748, 22] on icon "button" at bounding box center [752, 20] width 10 height 10
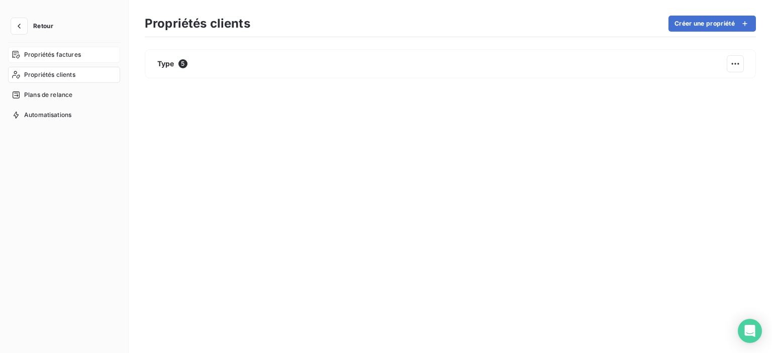
click at [74, 57] on span "Propriétés factures" at bounding box center [52, 54] width 57 height 9
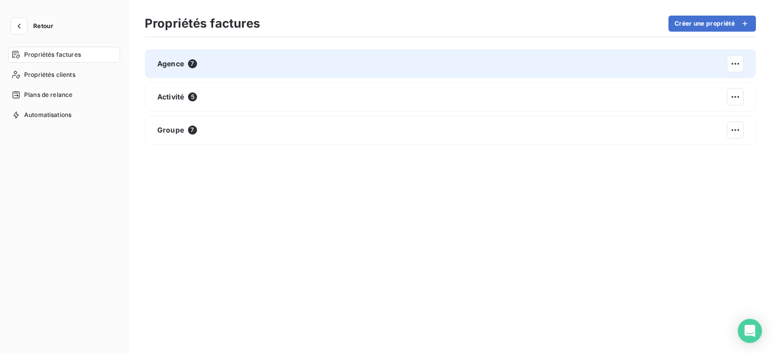
click at [246, 60] on div "Agence 7" at bounding box center [450, 63] width 611 height 29
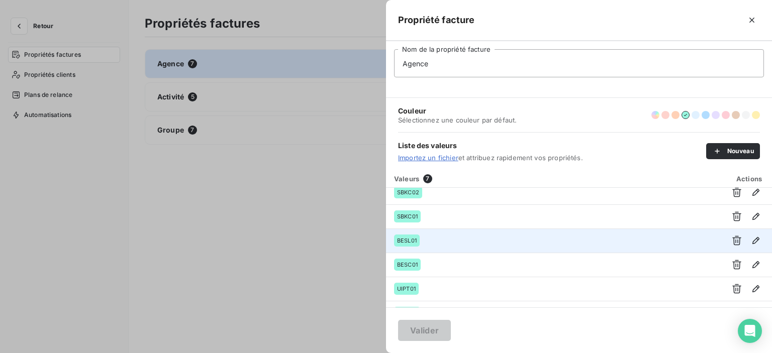
scroll to position [48, 0]
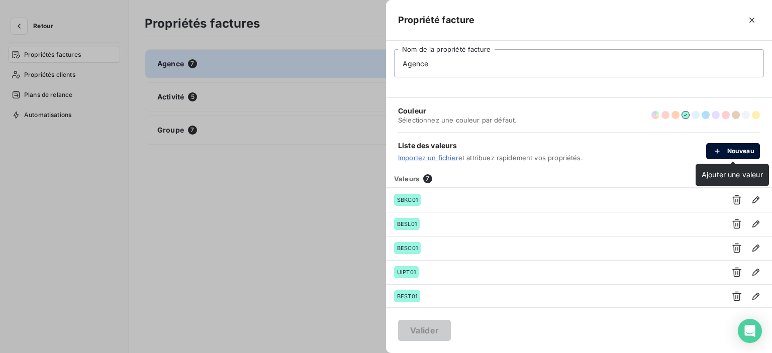
drag, startPoint x: 733, startPoint y: 148, endPoint x: 727, endPoint y: 150, distance: 6.1
click at [730, 150] on button "Nouveau" at bounding box center [733, 151] width 54 height 16
click at [593, 98] on div "Couleur Sélectionnez une couleur par défaut." at bounding box center [579, 115] width 362 height 34
click at [720, 156] on button "Nouveau" at bounding box center [733, 151] width 54 height 16
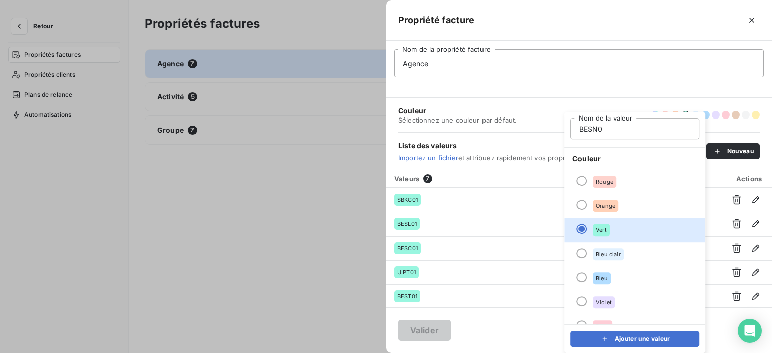
type input "BESN01"
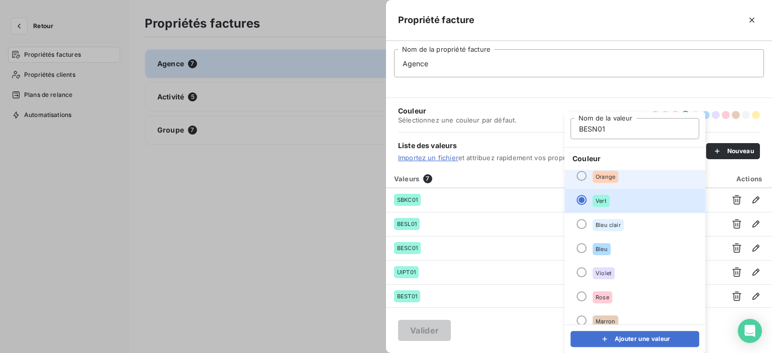
scroll to position [0, 0]
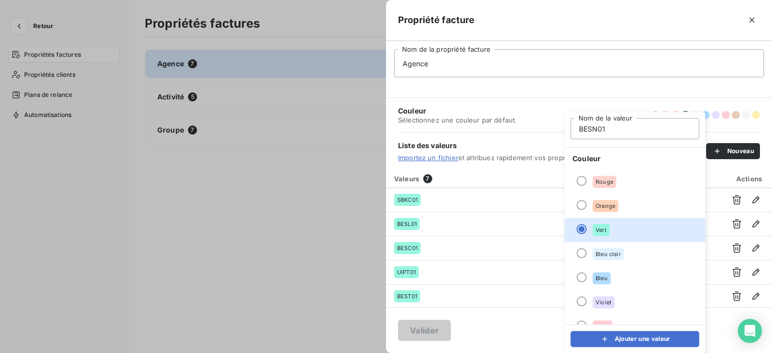
click at [705, 86] on span at bounding box center [579, 83] width 370 height 12
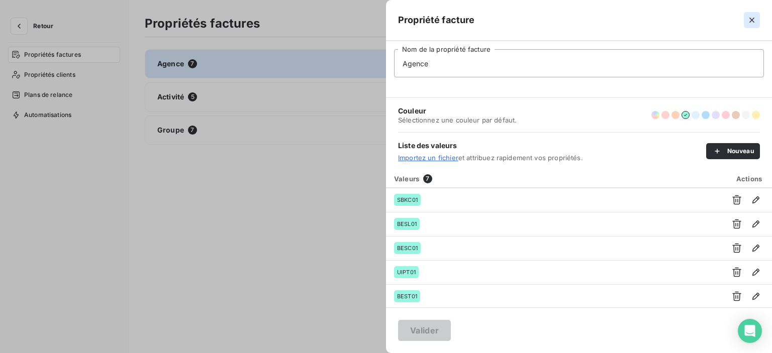
click at [758, 18] on button "button" at bounding box center [752, 20] width 16 height 16
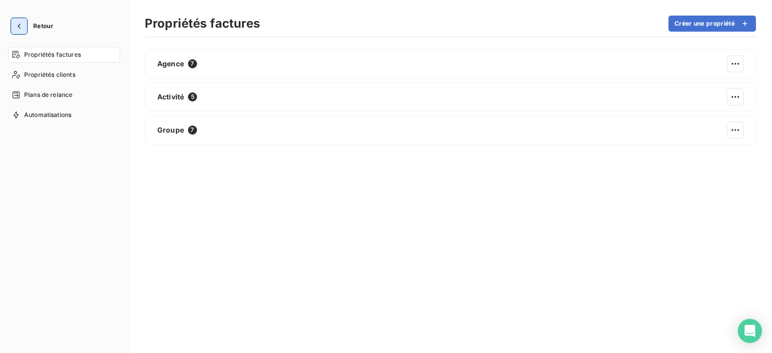
click at [22, 32] on button "button" at bounding box center [19, 26] width 16 height 16
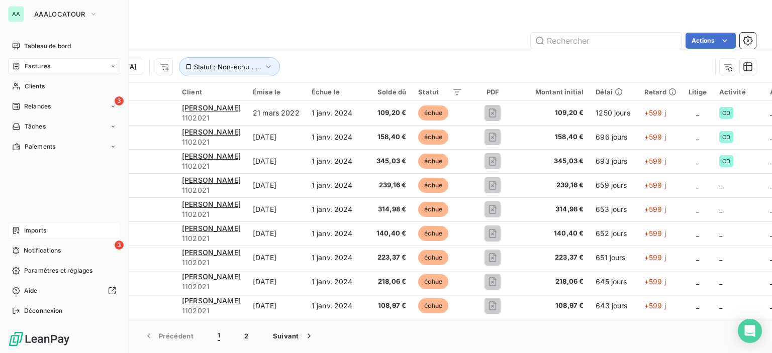
click at [43, 233] on span "Imports" at bounding box center [35, 230] width 22 height 9
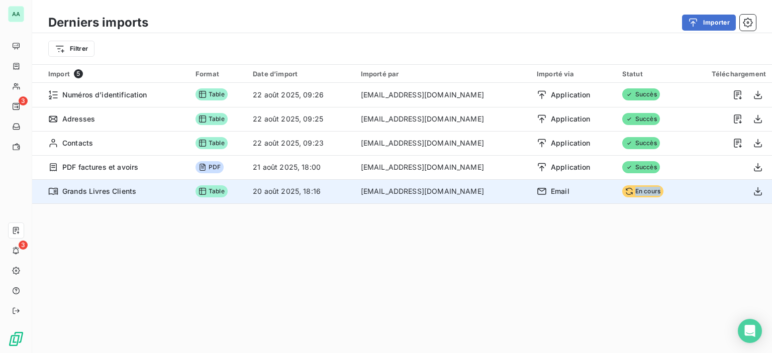
drag, startPoint x: 663, startPoint y: 190, endPoint x: 583, endPoint y: 190, distance: 80.4
click at [583, 190] on tr "Grands Livres Clients Table 20 août 2025, 18:16 ntournaille@soficar.com Email E…" at bounding box center [402, 191] width 740 height 24
click at [639, 195] on span "En cours" at bounding box center [642, 191] width 41 height 12
drag, startPoint x: 647, startPoint y: 190, endPoint x: 587, endPoint y: 190, distance: 59.8
click at [587, 190] on tr "Grands Livres Clients Table 20 août 2025, 18:16 ntournaille@soficar.com Email E…" at bounding box center [402, 191] width 740 height 24
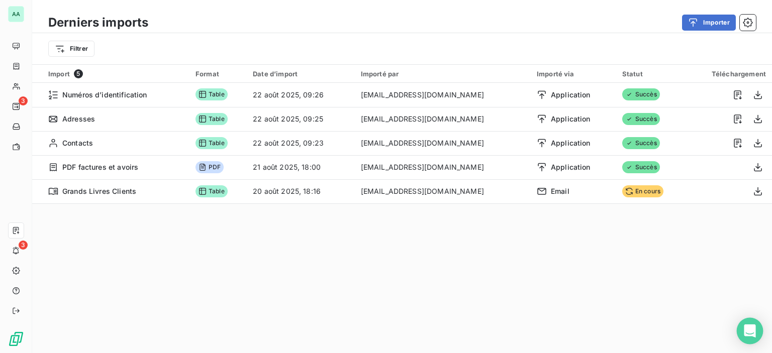
click at [749, 335] on icon "Open Intercom Messenger" at bounding box center [750, 331] width 12 height 13
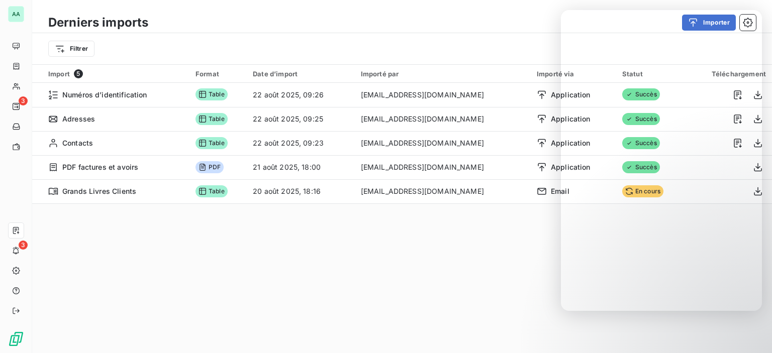
click at [359, 283] on div "Derniers imports Importer Filtrer Import 5 Format Date d’import Importé par Imp…" at bounding box center [402, 176] width 740 height 353
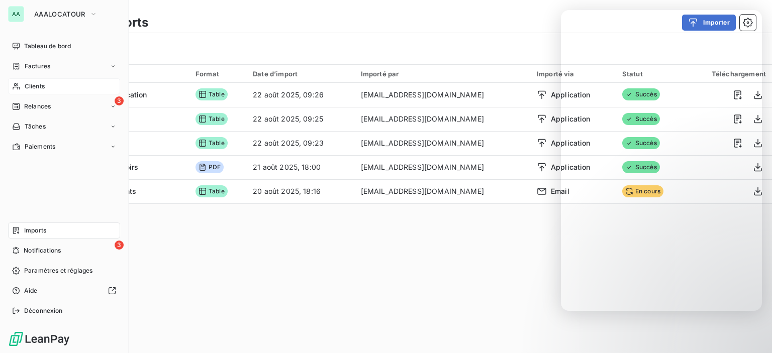
click at [21, 87] on div "Clients" at bounding box center [64, 86] width 112 height 16
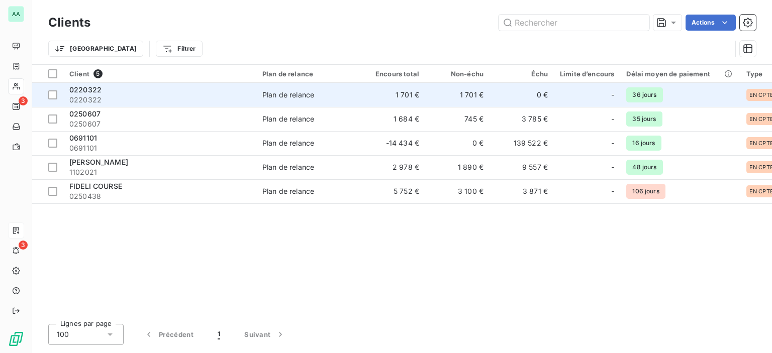
click at [126, 98] on span "0220322" at bounding box center [159, 100] width 181 height 10
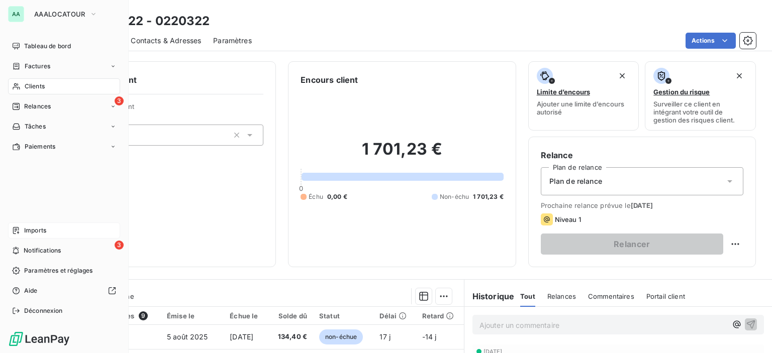
click at [45, 85] on div "Clients" at bounding box center [64, 86] width 112 height 16
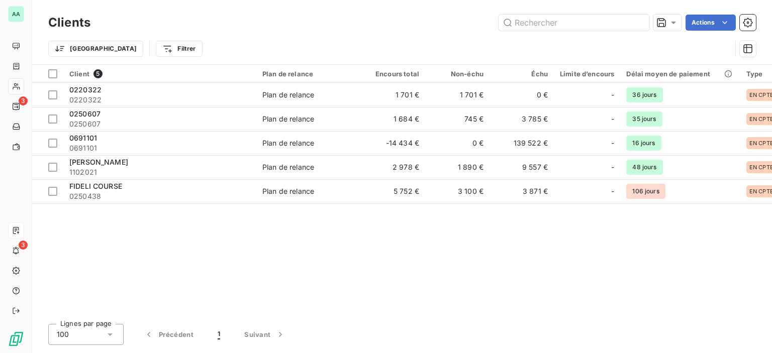
drag, startPoint x: 194, startPoint y: 316, endPoint x: 177, endPoint y: 317, distance: 16.6
click at [177, 317] on div "Clients Actions Trier Filtrer Client 5 Plan de relance Encours total Non-échu É…" at bounding box center [402, 176] width 740 height 353
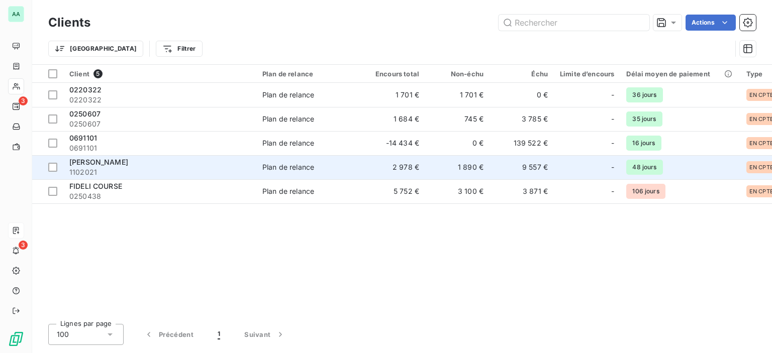
click at [121, 167] on span "1102021" at bounding box center [159, 172] width 181 height 10
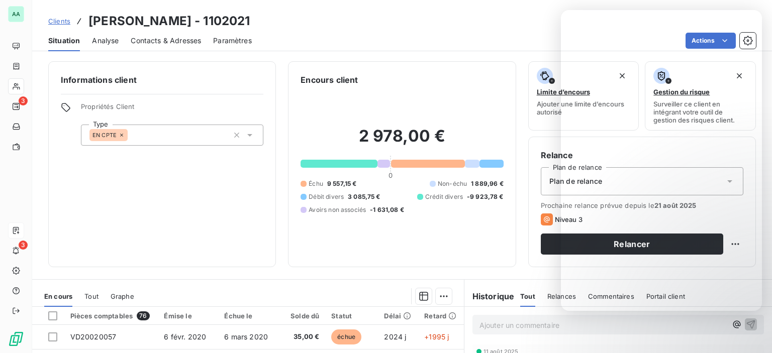
click at [177, 200] on div "Informations client Propriétés Client Type EN CPTE" at bounding box center [162, 164] width 228 height 206
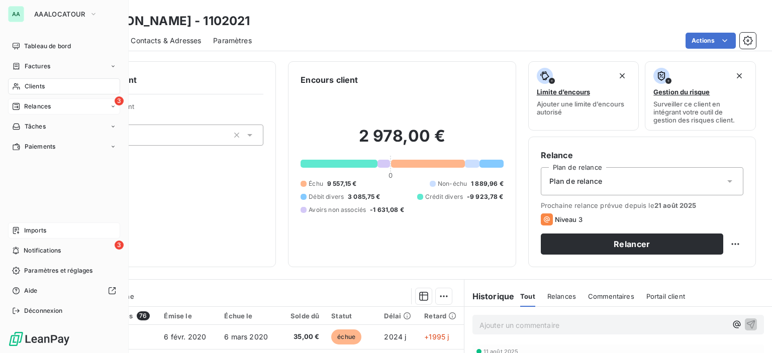
click at [38, 112] on div "3 Relances" at bounding box center [64, 106] width 112 height 16
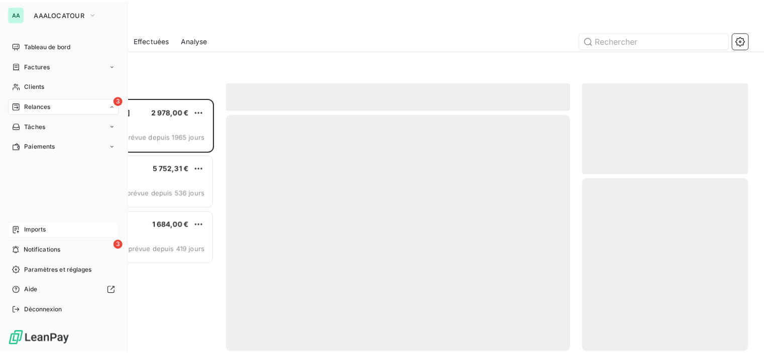
scroll to position [247, 160]
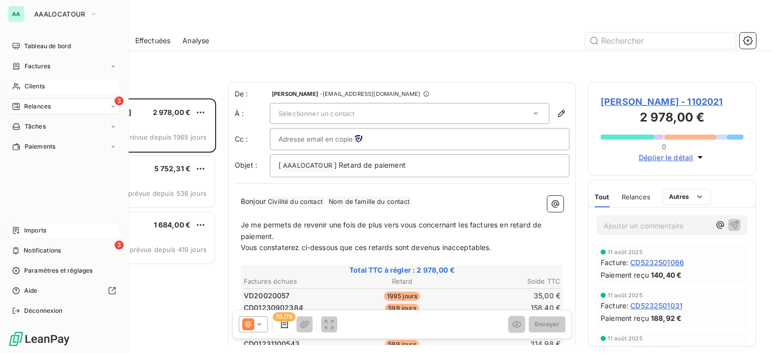
click at [45, 89] on div "Clients" at bounding box center [64, 86] width 112 height 16
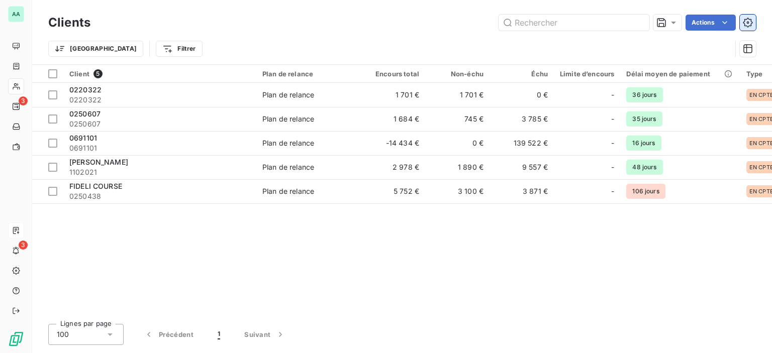
click at [754, 23] on button "button" at bounding box center [748, 23] width 16 height 16
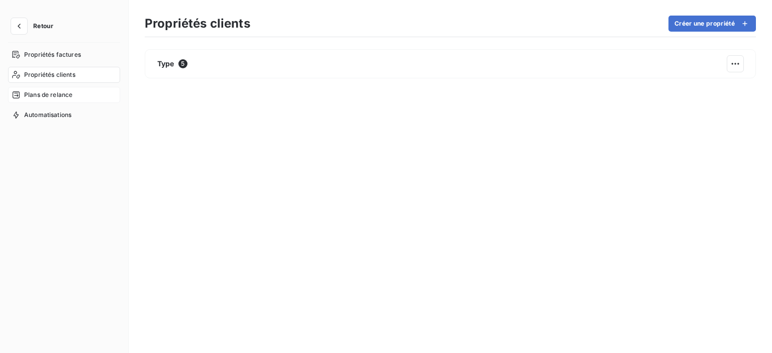
click at [65, 92] on span "Plans de relance" at bounding box center [48, 94] width 48 height 9
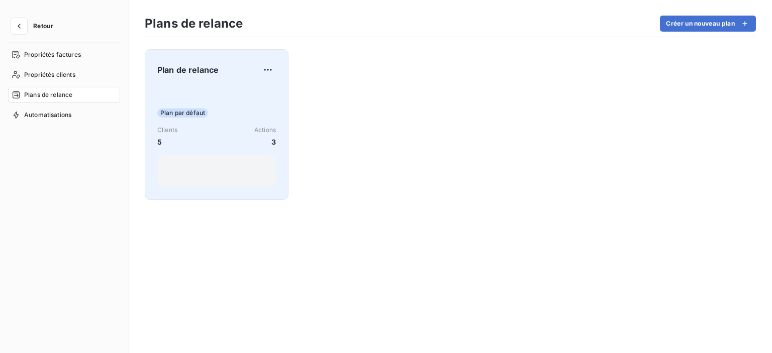
click at [173, 109] on span "Plan par défaut" at bounding box center [182, 113] width 51 height 9
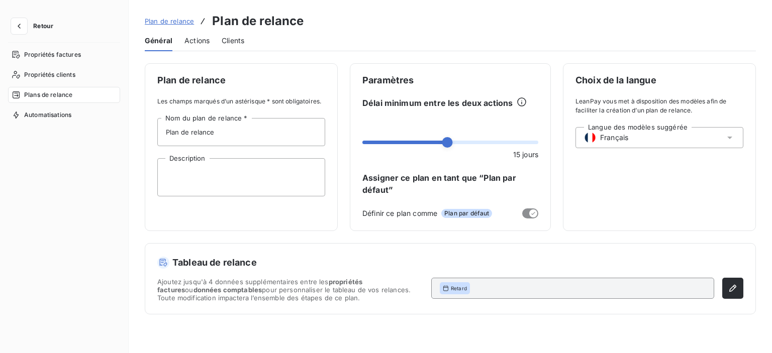
click at [177, 43] on div "Général Actions Clients" at bounding box center [450, 40] width 611 height 21
click at [201, 41] on span "Actions" at bounding box center [196, 41] width 25 height 10
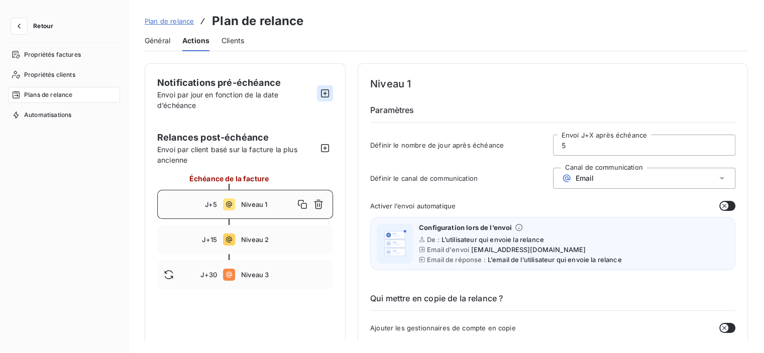
click at [324, 93] on icon "button" at bounding box center [325, 93] width 10 height 10
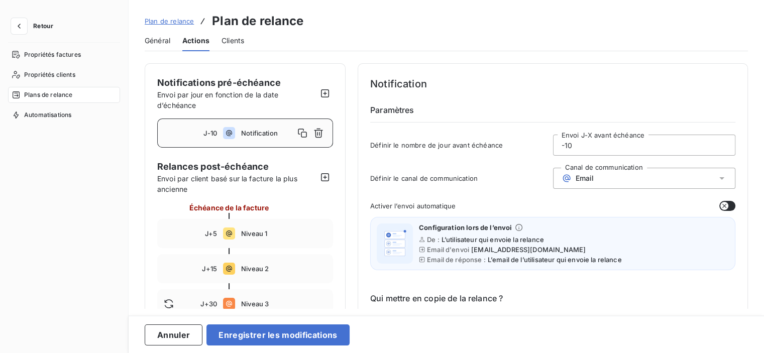
click at [206, 134] on span "J-10" at bounding box center [211, 133] width 14 height 8
click at [214, 129] on span "J-10" at bounding box center [211, 133] width 14 height 8
click at [262, 132] on span "Notification" at bounding box center [267, 133] width 53 height 8
click at [207, 128] on div "J-10 Notification" at bounding box center [245, 133] width 176 height 29
drag, startPoint x: 598, startPoint y: 150, endPoint x: 577, endPoint y: 149, distance: 21.2
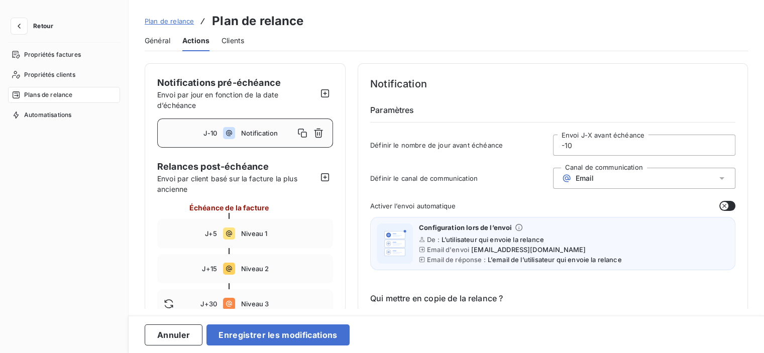
click at [577, 149] on input "-10" at bounding box center [645, 145] width 182 height 20
type input "-1"
click at [576, 108] on h6 "Paramètres" at bounding box center [552, 113] width 365 height 19
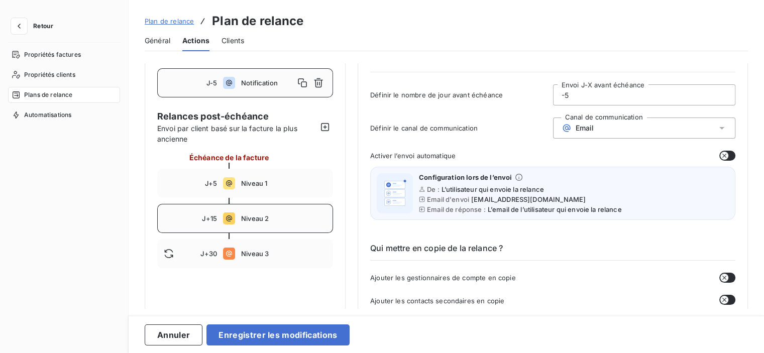
click at [253, 222] on span "Niveau 2" at bounding box center [283, 219] width 85 height 8
drag, startPoint x: 597, startPoint y: 94, endPoint x: 555, endPoint y: 95, distance: 42.2
click at [555, 95] on input "15" at bounding box center [645, 95] width 182 height 20
type input "1"
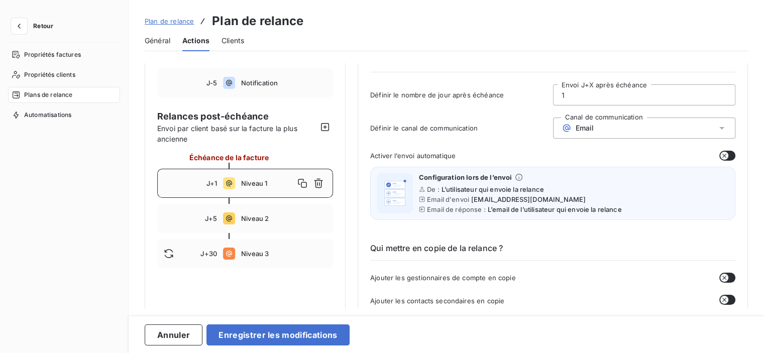
type input "15"
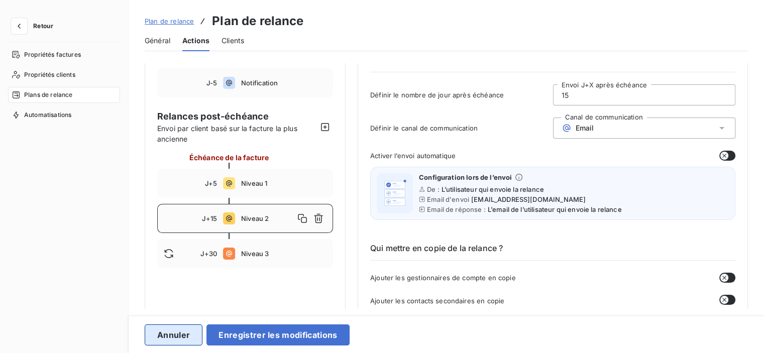
click at [180, 338] on button "Annuler" at bounding box center [174, 335] width 58 height 21
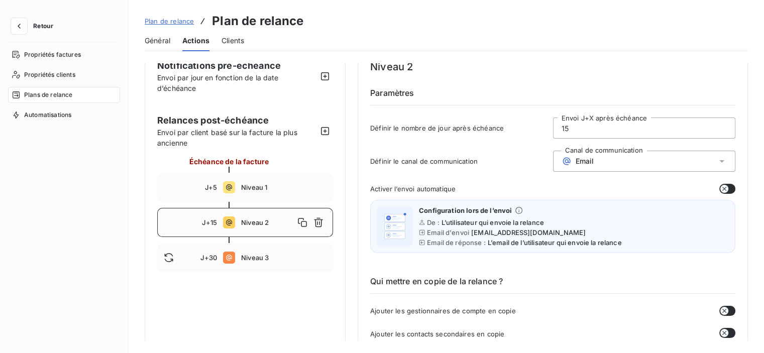
scroll to position [0, 0]
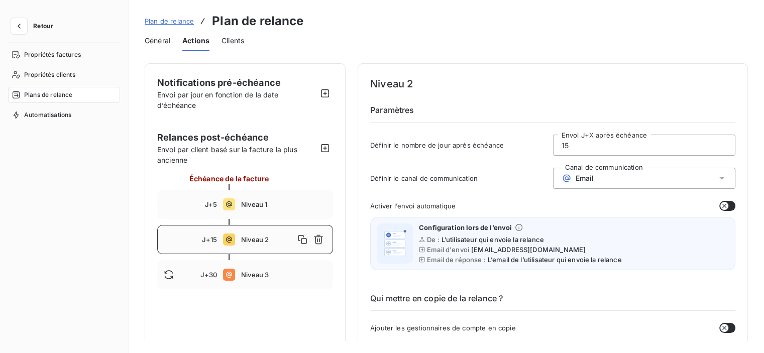
click at [159, 45] on span "Général" at bounding box center [158, 41] width 26 height 10
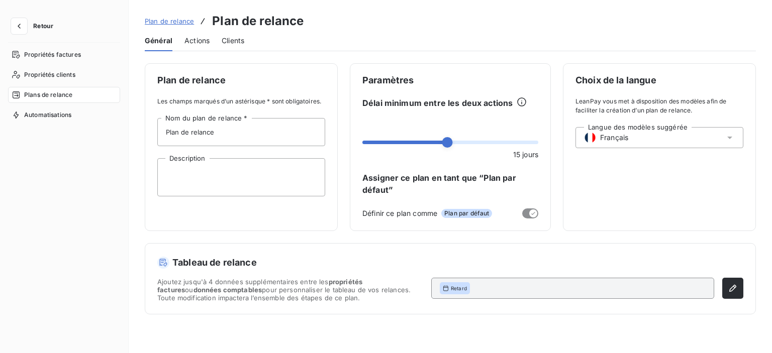
click at [194, 39] on span "Actions" at bounding box center [196, 41] width 25 height 10
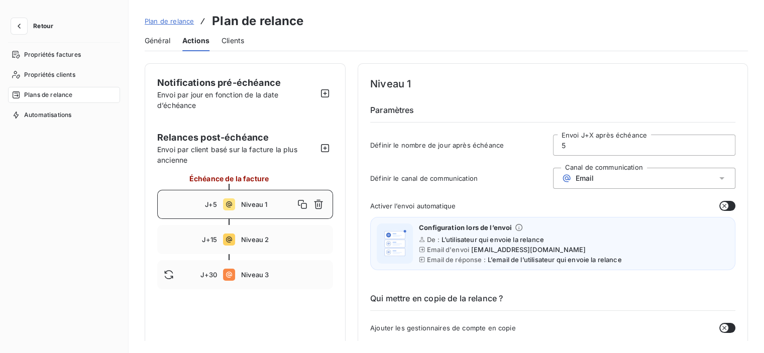
click at [237, 43] on span "Clients" at bounding box center [233, 41] width 23 height 10
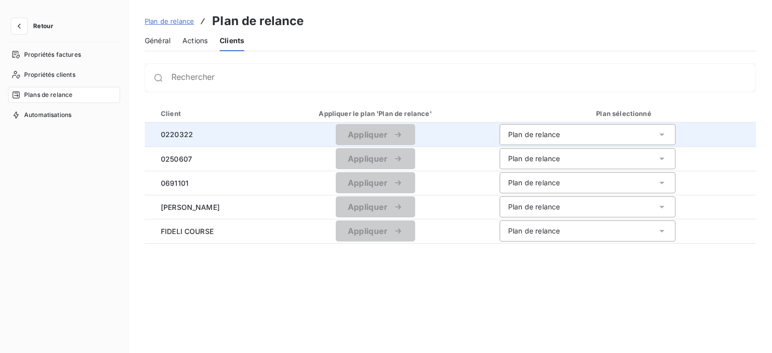
click at [559, 134] on div "Plan de relance" at bounding box center [534, 135] width 52 height 10
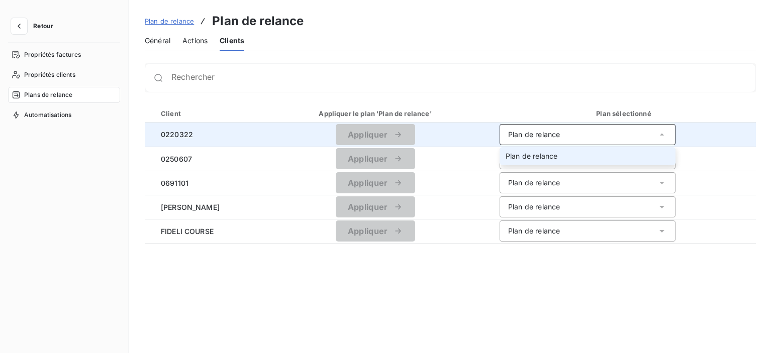
click at [559, 134] on div "Plan de relance" at bounding box center [534, 135] width 52 height 10
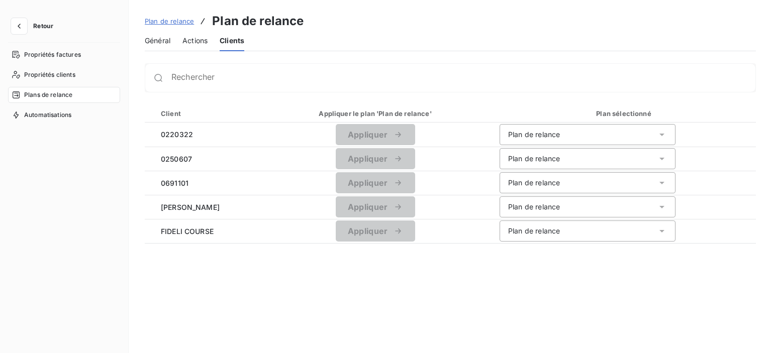
click at [205, 37] on span "Actions" at bounding box center [194, 41] width 25 height 10
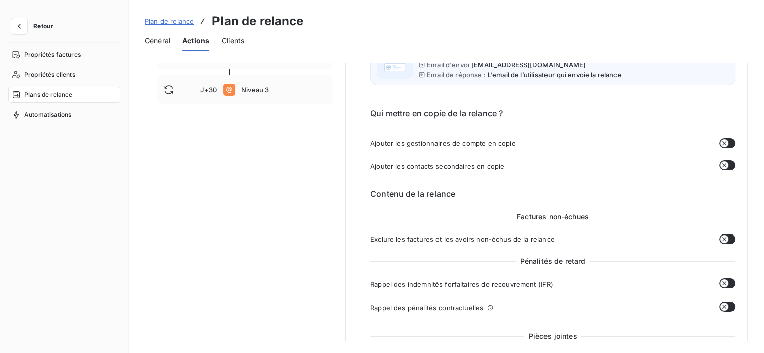
scroll to position [201, 0]
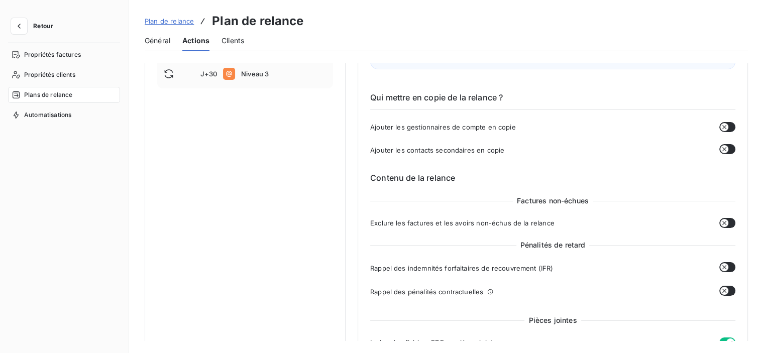
click at [721, 269] on icon "button" at bounding box center [725, 267] width 8 height 8
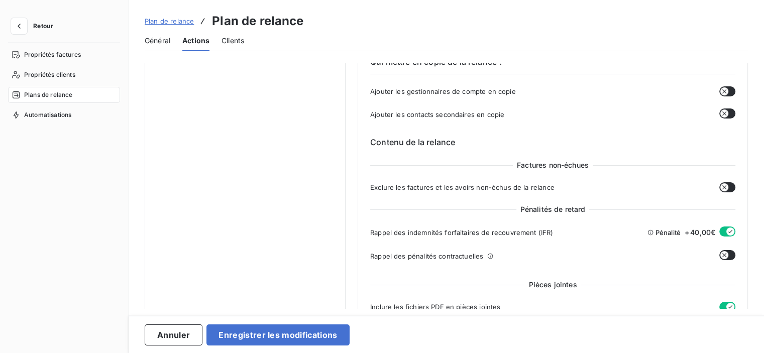
scroll to position [301, 0]
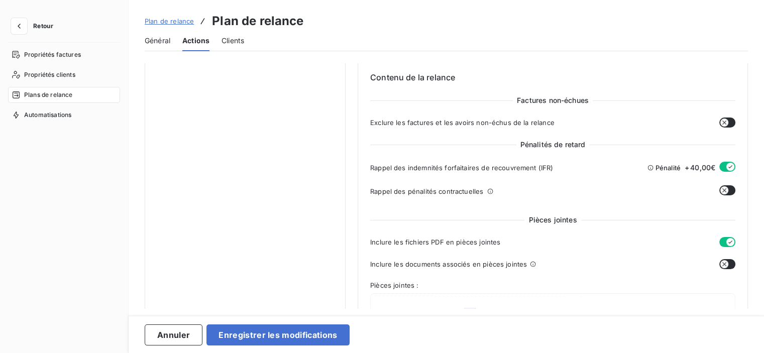
click at [725, 193] on button "button" at bounding box center [728, 190] width 16 height 10
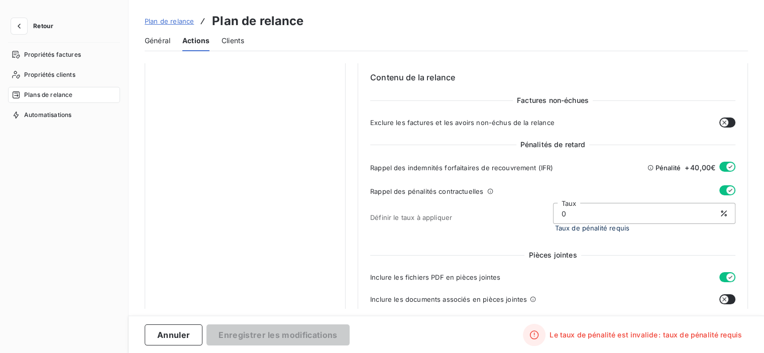
click at [729, 190] on icon "button" at bounding box center [731, 190] width 4 height 3
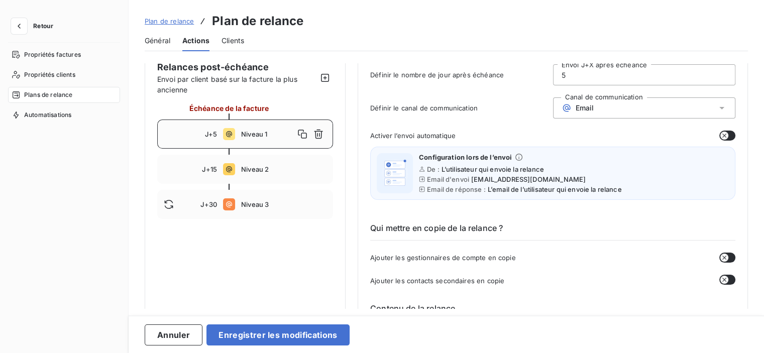
scroll to position [0, 0]
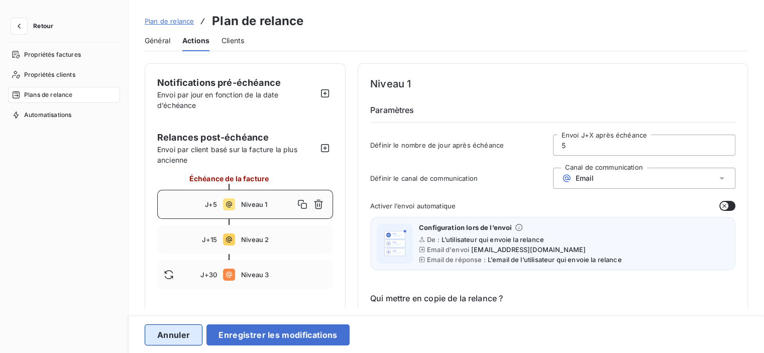
click at [153, 342] on button "Annuler" at bounding box center [174, 335] width 58 height 21
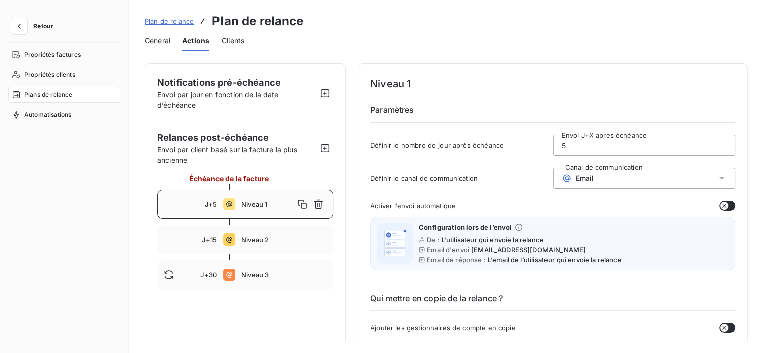
click at [157, 43] on span "Général" at bounding box center [158, 41] width 26 height 10
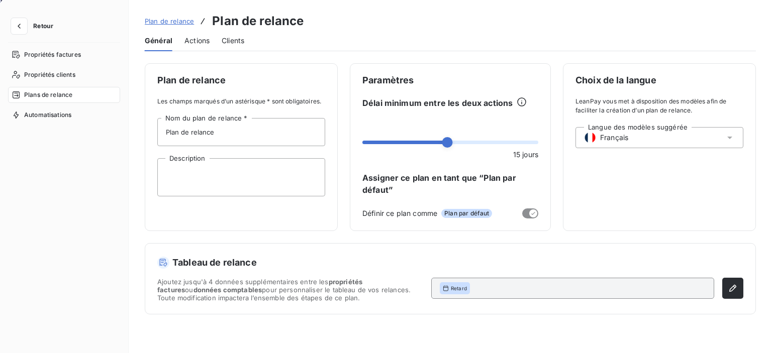
click at [191, 41] on span "Actions" at bounding box center [196, 41] width 25 height 10
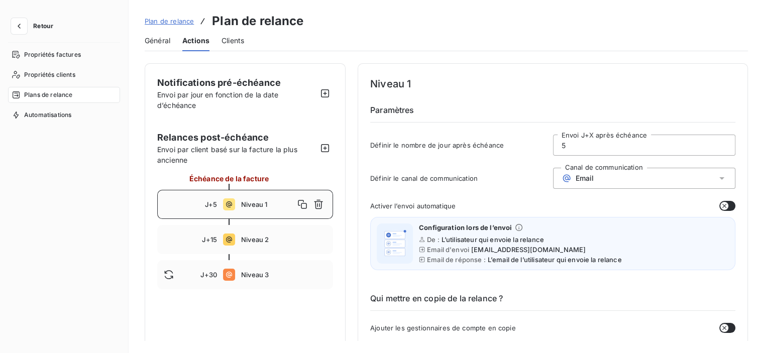
click at [163, 42] on span "Général" at bounding box center [158, 41] width 26 height 10
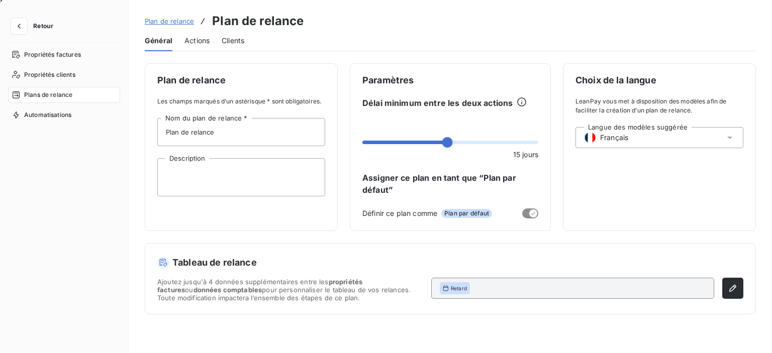
click at [189, 40] on span "Actions" at bounding box center [196, 41] width 25 height 10
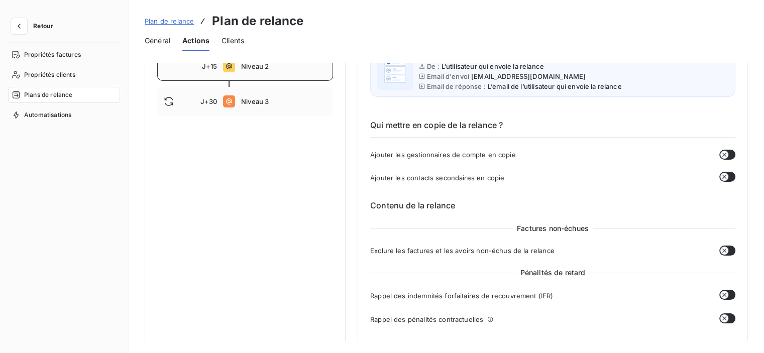
scroll to position [100, 0]
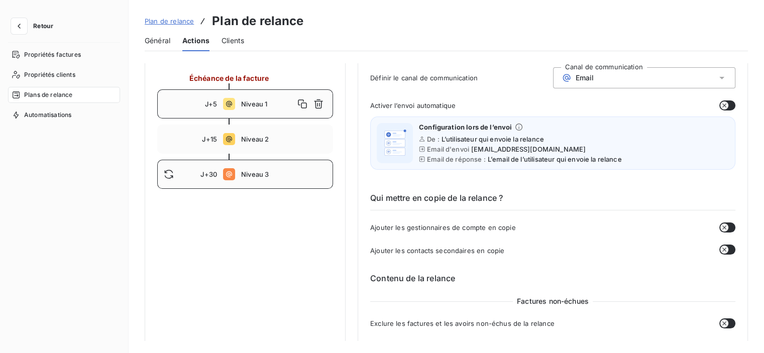
click at [250, 172] on span "Niveau 3" at bounding box center [283, 174] width 85 height 8
type input "30"
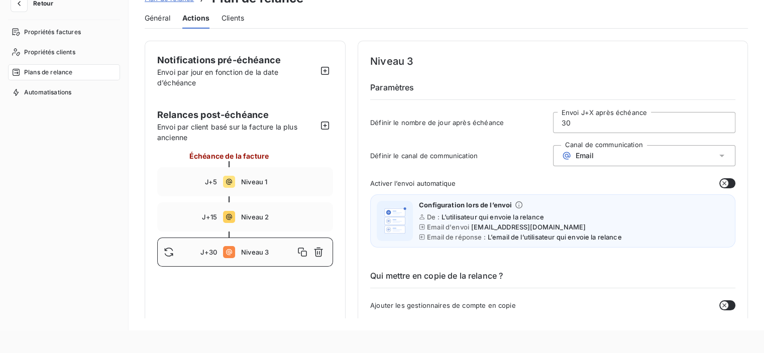
scroll to position [0, 0]
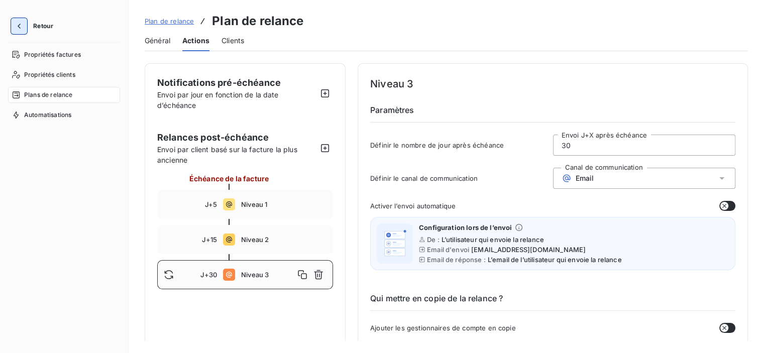
click at [14, 25] on icon "button" at bounding box center [19, 26] width 10 height 10
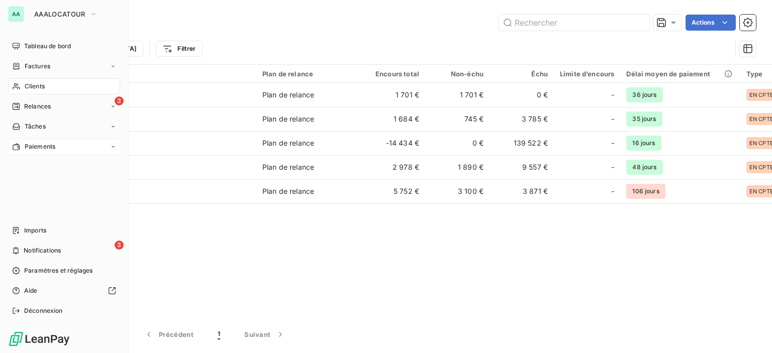
click at [34, 146] on span "Paiements" at bounding box center [40, 146] width 31 height 9
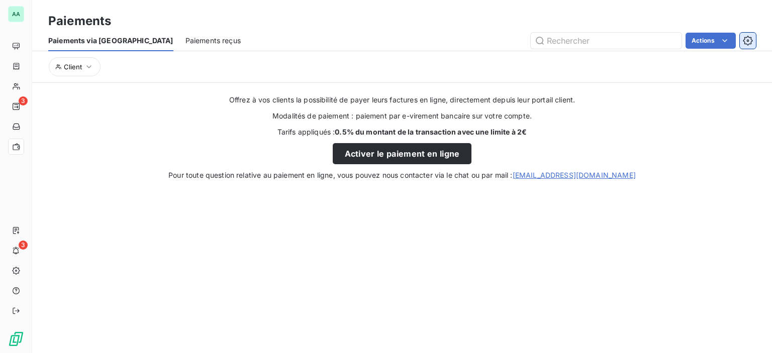
click at [746, 39] on icon "button" at bounding box center [748, 41] width 10 height 10
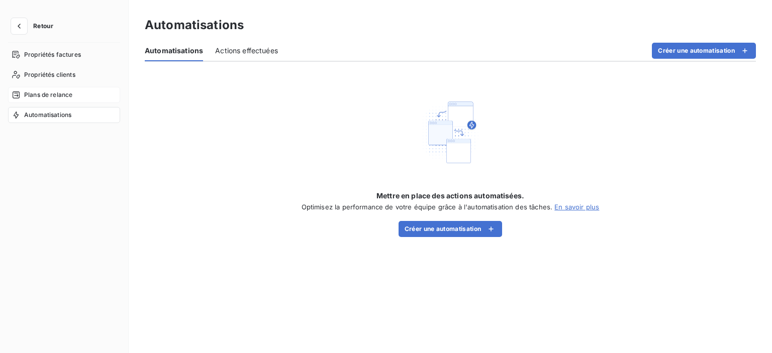
click at [58, 90] on div "Plans de relance" at bounding box center [64, 95] width 112 height 16
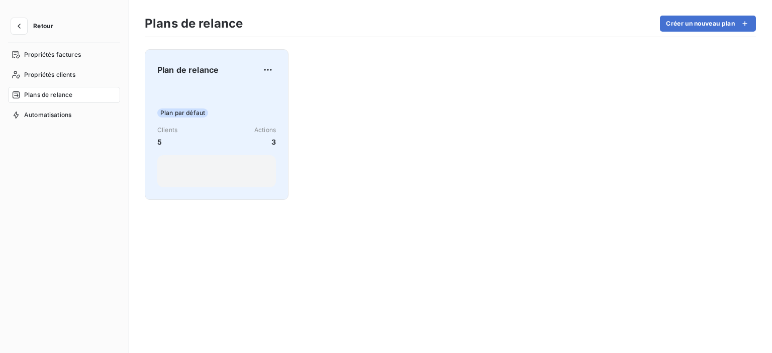
click at [205, 101] on div "Plan par défaut Clients 5 Actions 3" at bounding box center [216, 136] width 119 height 101
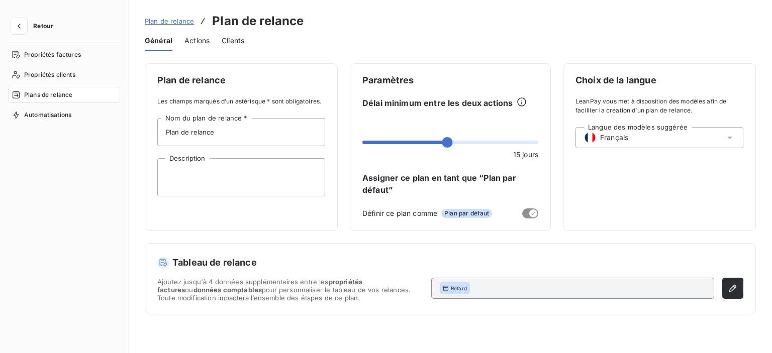
click at [198, 38] on span "Actions" at bounding box center [196, 41] width 25 height 10
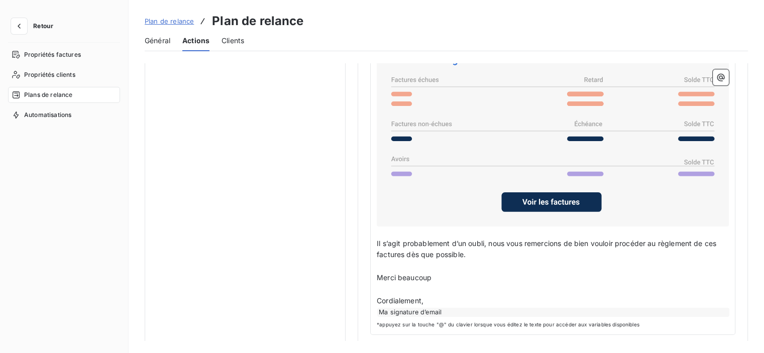
scroll to position [775, 0]
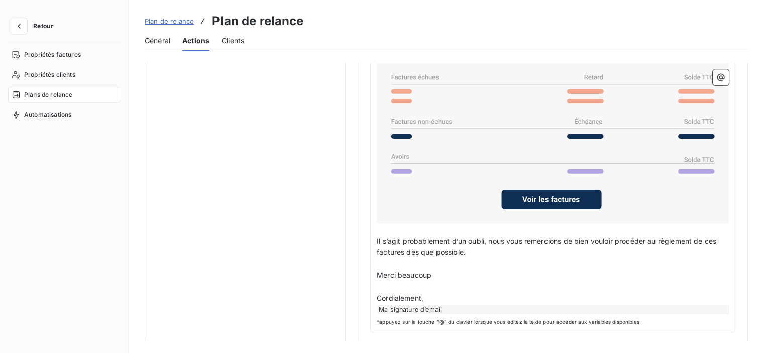
click at [451, 319] on span "*appuyez sur la touche "@" du clavier lorsque vous éditez le texte pour accéder…" at bounding box center [553, 323] width 352 height 8
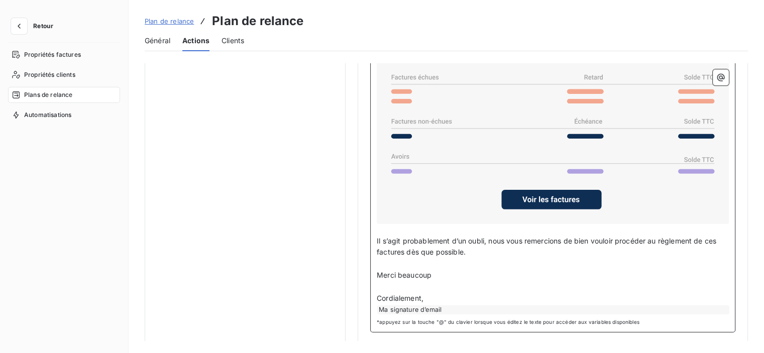
click at [451, 306] on div "Ma signature d’email" at bounding box center [553, 310] width 352 height 9
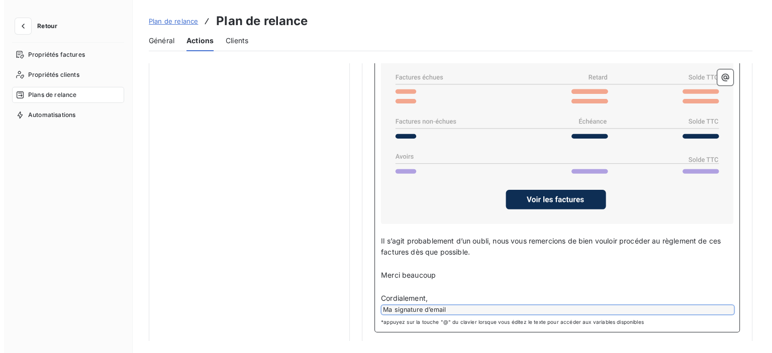
scroll to position [574, 0]
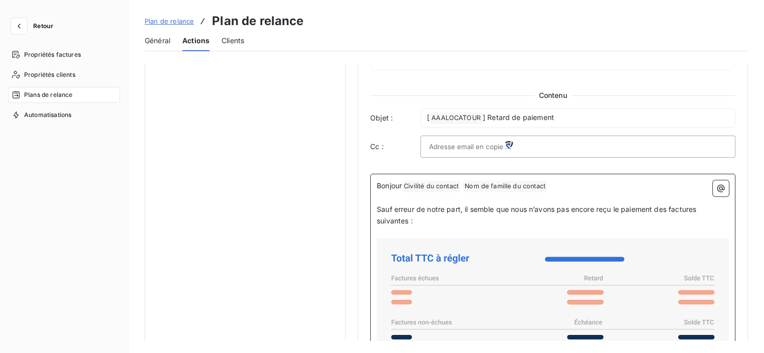
click at [707, 189] on p "Bonjour Civilité du contact ﻿ Nom de famille du contact ﻿ ﻿" at bounding box center [553, 186] width 352 height 12
click at [718, 188] on icon "button" at bounding box center [722, 188] width 8 height 8
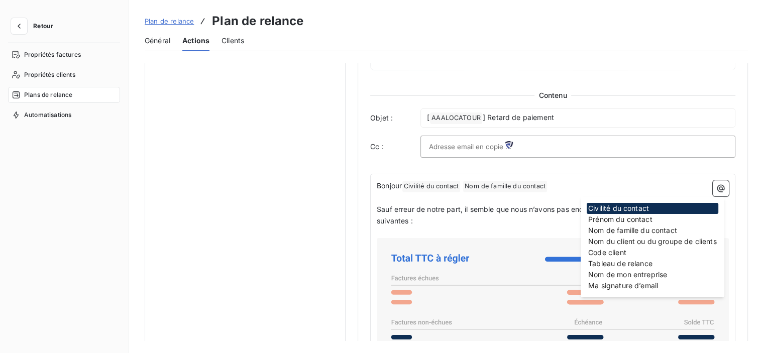
click at [751, 152] on div "Notifications pré-échéance Envoi par jour en fonction de la date d’échéance Rel…" at bounding box center [447, 202] width 636 height 278
click at [747, 151] on div "Notifications pré-échéance Envoi par jour en fonction de la date d’échéance Rel…" at bounding box center [447, 202] width 636 height 278
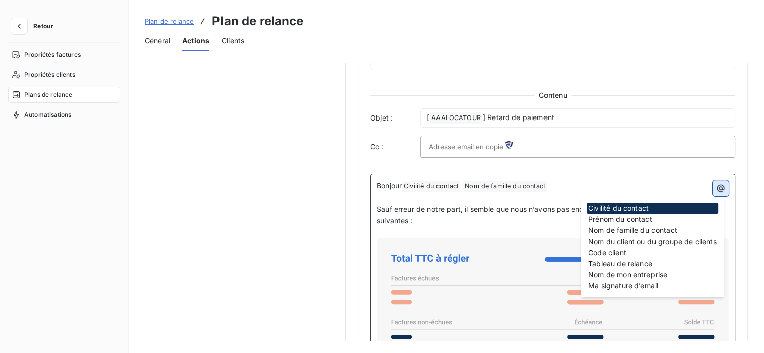
click at [713, 186] on button "button" at bounding box center [721, 188] width 16 height 16
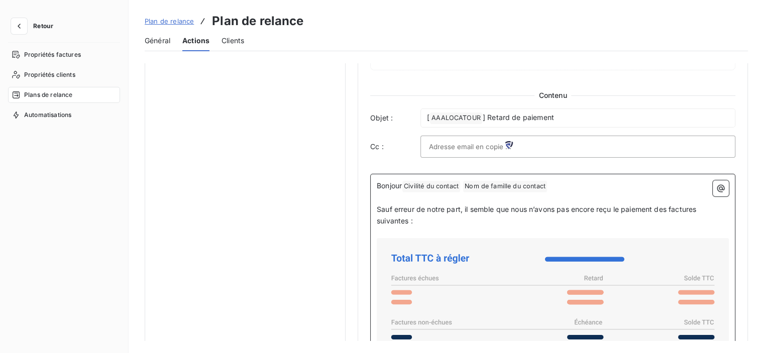
click at [235, 38] on span "Clients" at bounding box center [233, 41] width 23 height 10
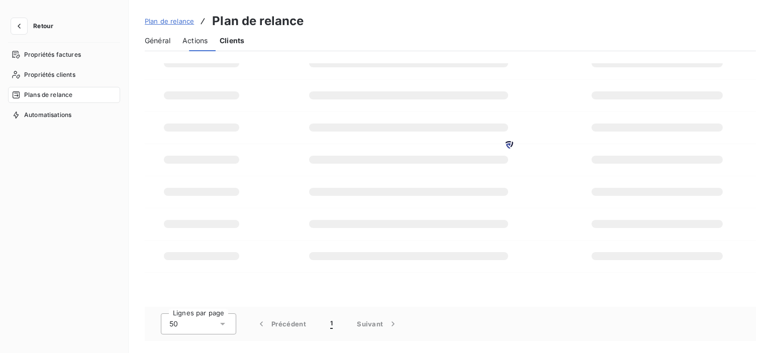
scroll to position [34, 0]
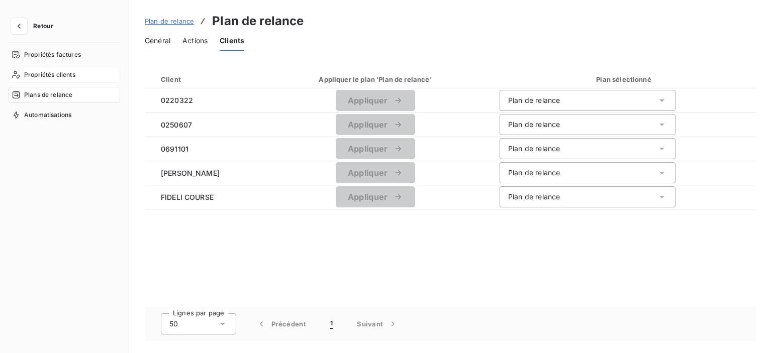
click at [51, 80] on div "Propriétés clients" at bounding box center [64, 75] width 112 height 16
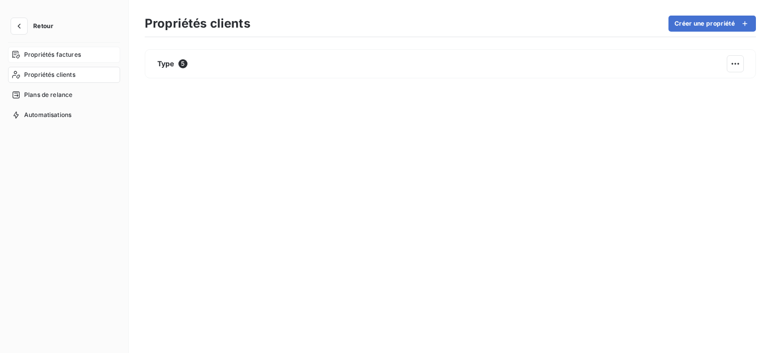
click at [51, 56] on span "Propriétés factures" at bounding box center [52, 54] width 57 height 9
click at [43, 115] on span "Automatisations" at bounding box center [47, 115] width 47 height 9
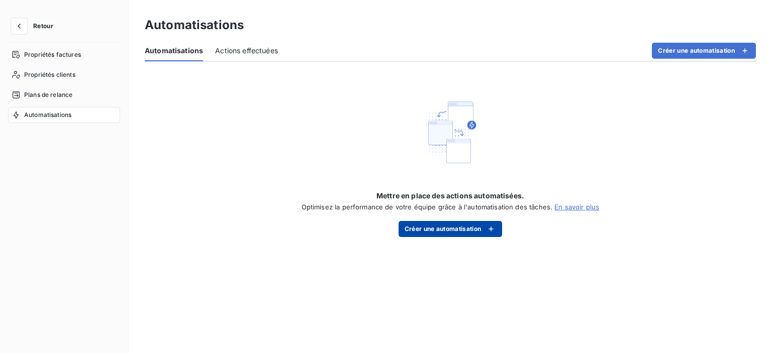
click at [487, 233] on icon "button" at bounding box center [491, 229] width 10 height 10
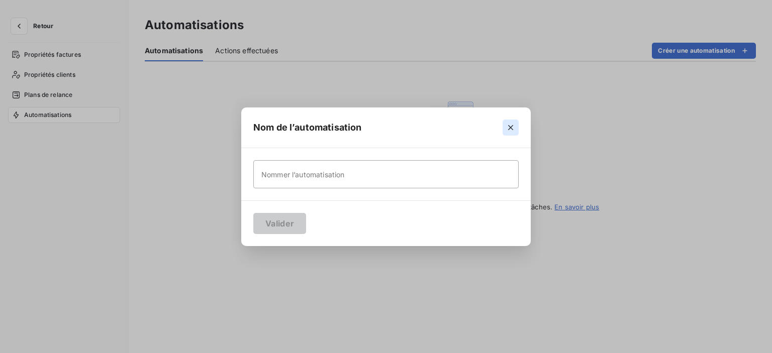
click at [503, 130] on button "button" at bounding box center [510, 128] width 16 height 16
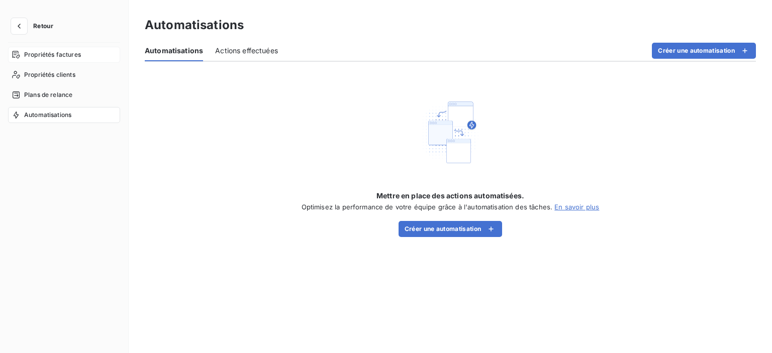
click at [54, 50] on span "Propriétés factures" at bounding box center [52, 54] width 57 height 9
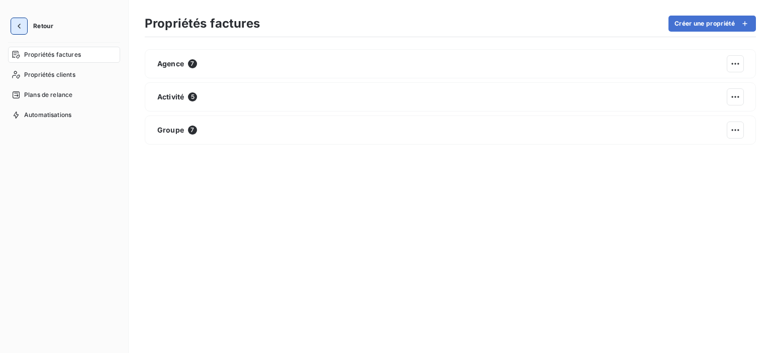
click at [25, 31] on button "button" at bounding box center [19, 26] width 16 height 16
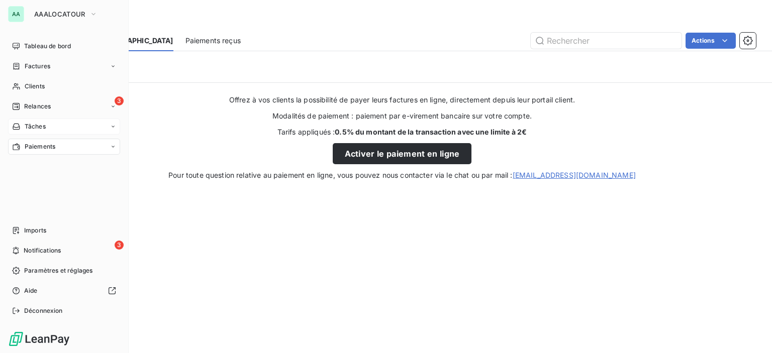
click at [42, 121] on div "Tâches" at bounding box center [64, 127] width 112 height 16
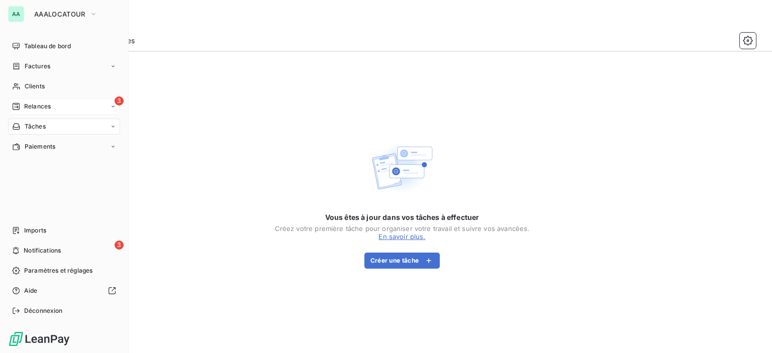
click at [38, 108] on span "Relances" at bounding box center [37, 106] width 27 height 9
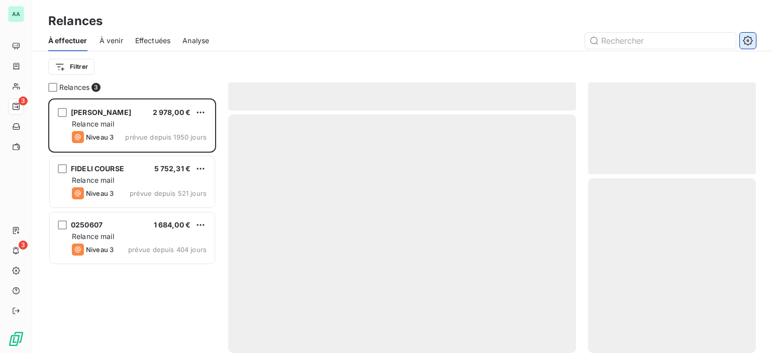
scroll to position [247, 160]
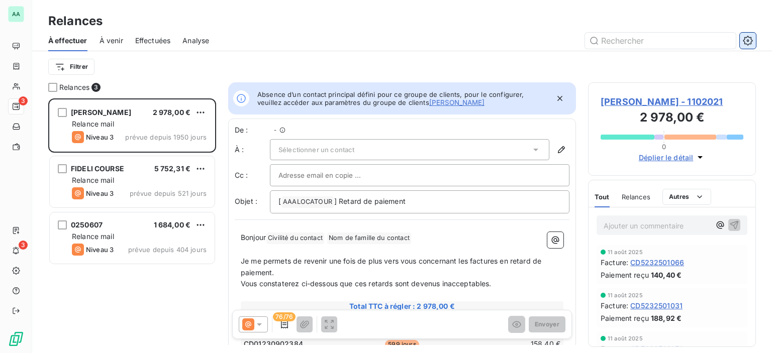
click at [744, 45] on icon "button" at bounding box center [748, 41] width 10 height 10
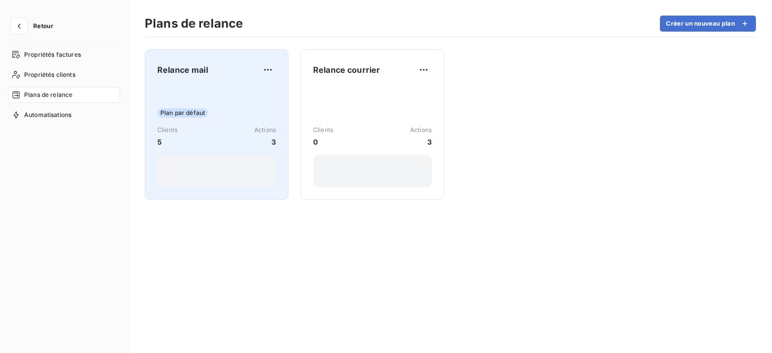
click at [253, 99] on div "Plan par défaut Clients 5 Actions 3" at bounding box center [216, 136] width 119 height 101
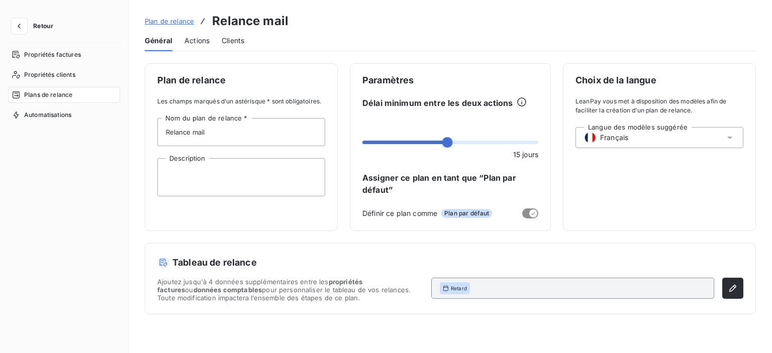
click at [613, 191] on div "Choix de la langue LeanPay vous met à disposition des modèles afin de faciliter…" at bounding box center [659, 147] width 193 height 168
click at [583, 283] on div "Retard" at bounding box center [572, 288] width 283 height 21
click at [736, 289] on icon "button" at bounding box center [733, 288] width 10 height 10
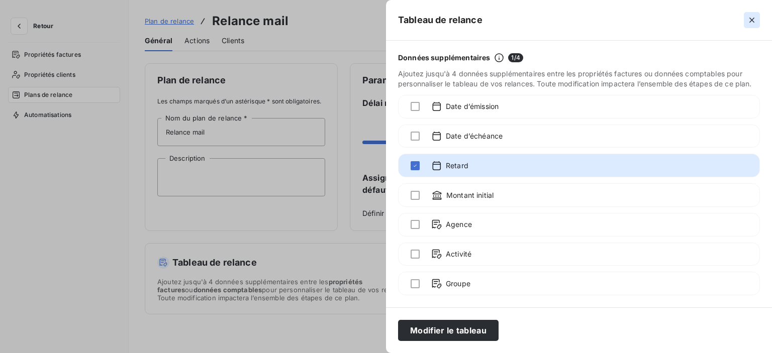
click at [748, 22] on icon "button" at bounding box center [752, 20] width 10 height 10
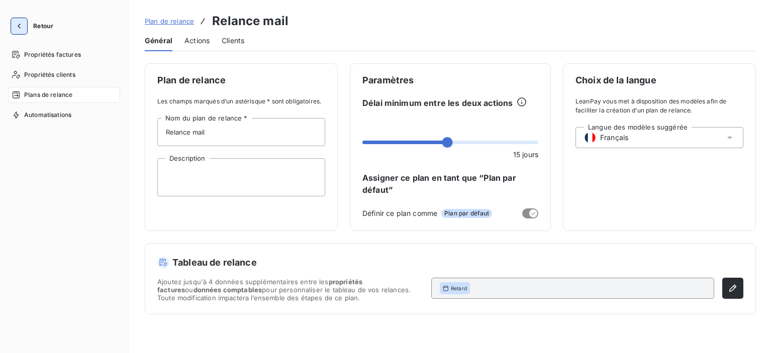
click at [22, 32] on button "button" at bounding box center [19, 26] width 16 height 16
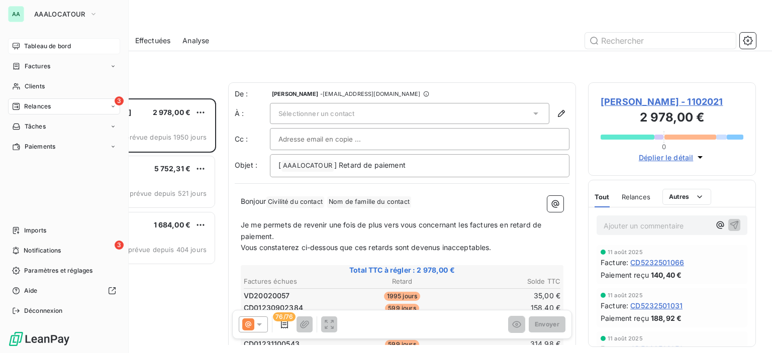
scroll to position [247, 160]
click at [36, 92] on div "Clients" at bounding box center [64, 86] width 112 height 16
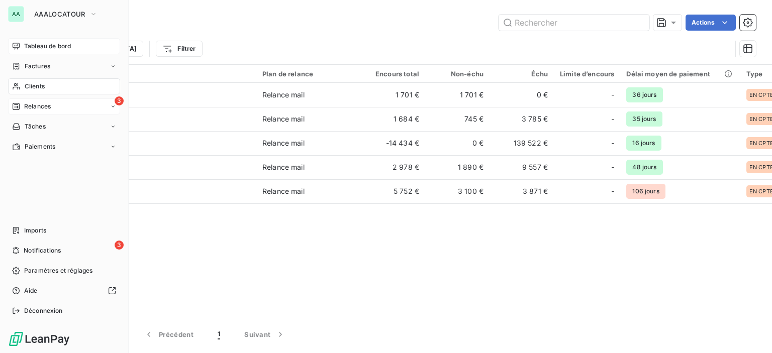
click at [45, 104] on span "Relances" at bounding box center [37, 106] width 27 height 9
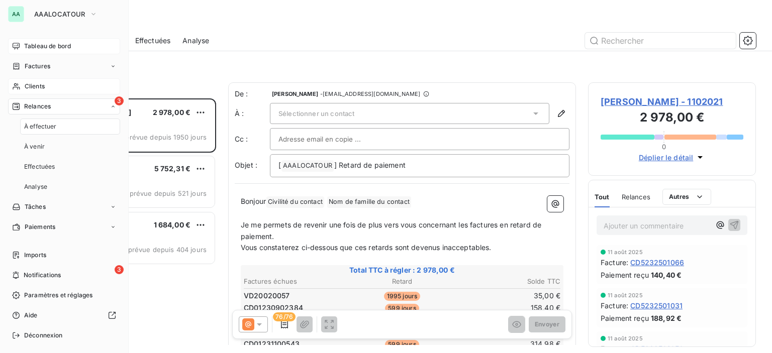
scroll to position [247, 160]
click at [42, 85] on span "Clients" at bounding box center [35, 86] width 20 height 9
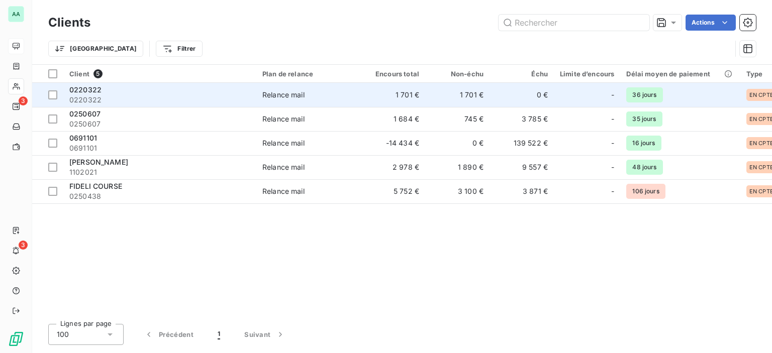
click at [157, 106] on td "0220322 0220322" at bounding box center [159, 95] width 193 height 24
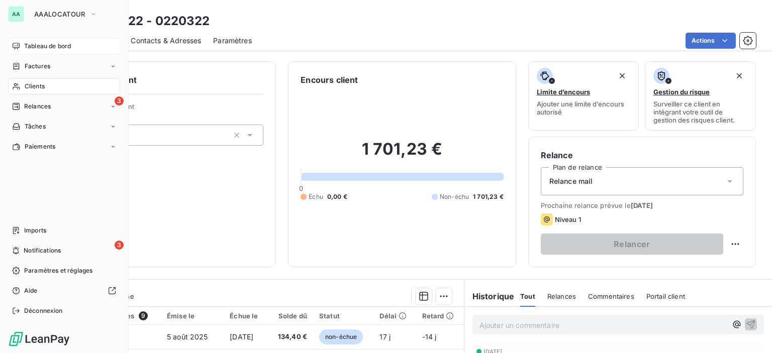
click at [19, 84] on icon at bounding box center [16, 86] width 9 height 8
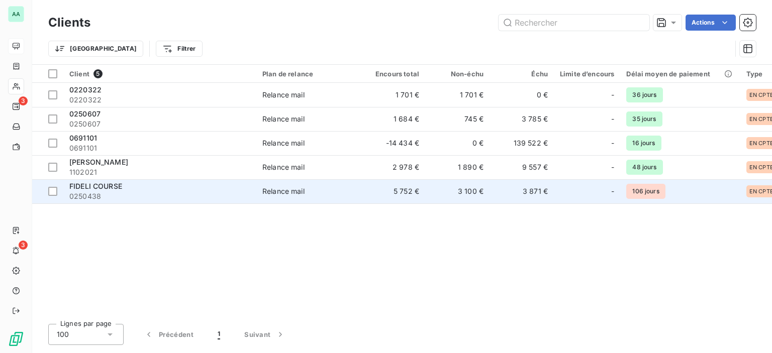
click at [168, 192] on span "0250438" at bounding box center [159, 196] width 181 height 10
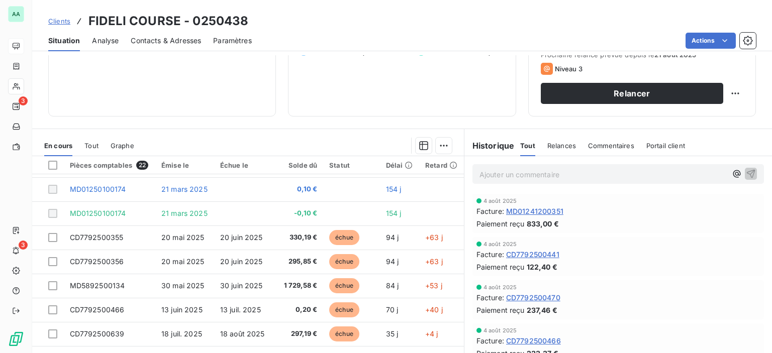
scroll to position [50, 0]
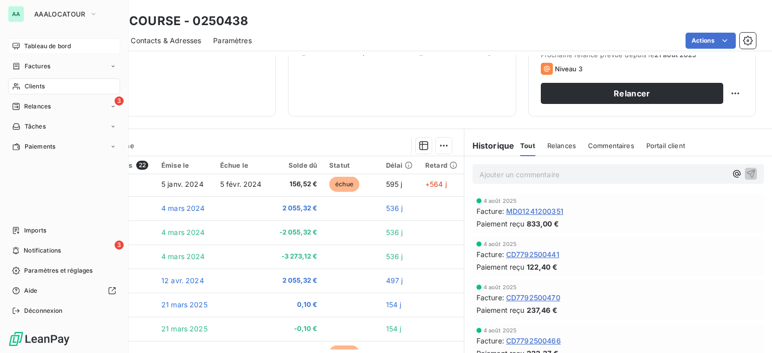
click at [21, 88] on div "Clients" at bounding box center [64, 86] width 112 height 16
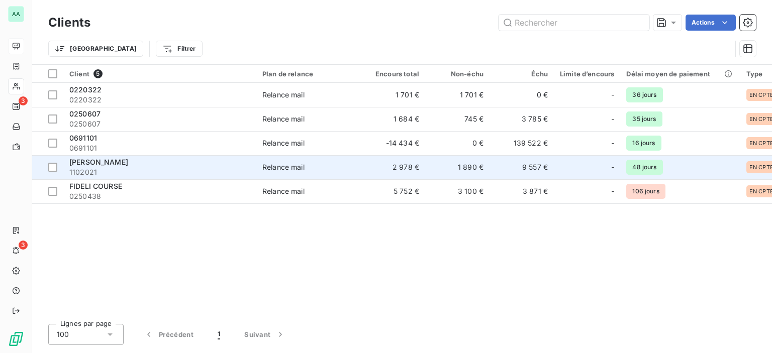
click at [169, 167] on span "1102021" at bounding box center [159, 172] width 181 height 10
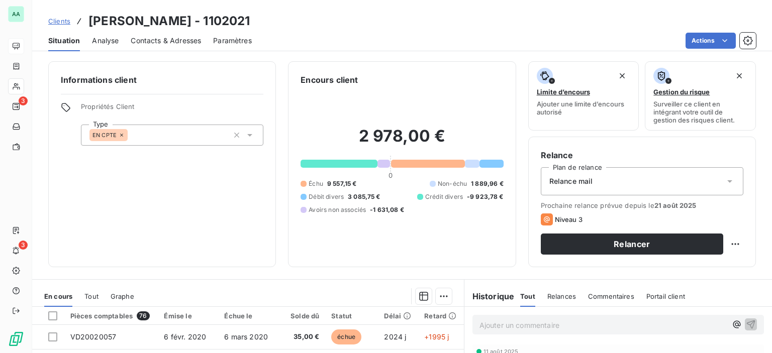
click at [97, 38] on span "Analyse" at bounding box center [105, 41] width 27 height 10
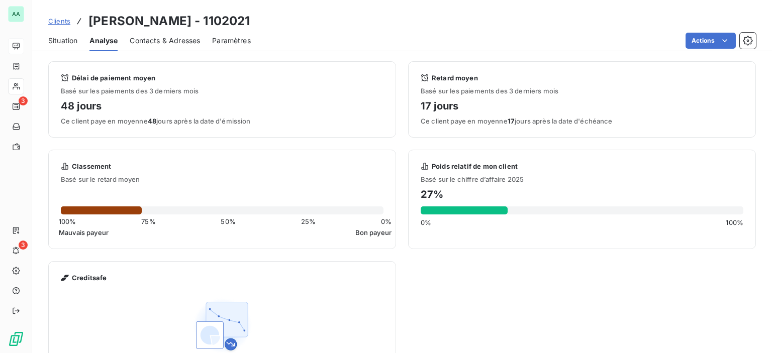
click at [147, 36] on span "Contacts & Adresses" at bounding box center [165, 41] width 70 height 10
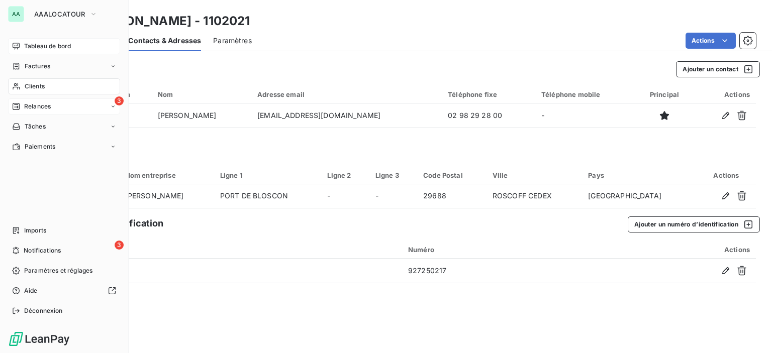
click at [36, 106] on span "Relances" at bounding box center [37, 106] width 27 height 9
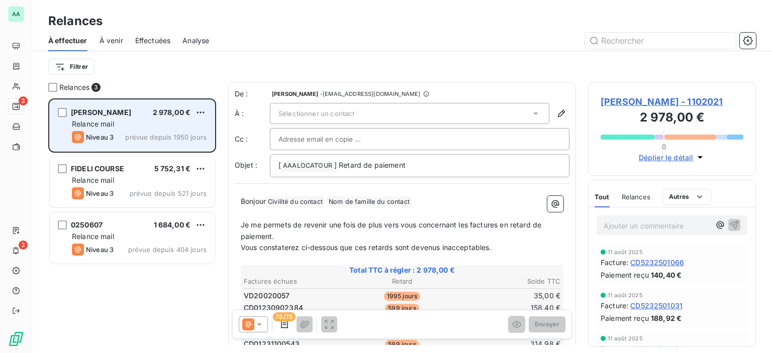
scroll to position [247, 160]
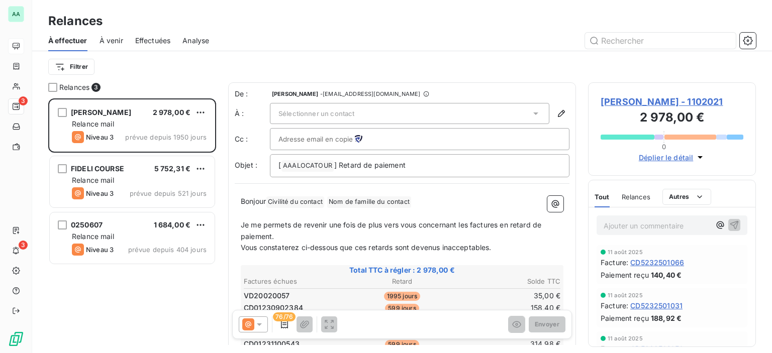
click at [372, 110] on div "Sélectionner un contact" at bounding box center [409, 113] width 279 height 21
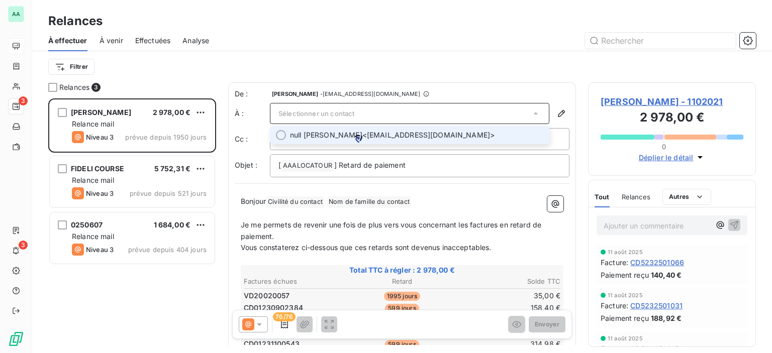
click at [382, 136] on span "null BAI SA - BRITTANY FERRIES <comptabilitefournisseur@brittany-ferries.fr>" at bounding box center [416, 135] width 253 height 10
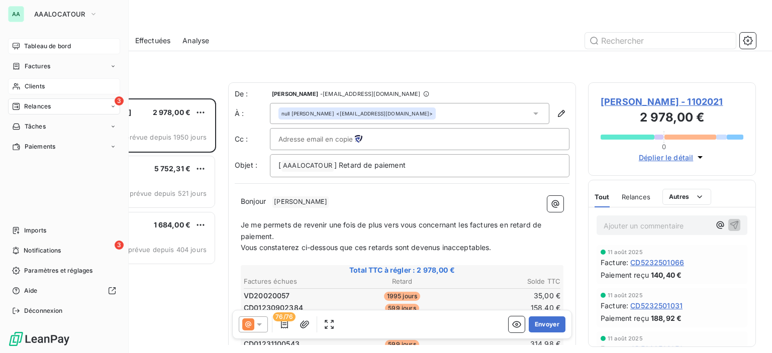
click at [18, 90] on icon at bounding box center [16, 86] width 9 height 8
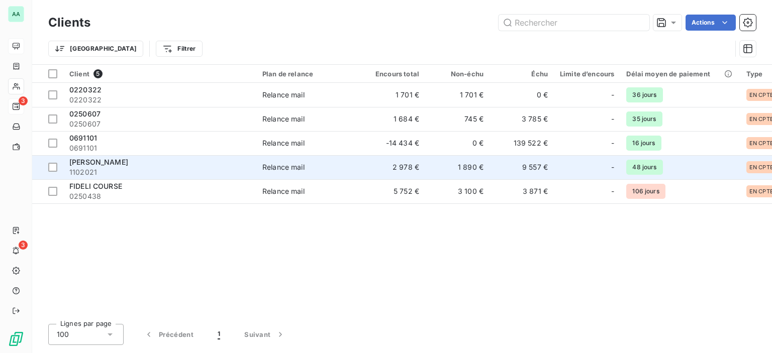
click at [151, 170] on span "1102021" at bounding box center [159, 172] width 181 height 10
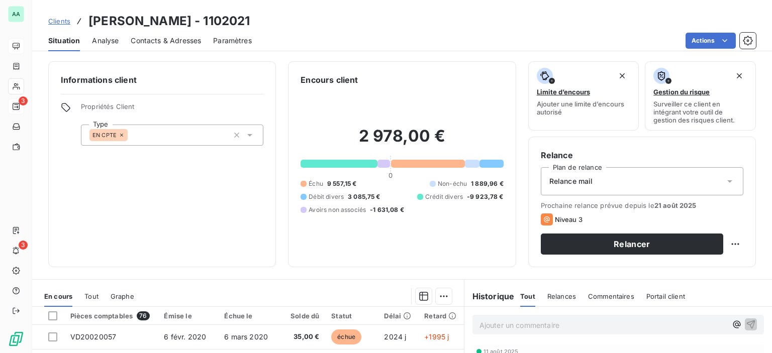
click at [173, 42] on span "Contacts & Adresses" at bounding box center [166, 41] width 70 height 10
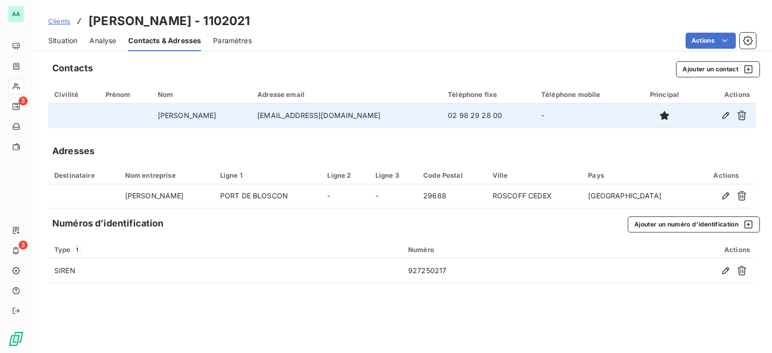
click at [300, 116] on td "comptabilitefournisseur@brittany-ferries.fr" at bounding box center [346, 116] width 190 height 24
drag, startPoint x: 283, startPoint y: 116, endPoint x: 450, endPoint y: 119, distance: 166.8
click at [442, 119] on td "comptabilitefournisseur@brittany-ferries.fr" at bounding box center [346, 116] width 190 height 24
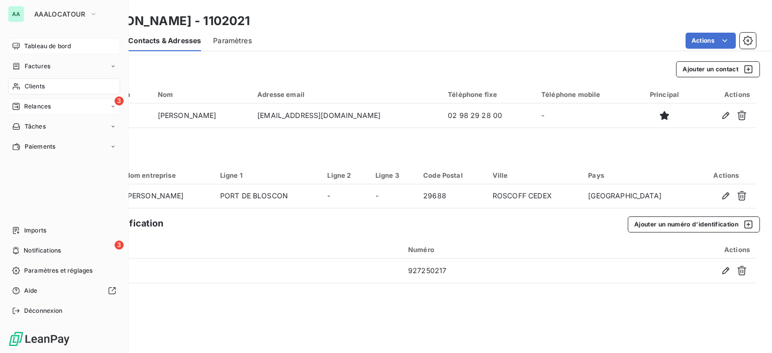
click at [17, 103] on icon at bounding box center [16, 107] width 8 height 8
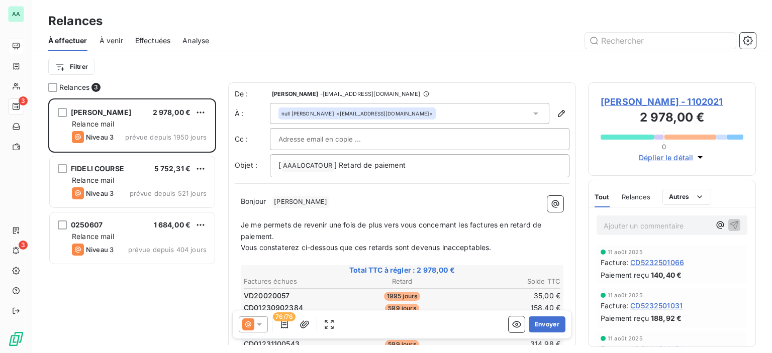
scroll to position [247, 160]
click at [399, 138] on div at bounding box center [419, 139] width 282 height 15
click at [334, 115] on span "null BAI SA - BRITTANY FERRIES" at bounding box center [307, 113] width 53 height 7
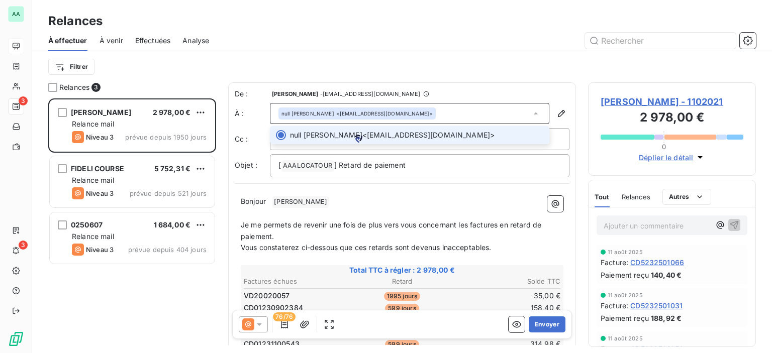
click at [383, 114] on div "null BAI SA - BRITTANY FERRIES <comptabilitefournisseur@brittany-ferries.fr>" at bounding box center [356, 113] width 151 height 7
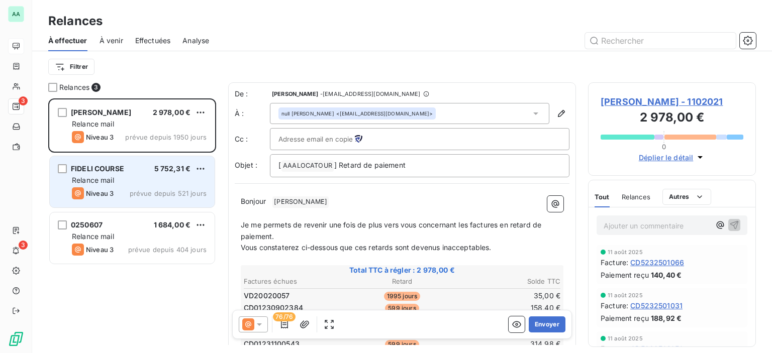
click at [125, 185] on div "Relance mail" at bounding box center [139, 180] width 135 height 10
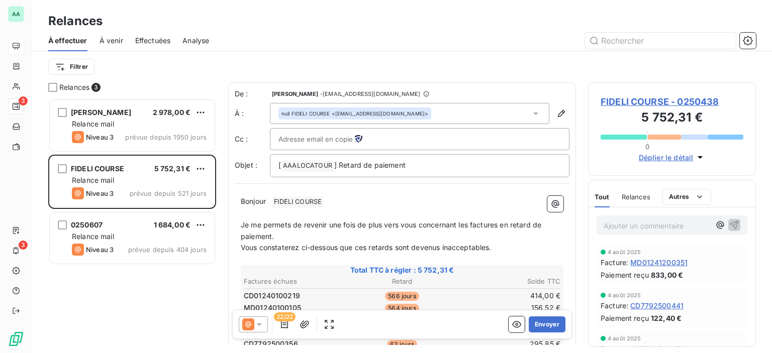
click at [531, 112] on icon at bounding box center [536, 114] width 10 height 10
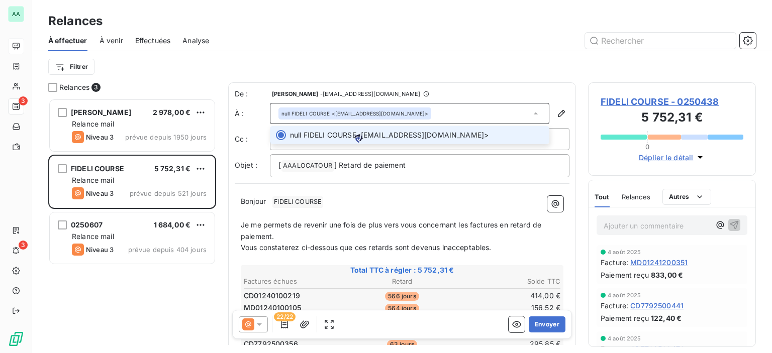
click at [531, 112] on icon at bounding box center [536, 114] width 10 height 10
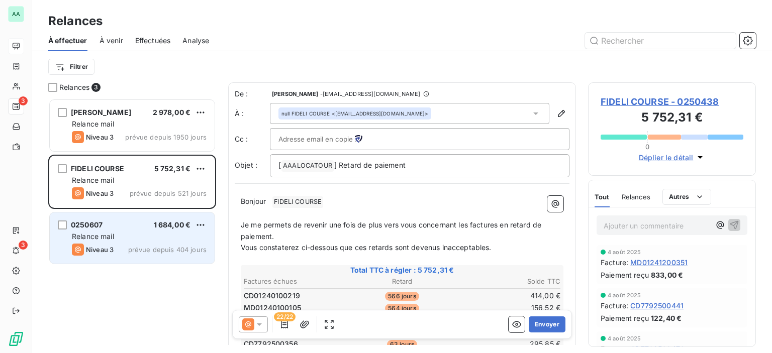
click at [129, 235] on div "Relance mail" at bounding box center [139, 237] width 135 height 10
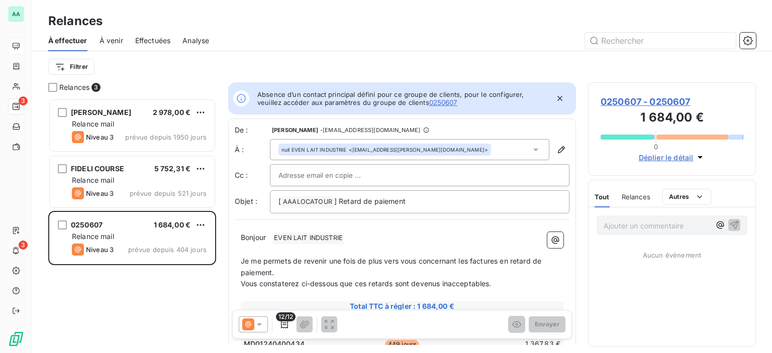
click at [376, 146] on div "null EVEN LAIT INDUSTRIE <compta.fournisseur.eli@laita.fr>" at bounding box center [384, 149] width 207 height 7
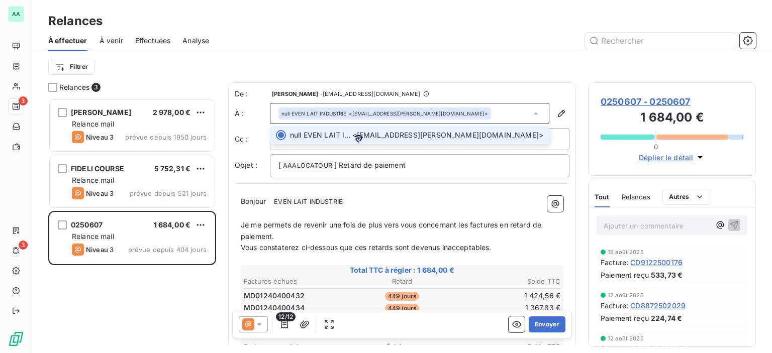
click at [376, 113] on div "null EVEN LAIT INDUSTRIE <compta.fournisseur.eli@laita.fr>" at bounding box center [384, 113] width 207 height 7
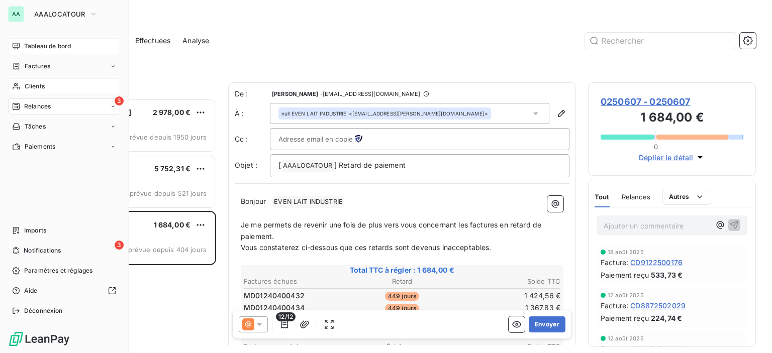
click at [46, 81] on div "Clients" at bounding box center [64, 86] width 112 height 16
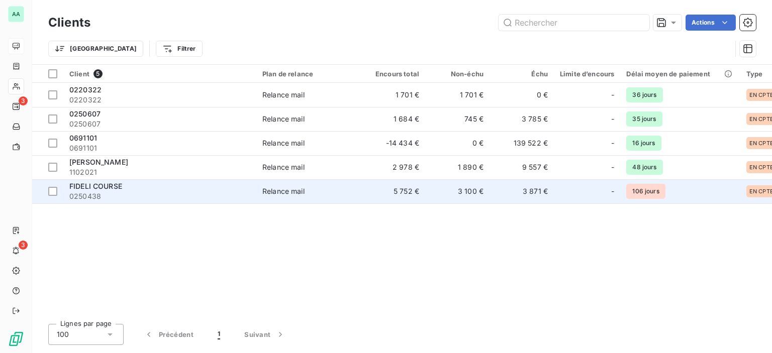
click at [136, 188] on div "FIDELI COURSE" at bounding box center [159, 186] width 181 height 10
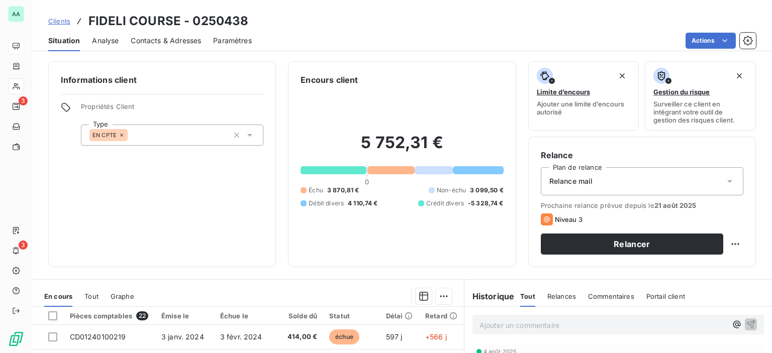
scroll to position [50, 0]
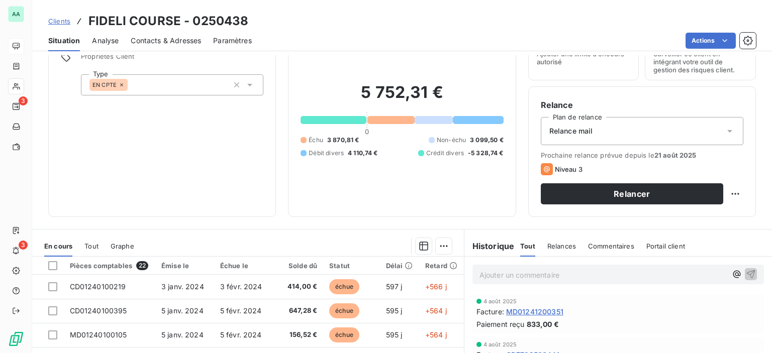
click at [177, 41] on span "Contacts & Adresses" at bounding box center [166, 41] width 70 height 10
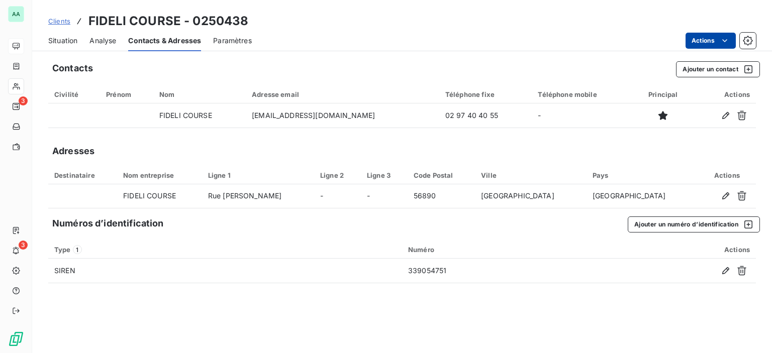
click at [730, 43] on html "AA 3 3 Clients FIDELI COURSE - 0250438 Situation Analyse Contacts & Adresses Pa…" at bounding box center [386, 176] width 772 height 353
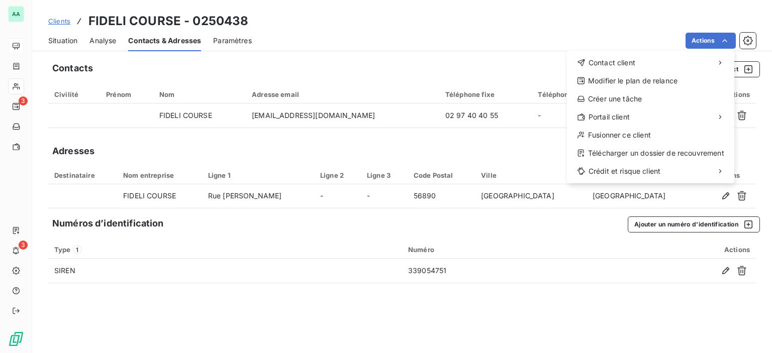
click at [724, 40] on html "AA 3 3 Clients FIDELI COURSE - 0250438 Situation Analyse Contacts & Adresses Pa…" at bounding box center [386, 176] width 772 height 353
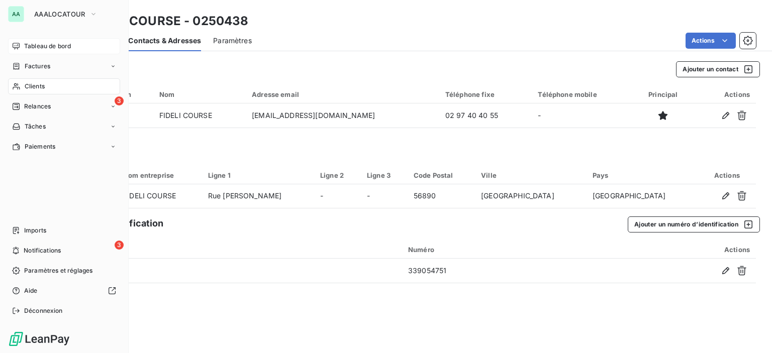
click at [33, 88] on span "Clients" at bounding box center [35, 86] width 20 height 9
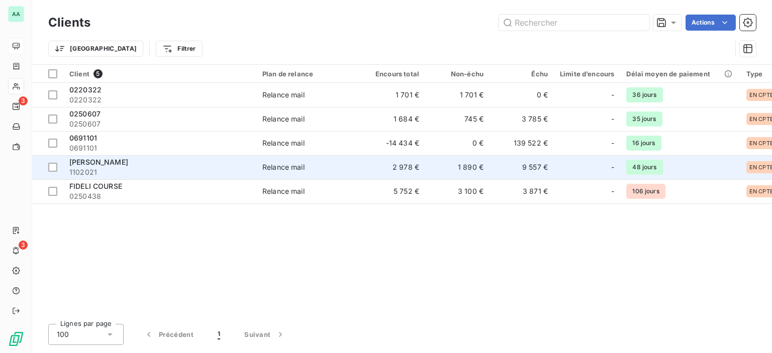
click at [128, 163] on span "BAI SA - BRITTANY FERRIES" at bounding box center [98, 162] width 59 height 9
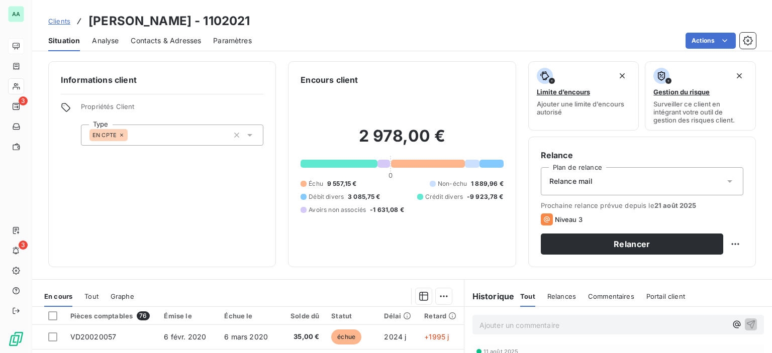
click at [142, 44] on span "Contacts & Adresses" at bounding box center [166, 41] width 70 height 10
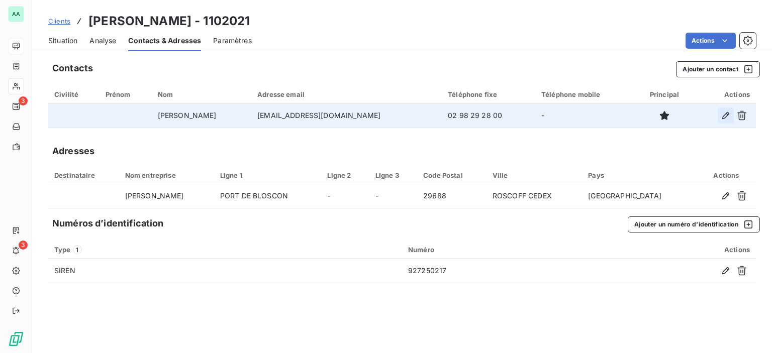
click at [725, 113] on icon "button" at bounding box center [726, 116] width 10 height 10
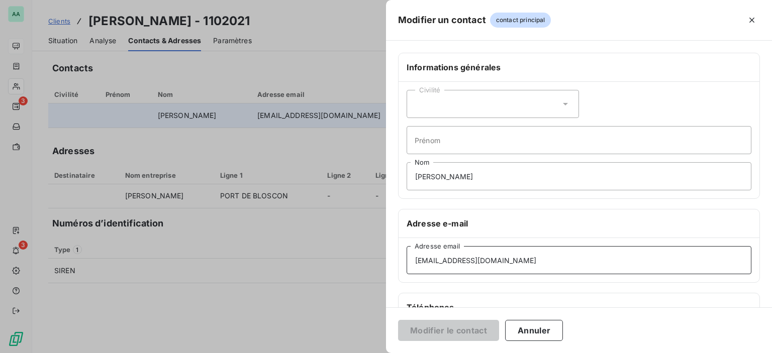
click at [412, 263] on input "comptabilitefournisseur@brittany-ferries.fr" at bounding box center [579, 260] width 345 height 28
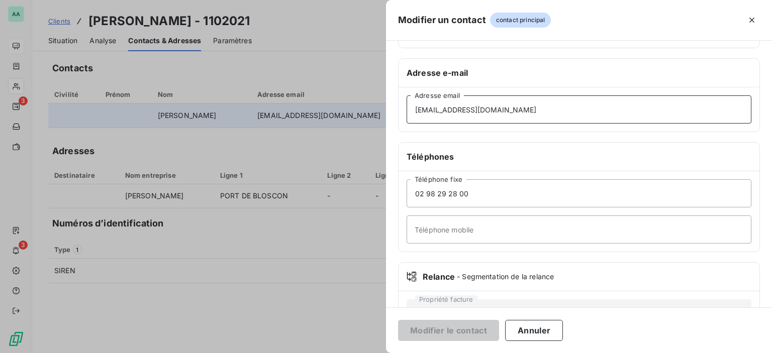
scroll to position [189, 0]
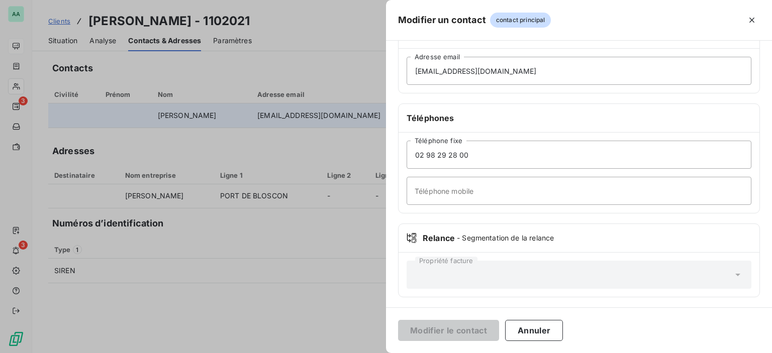
click at [676, 266] on div "Propriété facture" at bounding box center [579, 275] width 345 height 28
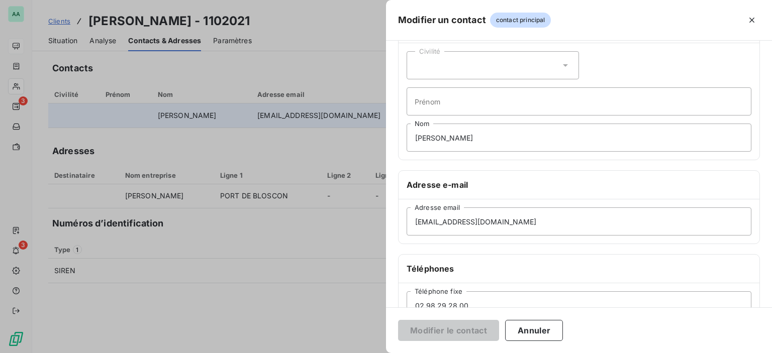
scroll to position [0, 0]
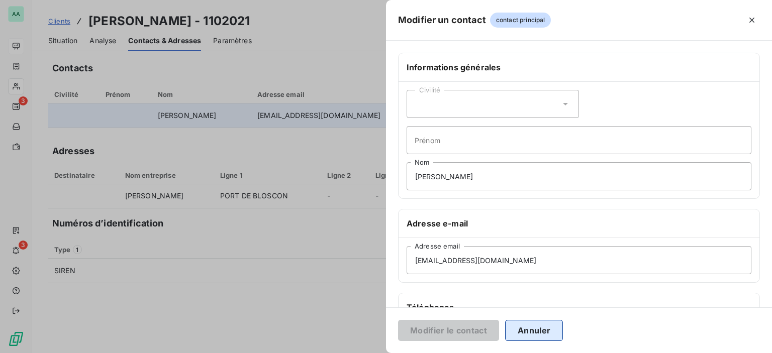
click at [527, 331] on button "Annuler" at bounding box center [534, 330] width 58 height 21
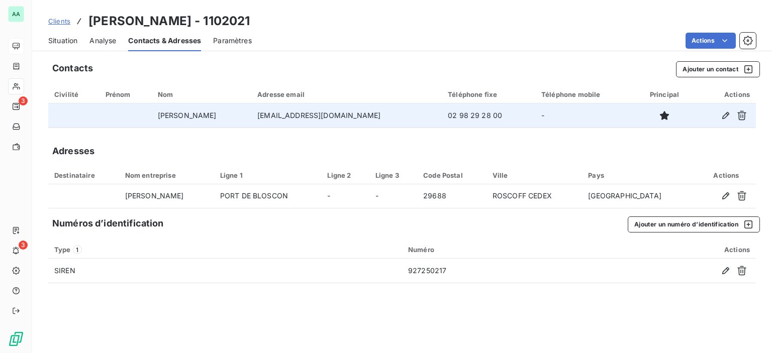
click at [60, 108] on td at bounding box center [73, 116] width 51 height 24
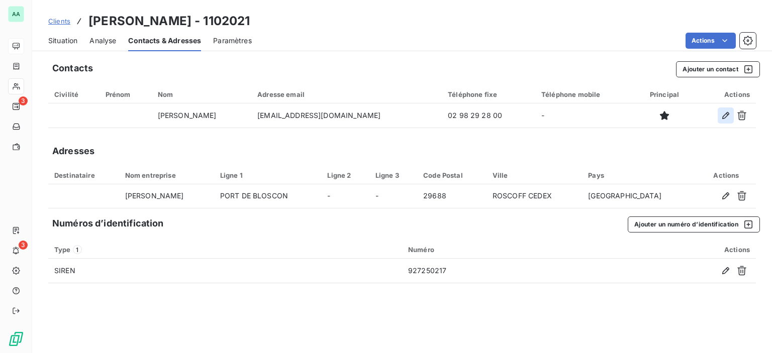
click at [725, 118] on icon "button" at bounding box center [726, 116] width 10 height 10
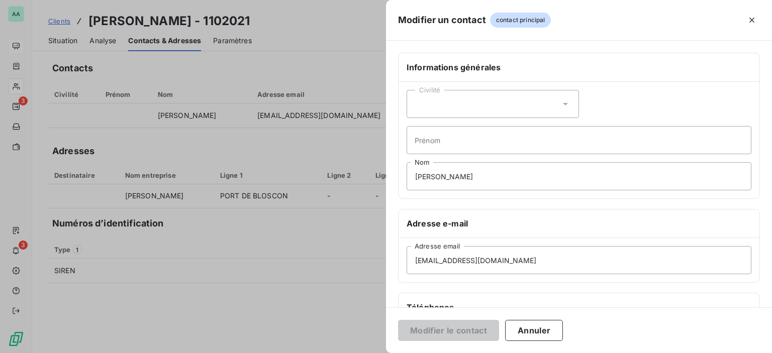
click at [477, 104] on div "Civilité" at bounding box center [493, 104] width 172 height 28
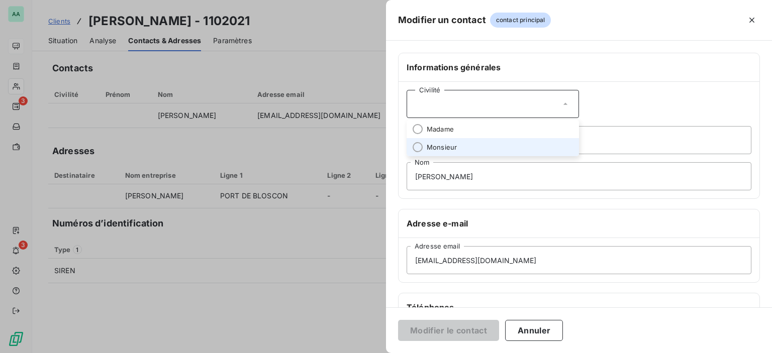
click at [449, 144] on span "Monsieur" at bounding box center [442, 148] width 30 height 10
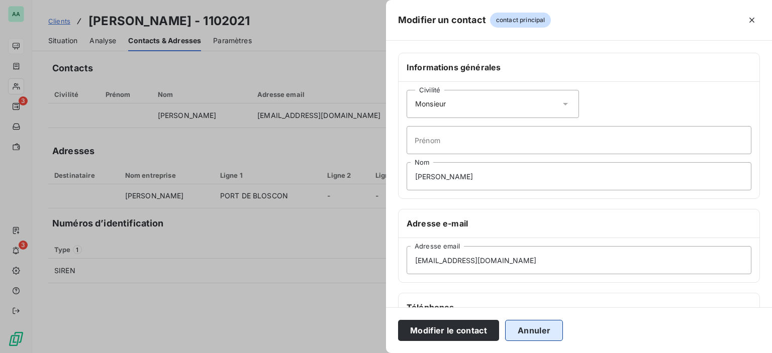
click at [517, 327] on button "Annuler" at bounding box center [534, 330] width 58 height 21
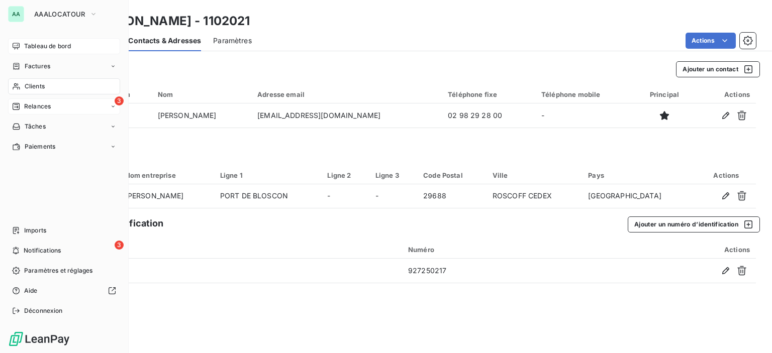
click at [15, 105] on icon at bounding box center [16, 106] width 7 height 7
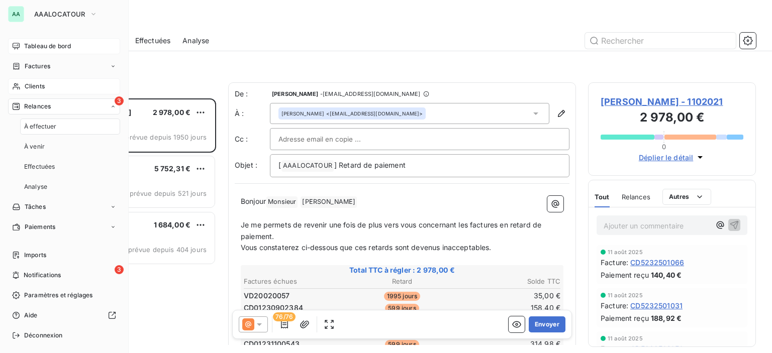
scroll to position [247, 160]
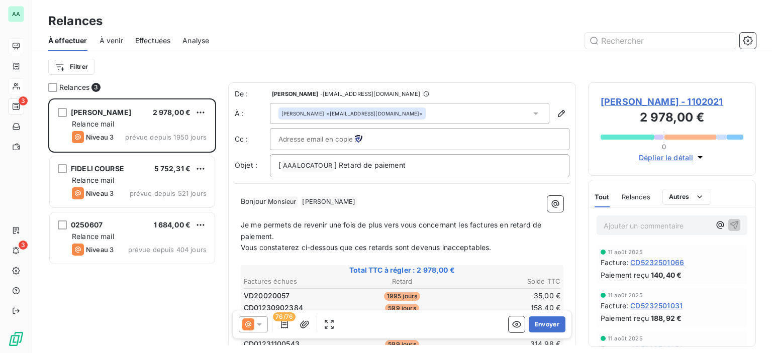
click at [535, 116] on div "Bai BAI SA - BRITTANY FERRIES <comptabilitefournisseur@brittany-ferries.fr>" at bounding box center [409, 113] width 279 height 21
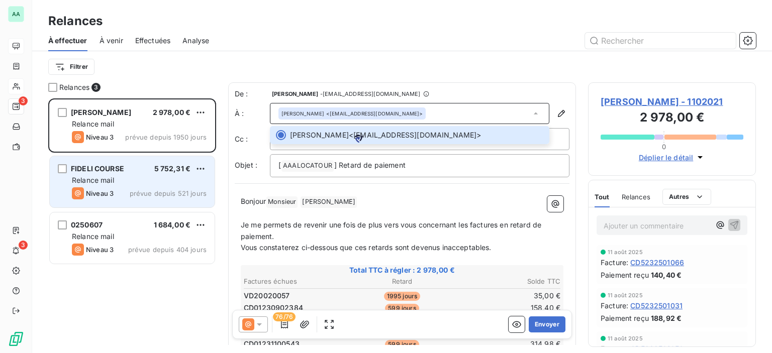
click at [114, 172] on span "FIDELI COURSE" at bounding box center [97, 168] width 53 height 9
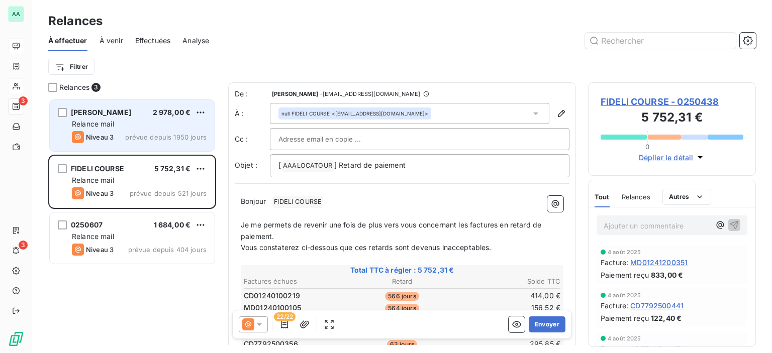
click at [136, 126] on div "Relance mail" at bounding box center [139, 124] width 135 height 10
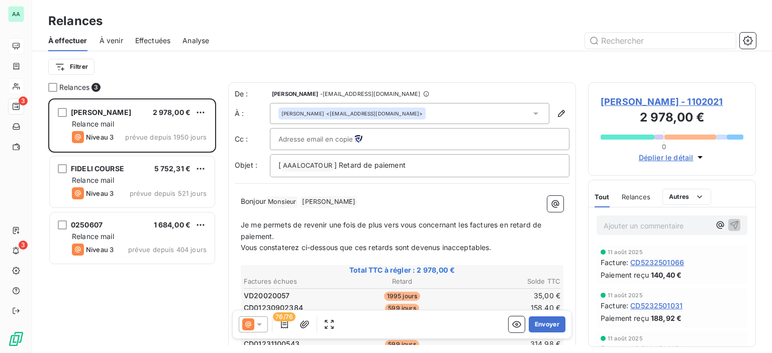
click at [531, 114] on icon at bounding box center [536, 114] width 10 height 10
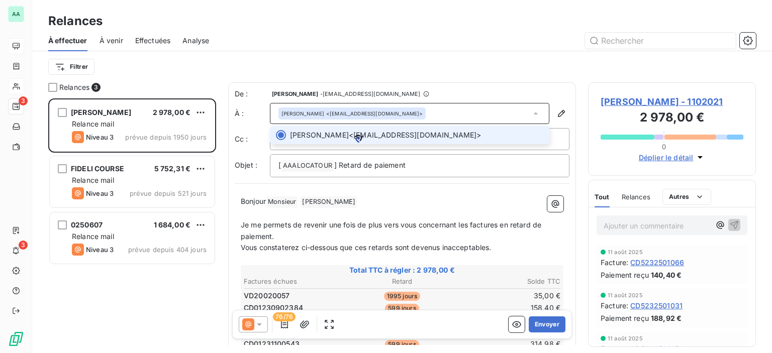
click at [531, 114] on icon at bounding box center [536, 114] width 10 height 10
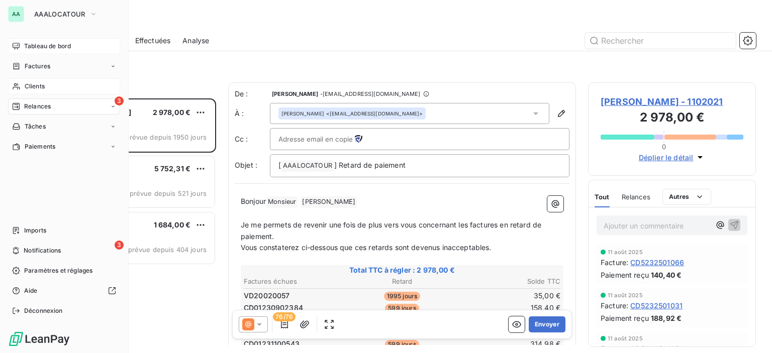
click at [32, 87] on span "Clients" at bounding box center [35, 86] width 20 height 9
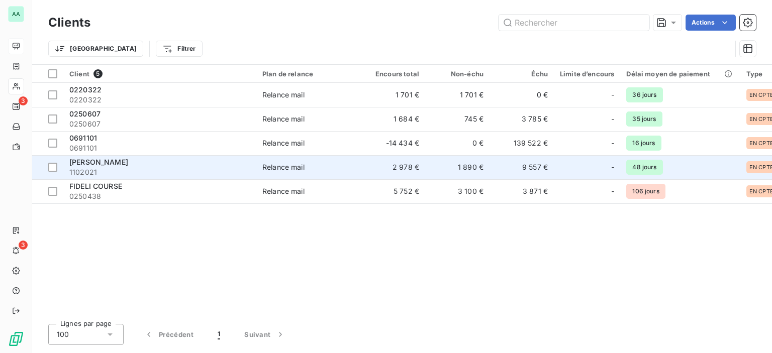
click at [185, 166] on div "BAI SA - BRITTANY FERRIES" at bounding box center [159, 162] width 181 height 10
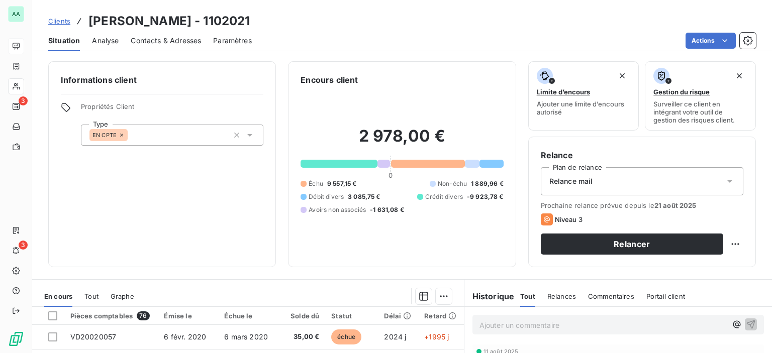
click at [176, 43] on span "Contacts & Adresses" at bounding box center [166, 41] width 70 height 10
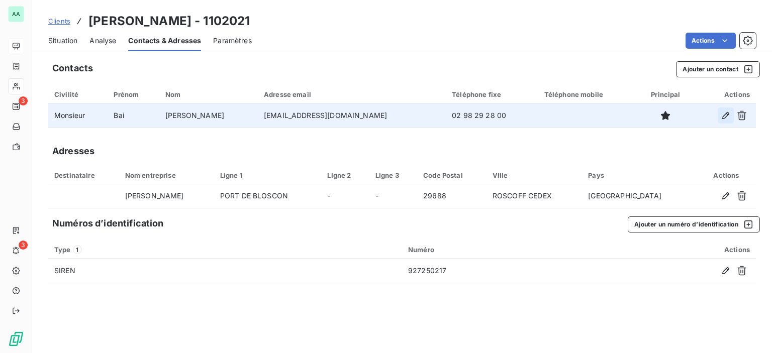
click at [728, 114] on icon "button" at bounding box center [725, 115] width 7 height 7
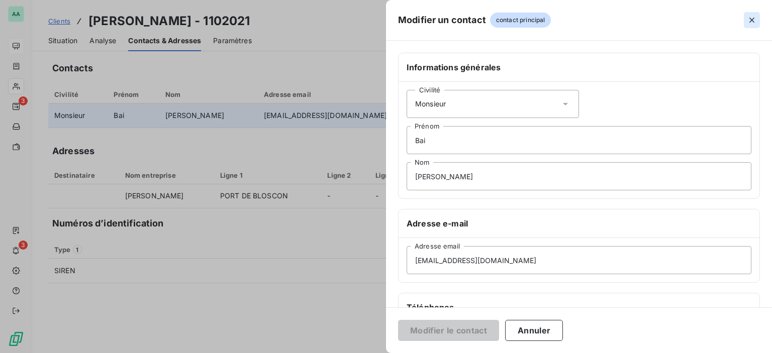
click at [748, 19] on icon "button" at bounding box center [752, 20] width 10 height 10
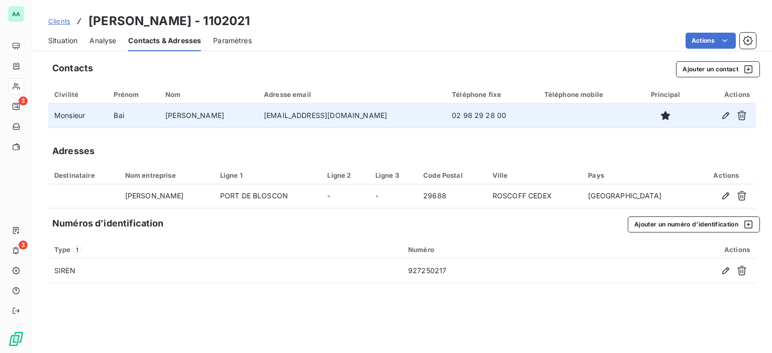
click at [228, 40] on span "Paramètres" at bounding box center [232, 41] width 39 height 10
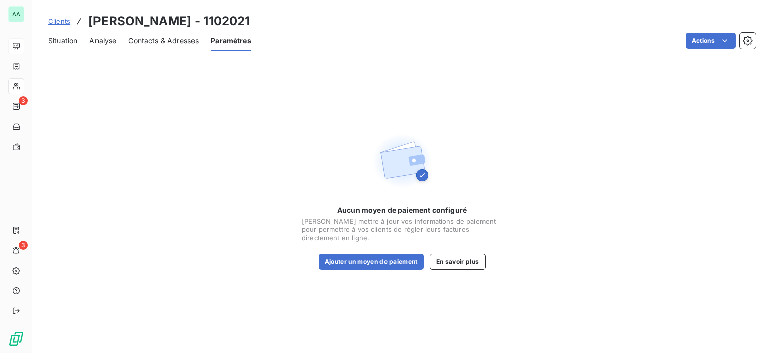
click at [168, 40] on span "Contacts & Adresses" at bounding box center [163, 41] width 70 height 10
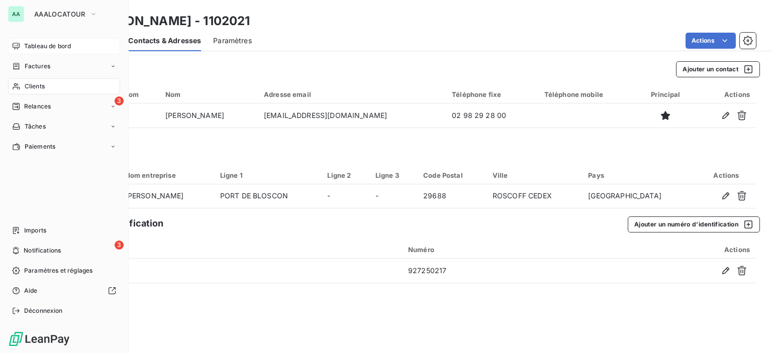
click at [31, 90] on span "Clients" at bounding box center [35, 86] width 20 height 9
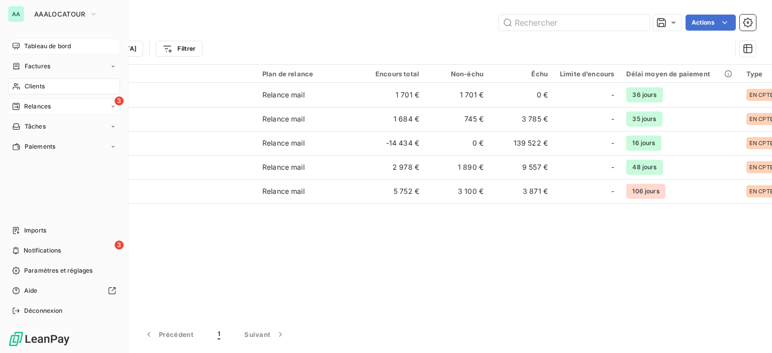
click at [22, 108] on div "Relances" at bounding box center [31, 106] width 39 height 9
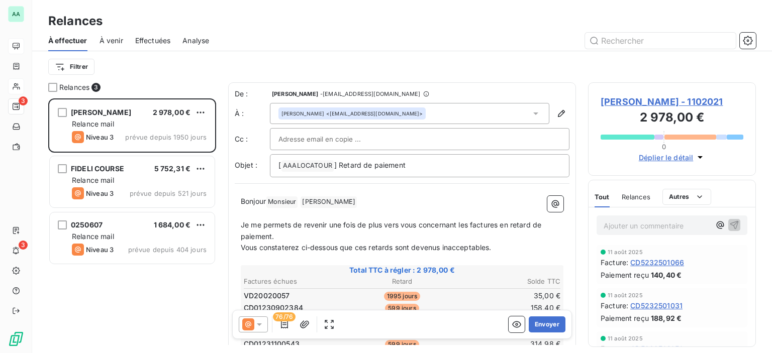
scroll to position [247, 160]
click at [532, 112] on icon at bounding box center [536, 114] width 10 height 10
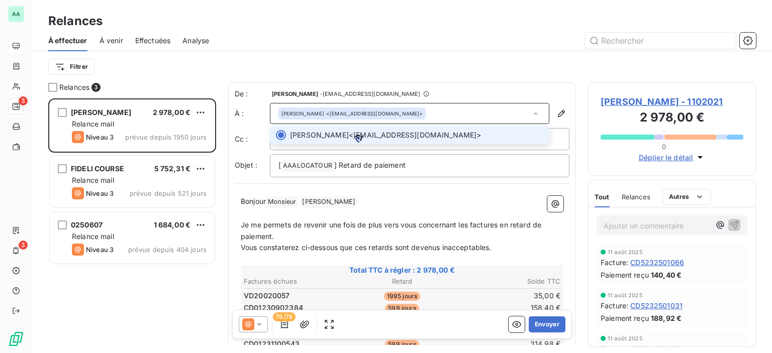
click at [420, 134] on span "Bai BAI SA - BRITTANY FERRIES <comptabilitefournisseur@brittany-ferries.fr>" at bounding box center [416, 135] width 253 height 10
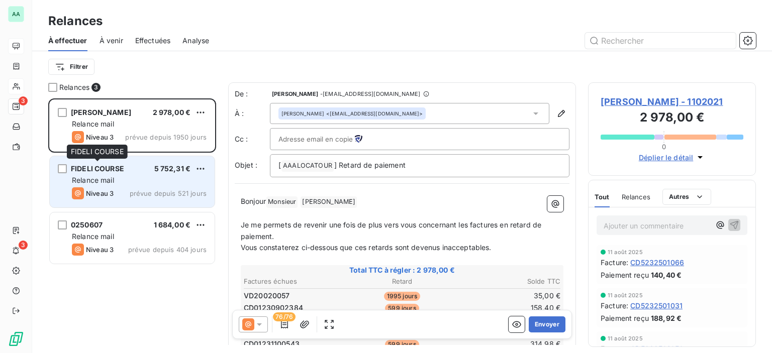
click at [97, 172] on span "FIDELI COURSE" at bounding box center [97, 168] width 53 height 9
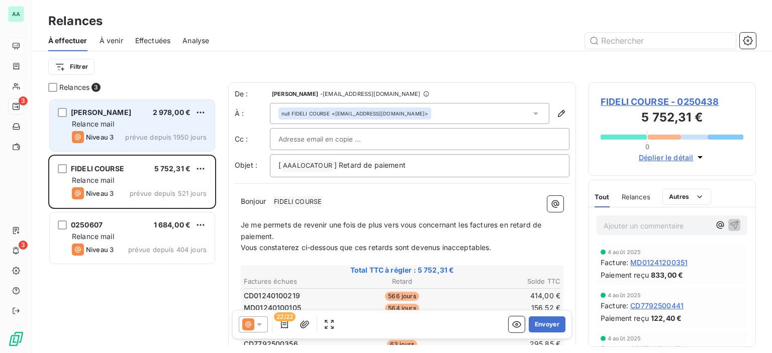
click at [130, 132] on div "Niveau 3 prévue depuis 1950 jours" at bounding box center [139, 137] width 135 height 12
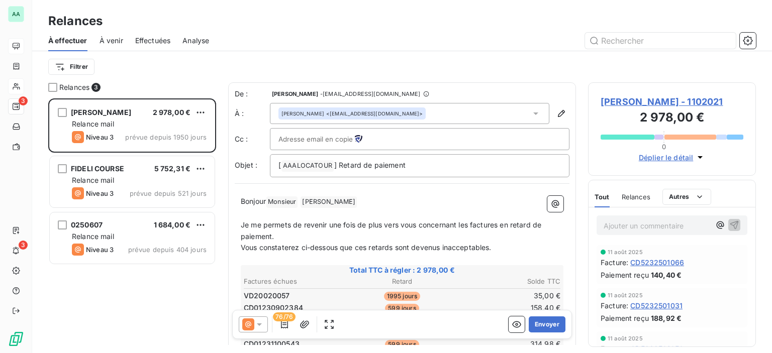
click at [522, 109] on div "Bai BAI SA - BRITTANY FERRIES <comptabilitefournisseur@brittany-ferries.fr>" at bounding box center [409, 113] width 279 height 21
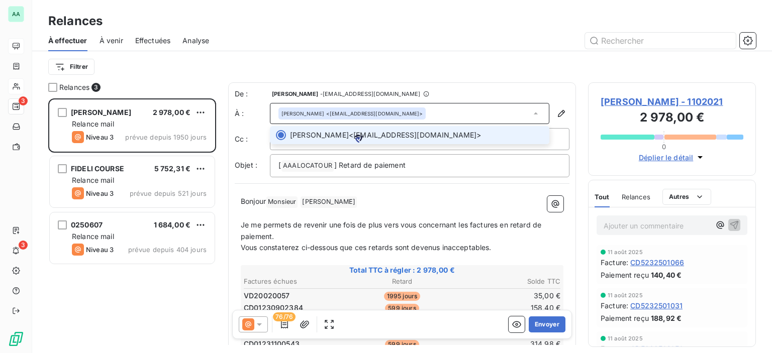
click at [522, 109] on div "Bai BAI SA - BRITTANY FERRIES <comptabilitefournisseur@brittany-ferries.fr>" at bounding box center [409, 113] width 279 height 21
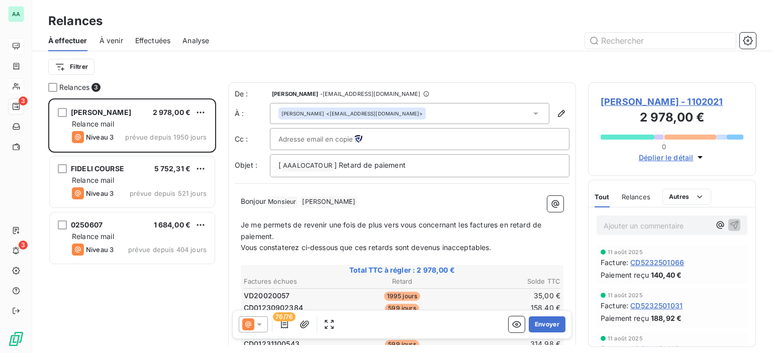
click at [683, 58] on div "Filtrer" at bounding box center [401, 66] width 707 height 19
click at [432, 58] on div "Filtrer" at bounding box center [401, 66] width 707 height 19
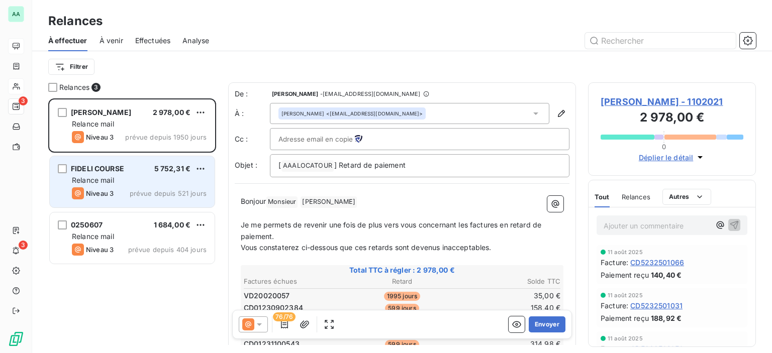
click at [105, 177] on span "Relance mail" at bounding box center [93, 180] width 42 height 9
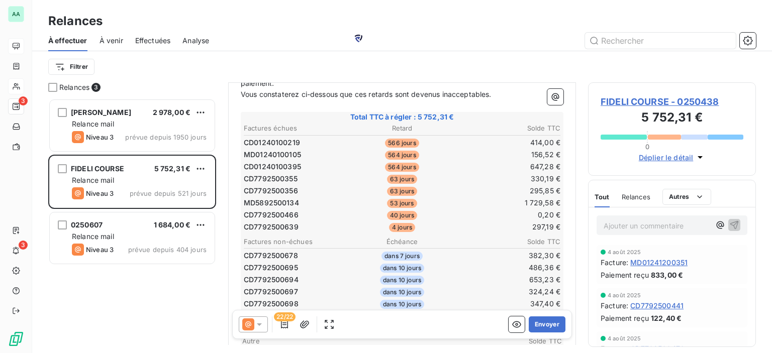
scroll to position [201, 0]
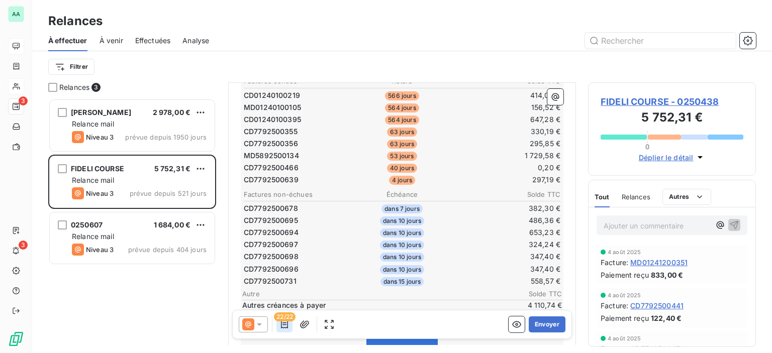
click at [284, 323] on icon "button" at bounding box center [284, 325] width 7 height 8
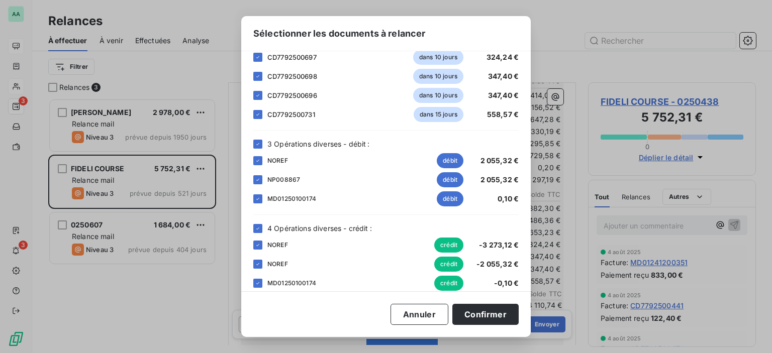
scroll to position [392, 0]
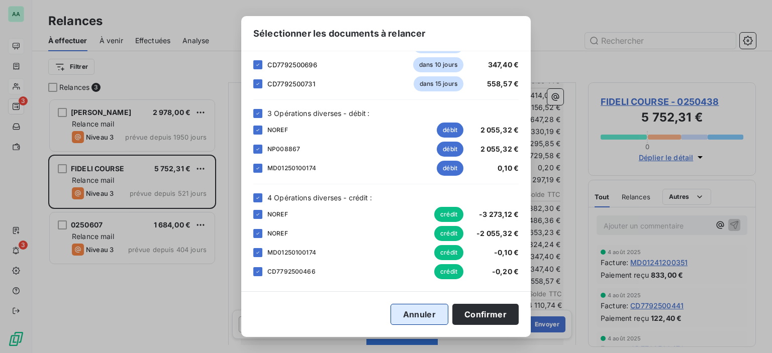
click at [405, 311] on button "Annuler" at bounding box center [419, 314] width 58 height 21
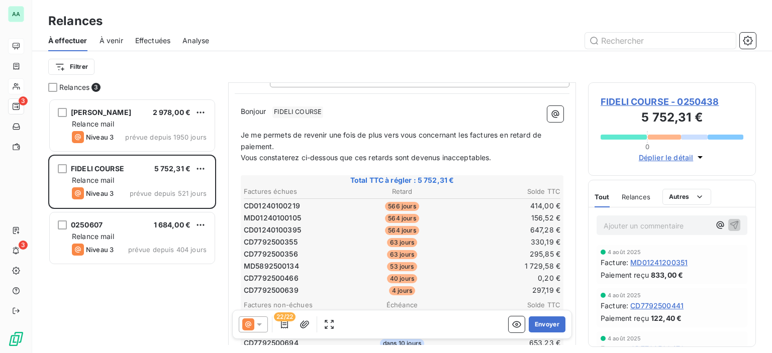
scroll to position [0, 0]
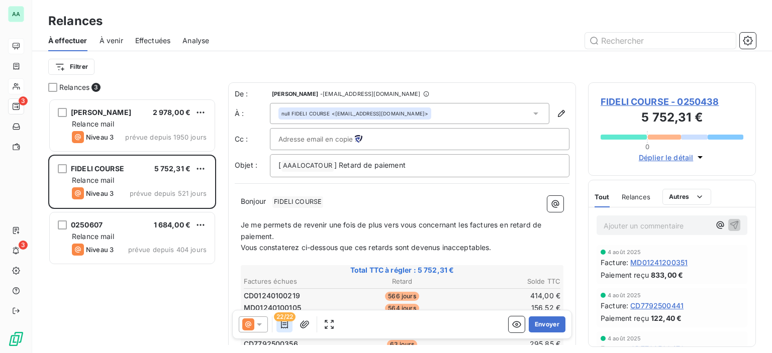
click at [290, 323] on button "button" at bounding box center [284, 325] width 16 height 16
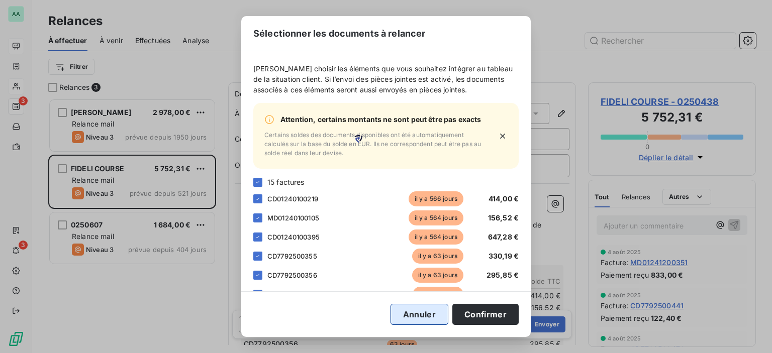
click at [425, 321] on button "Annuler" at bounding box center [419, 314] width 58 height 21
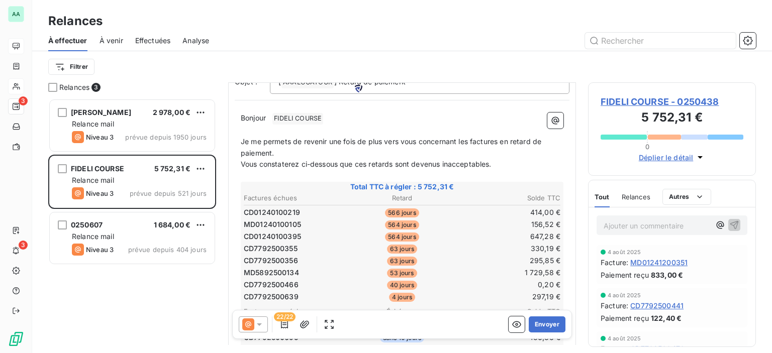
scroll to position [100, 0]
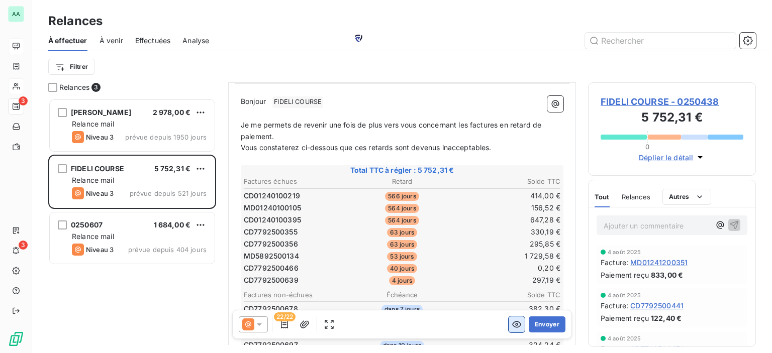
click at [512, 327] on icon "button" at bounding box center [517, 325] width 10 height 10
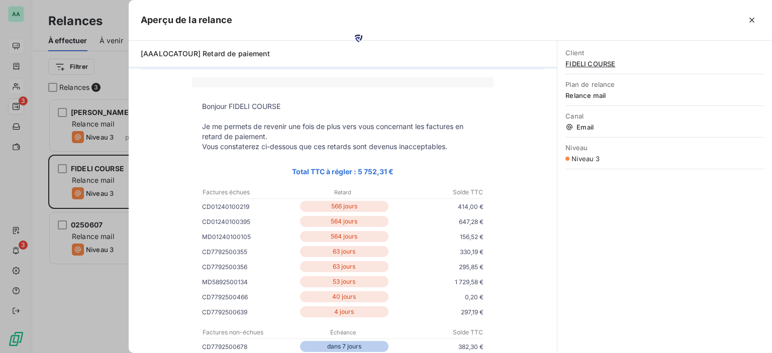
scroll to position [151, 0]
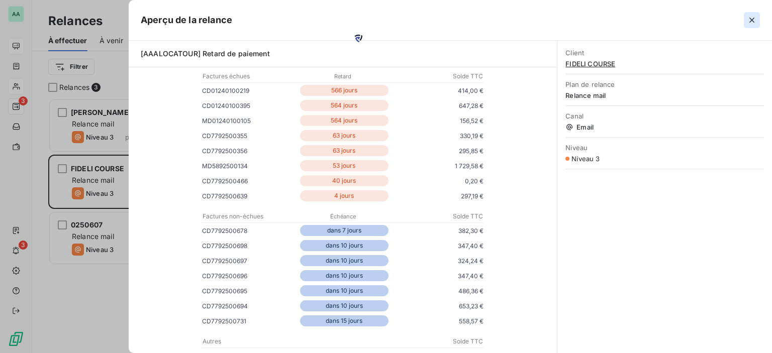
click at [752, 18] on icon "button" at bounding box center [752, 20] width 10 height 10
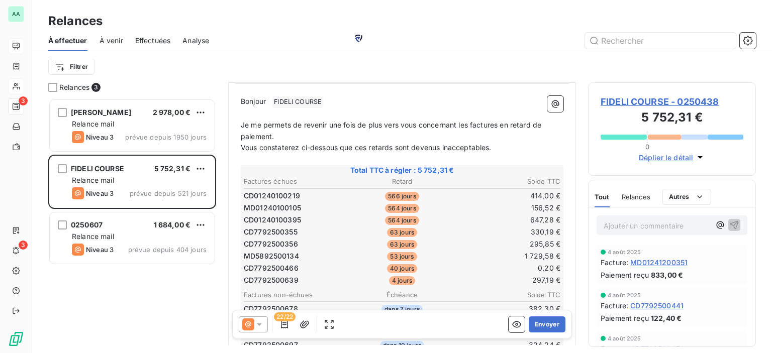
click at [281, 321] on span "22/22" at bounding box center [285, 317] width 22 height 9
click at [284, 325] on icon "button" at bounding box center [284, 325] width 10 height 10
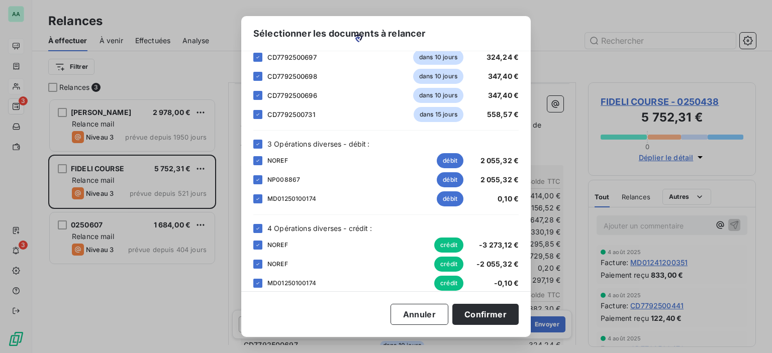
scroll to position [392, 0]
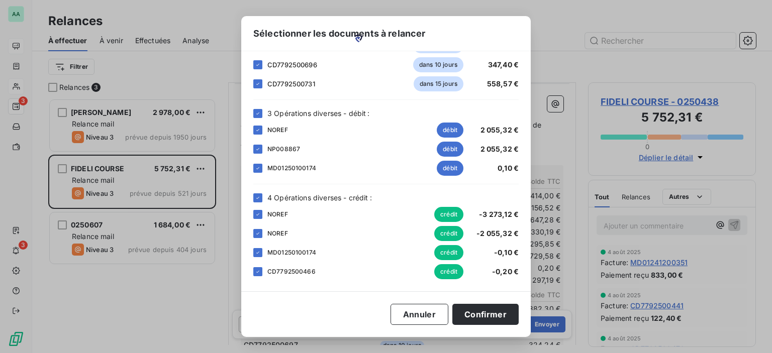
click at [199, 24] on div "Sélectionner les documents à relancer Veuillez choisir les éléments que vous so…" at bounding box center [386, 176] width 772 height 353
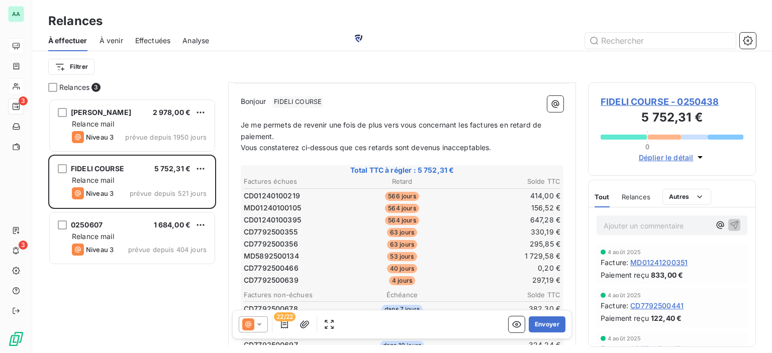
click at [288, 321] on span "22/22" at bounding box center [285, 317] width 22 height 9
click at [283, 324] on icon "button" at bounding box center [284, 325] width 10 height 10
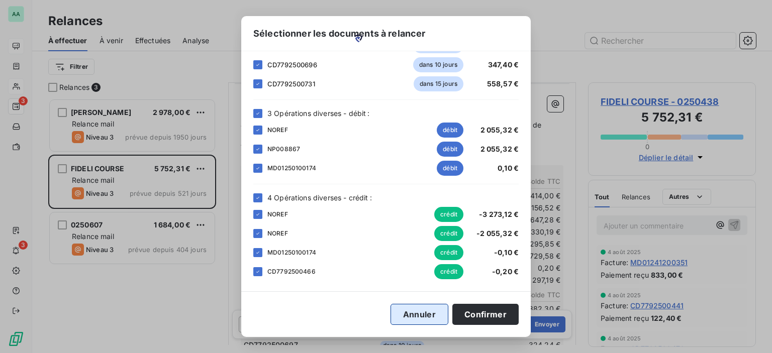
click at [417, 320] on button "Annuler" at bounding box center [419, 314] width 58 height 21
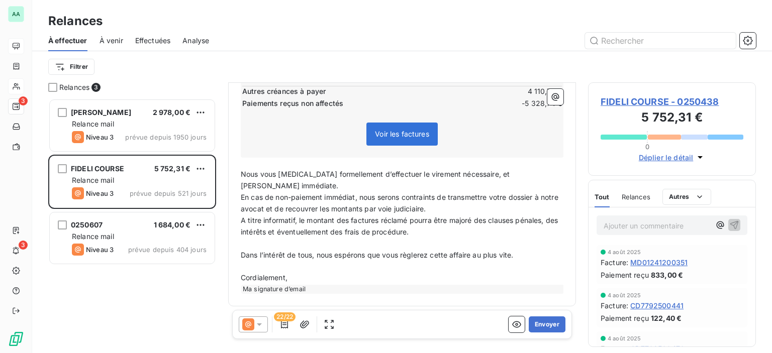
scroll to position [264, 0]
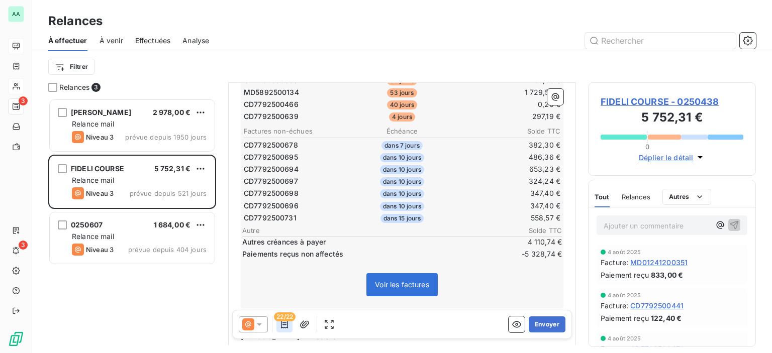
click at [279, 326] on icon "button" at bounding box center [284, 325] width 10 height 10
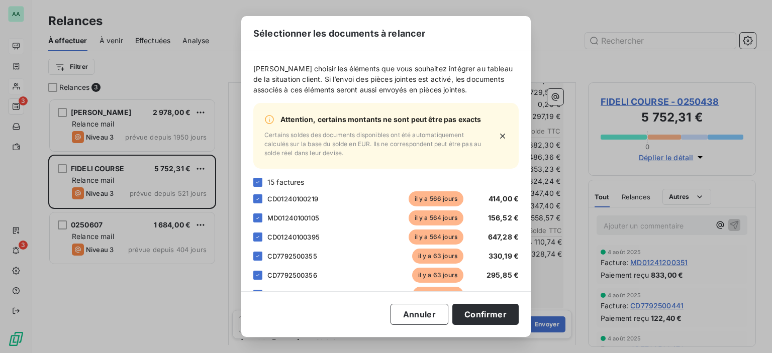
click at [270, 125] on icon at bounding box center [269, 120] width 10 height 10
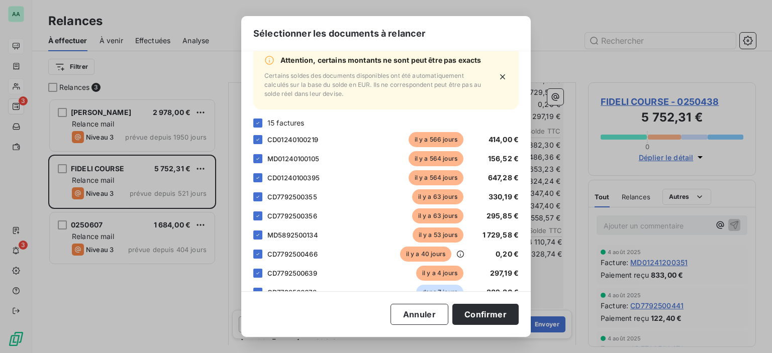
scroll to position [301, 0]
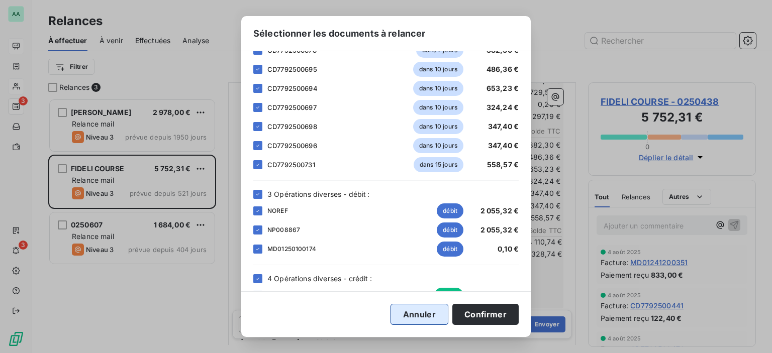
click at [422, 320] on button "Annuler" at bounding box center [419, 314] width 58 height 21
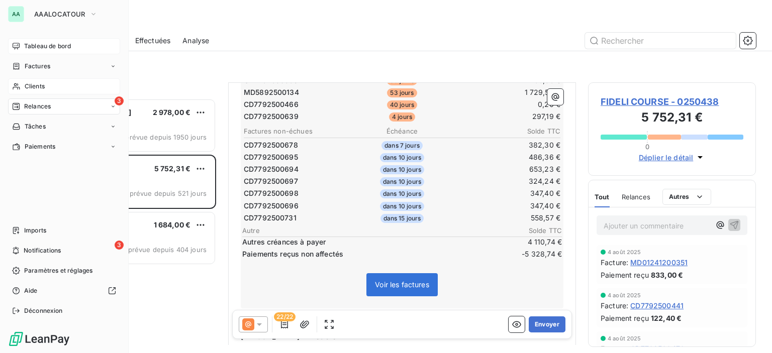
click at [16, 92] on div "Clients" at bounding box center [64, 86] width 112 height 16
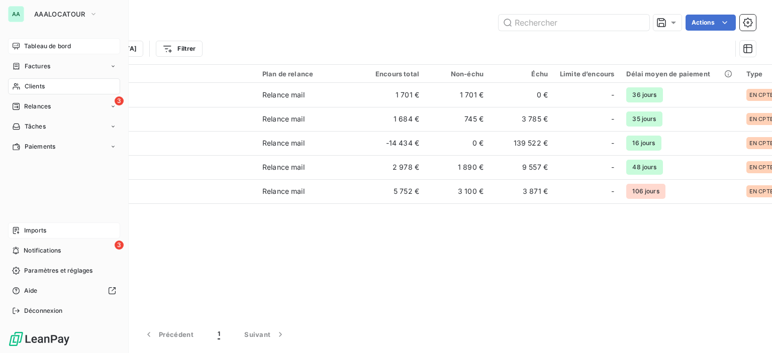
click at [20, 229] on div "Imports" at bounding box center [64, 231] width 112 height 16
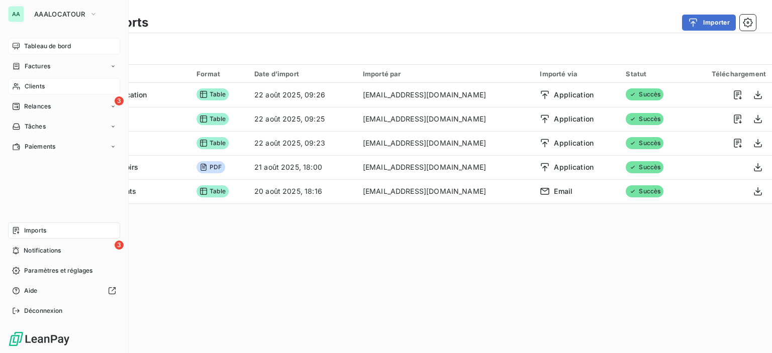
click at [42, 88] on span "Clients" at bounding box center [35, 86] width 20 height 9
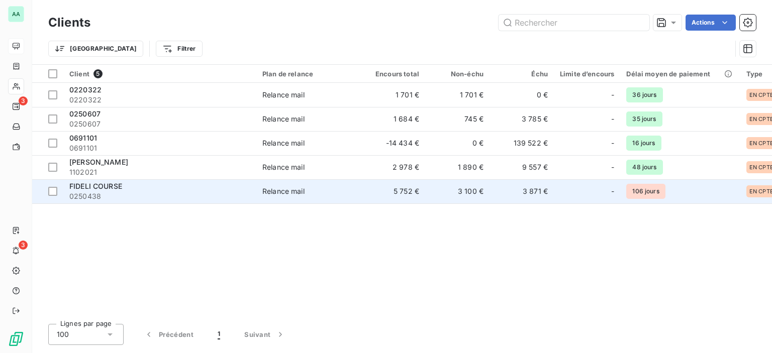
click at [86, 196] on span "0250438" at bounding box center [159, 196] width 181 height 10
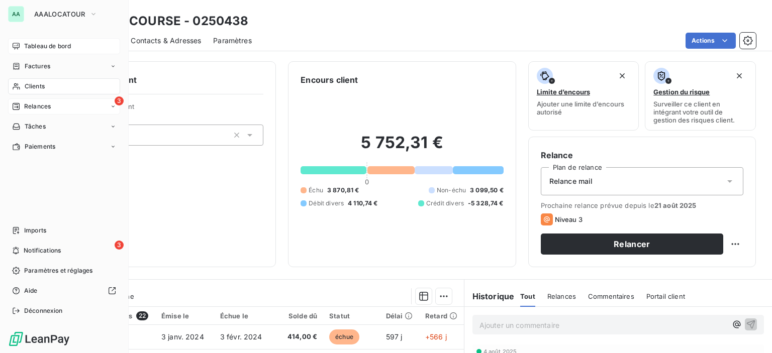
click at [26, 105] on span "Relances" at bounding box center [37, 106] width 27 height 9
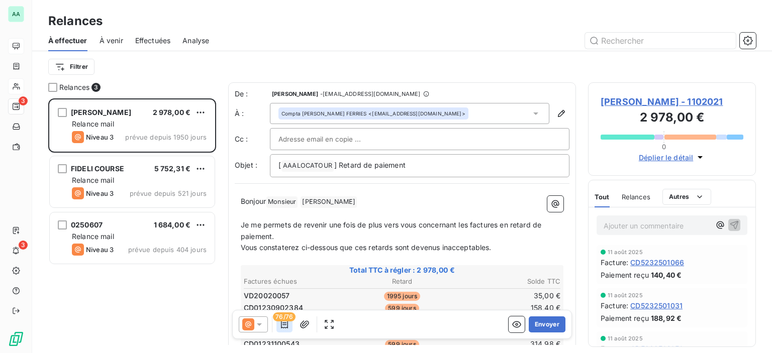
scroll to position [247, 160]
click at [290, 327] on button "button" at bounding box center [284, 325] width 16 height 16
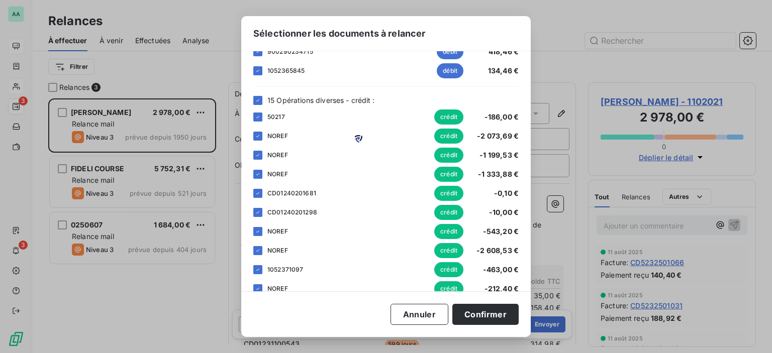
scroll to position [1351, 0]
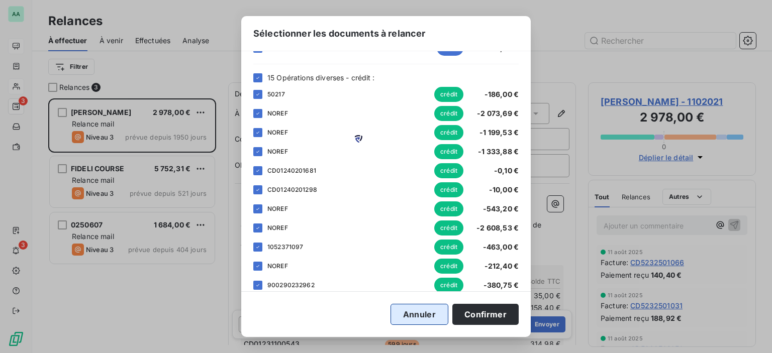
click at [429, 321] on button "Annuler" at bounding box center [419, 314] width 58 height 21
